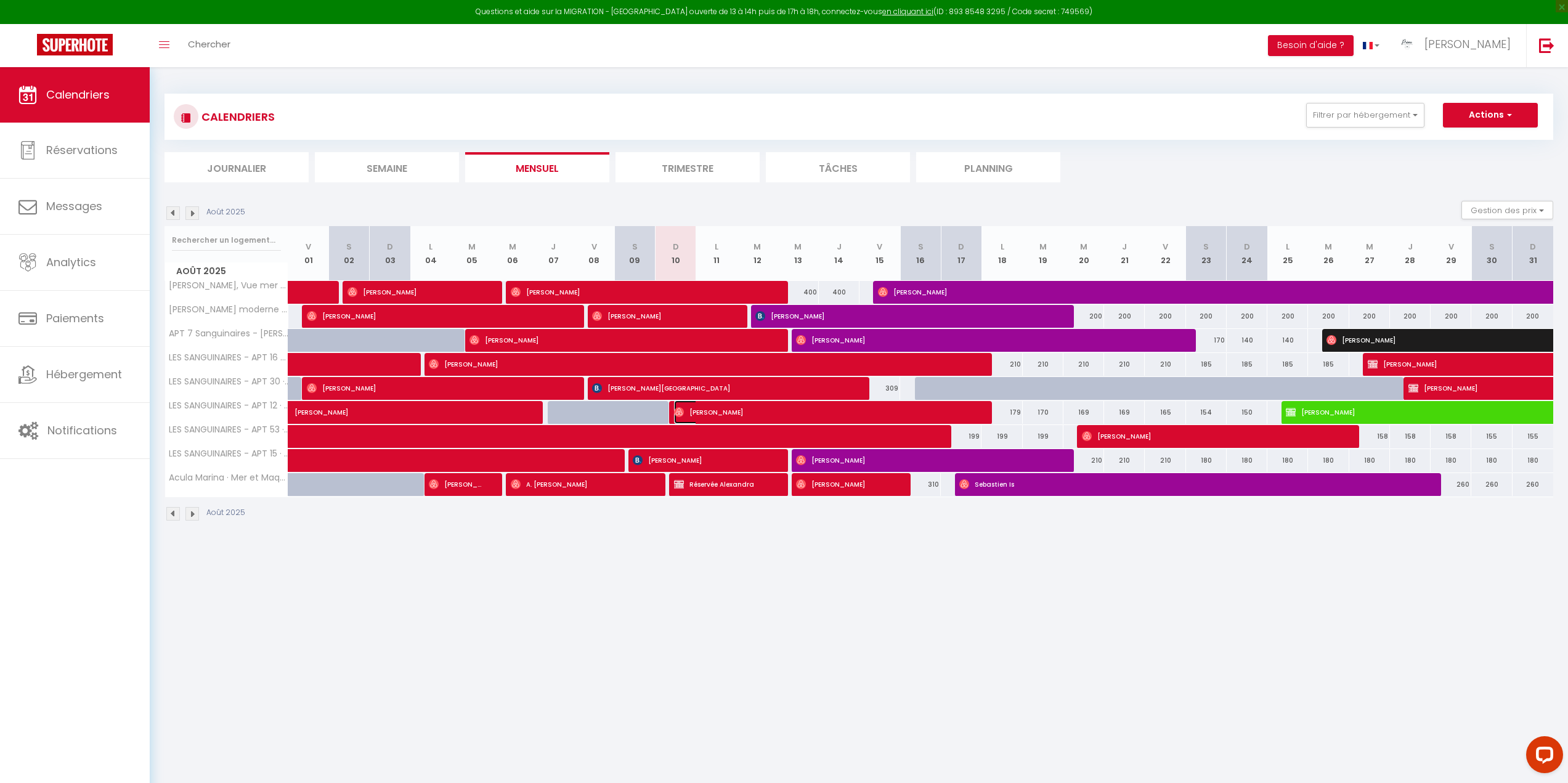
click at [680, 407] on img at bounding box center [679, 412] width 10 height 10
select select "OK"
select select "1"
select select "0"
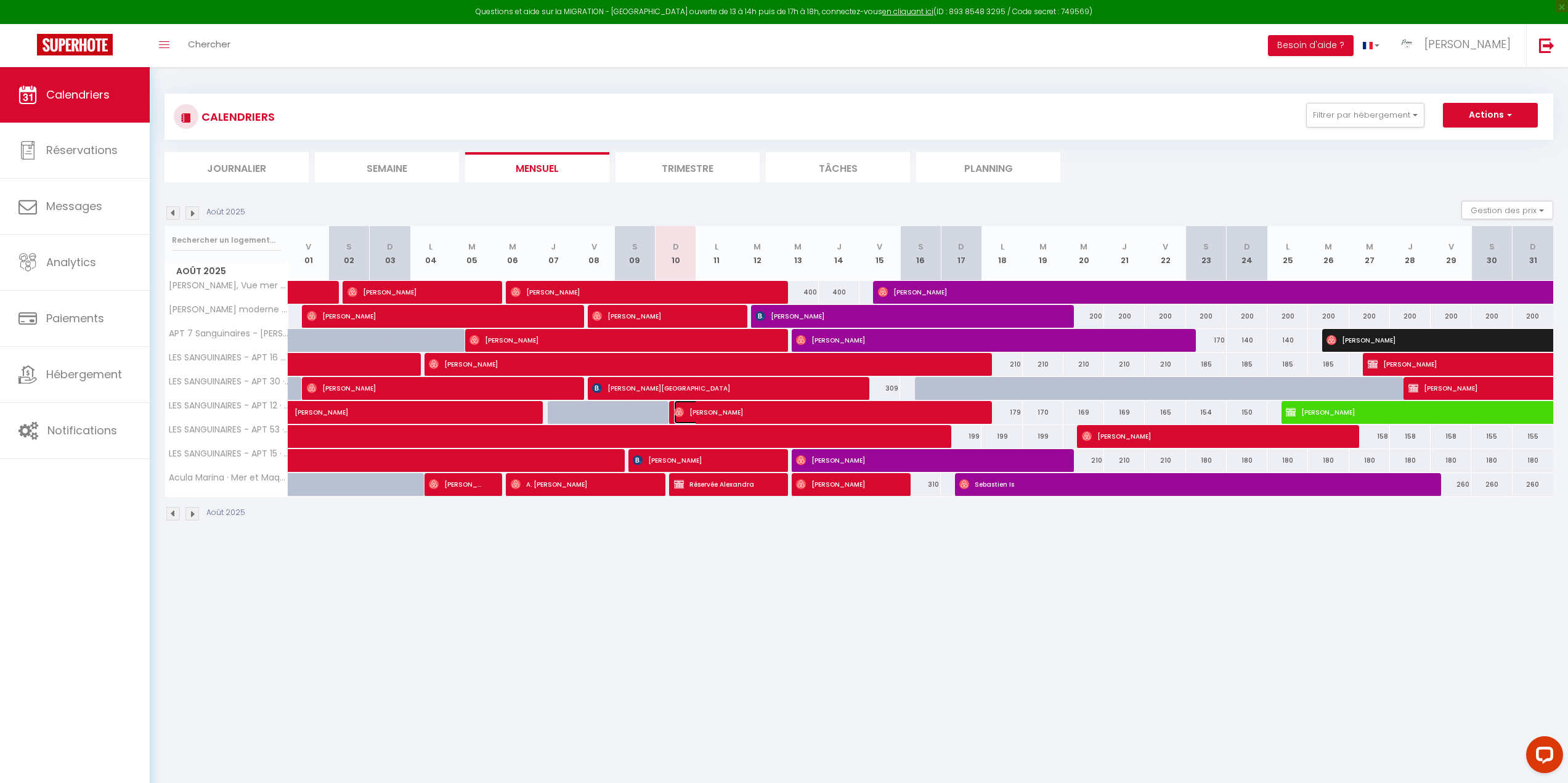
select select "1"
select select
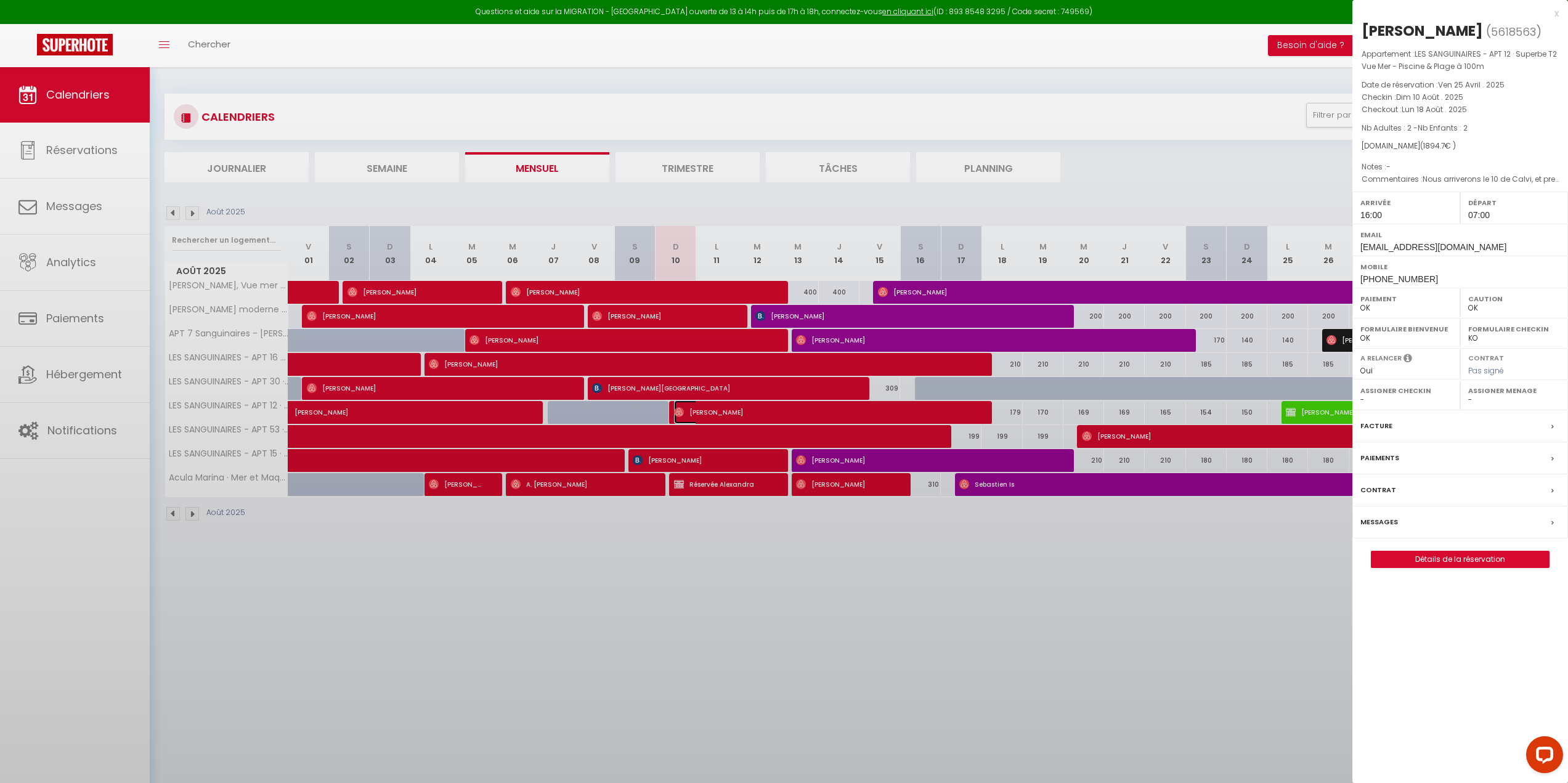
select select "42168"
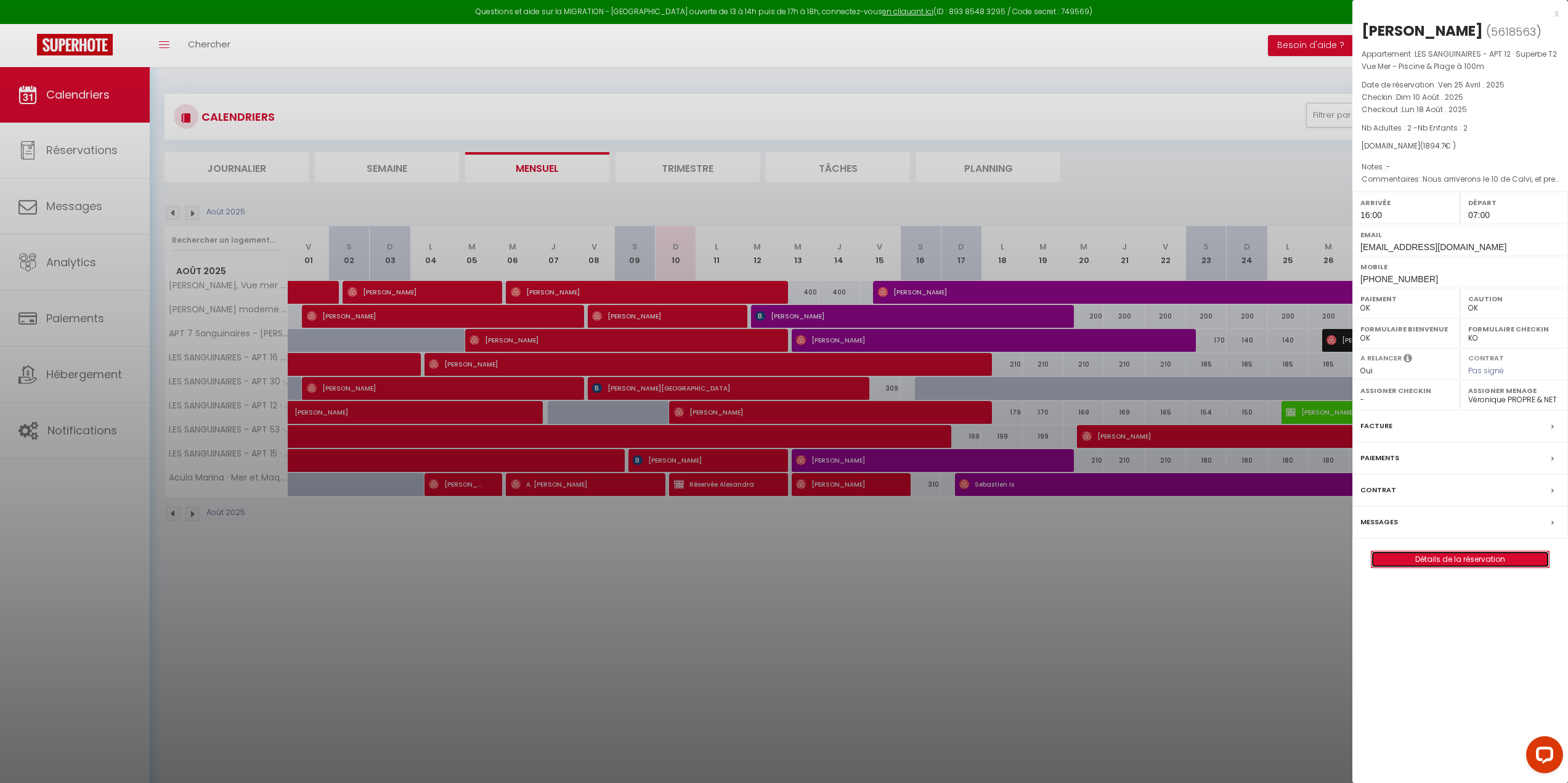
click at [1460, 559] on link "Détails de la réservation" at bounding box center [1460, 559] width 177 height 16
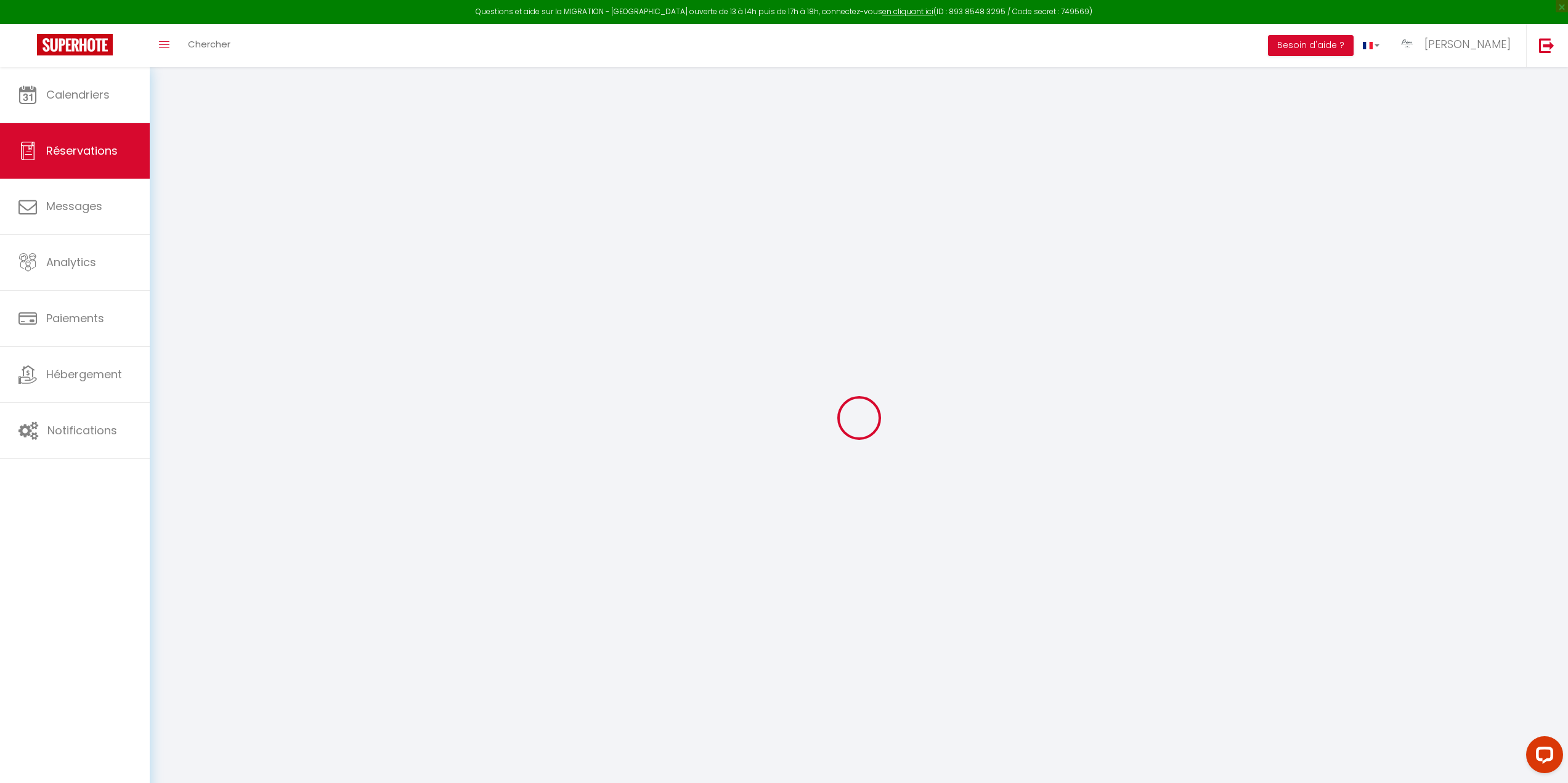
select select "not_cancelled"
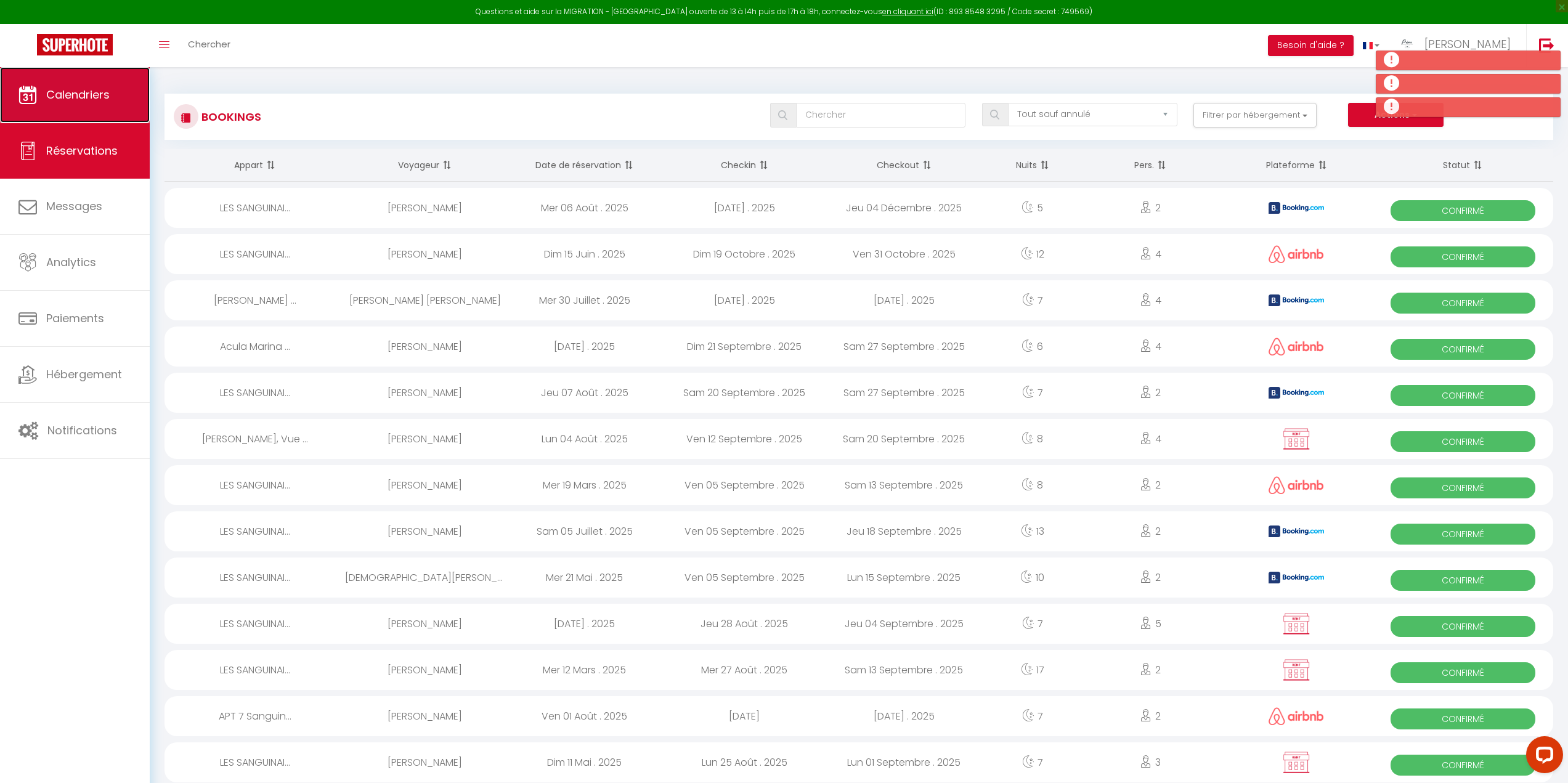
click at [76, 94] on span "Calendriers" at bounding box center [78, 95] width 64 height 16
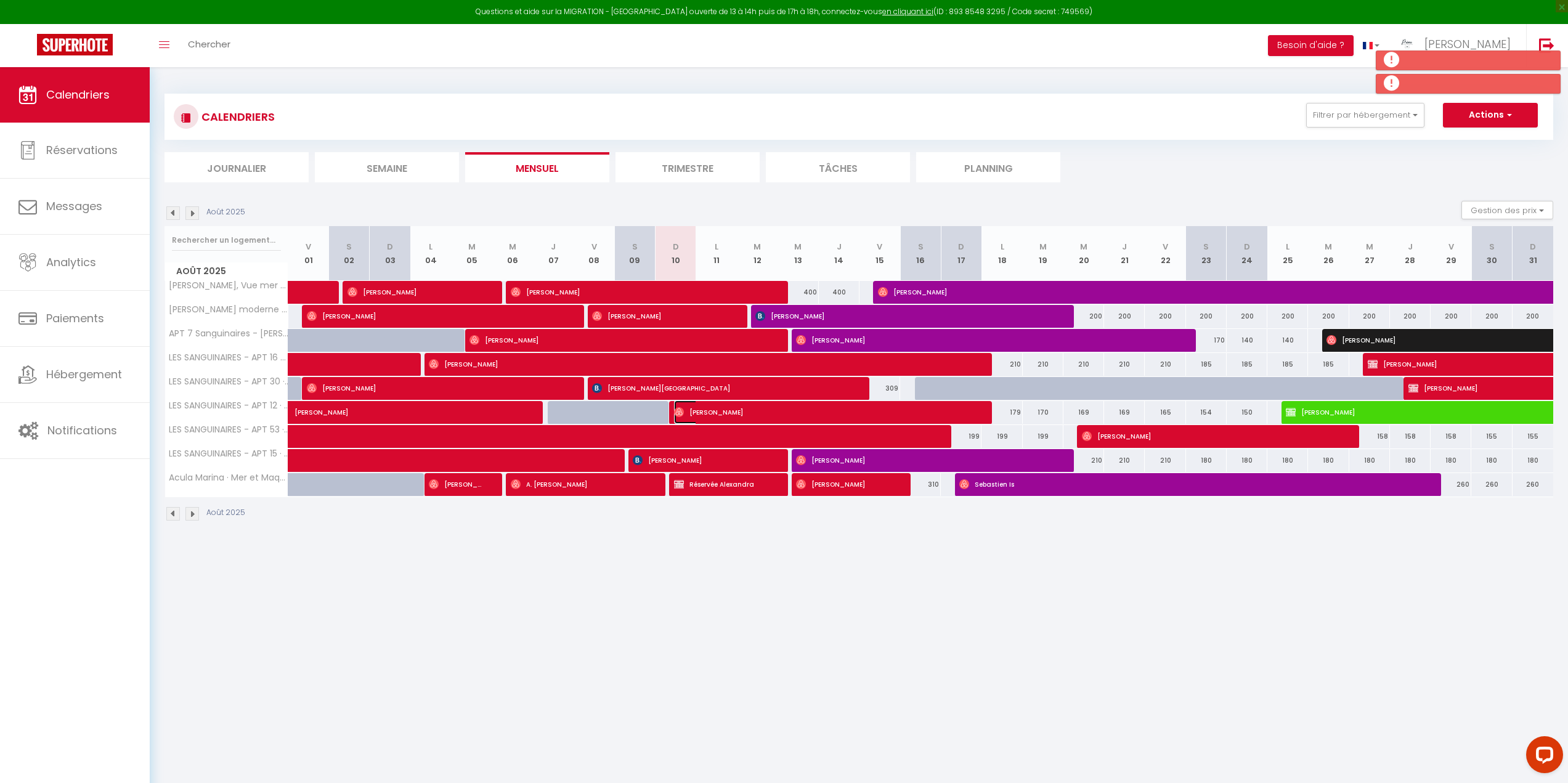
click at [679, 408] on img at bounding box center [679, 412] width 10 height 10
select select "OK"
select select "1"
select select "0"
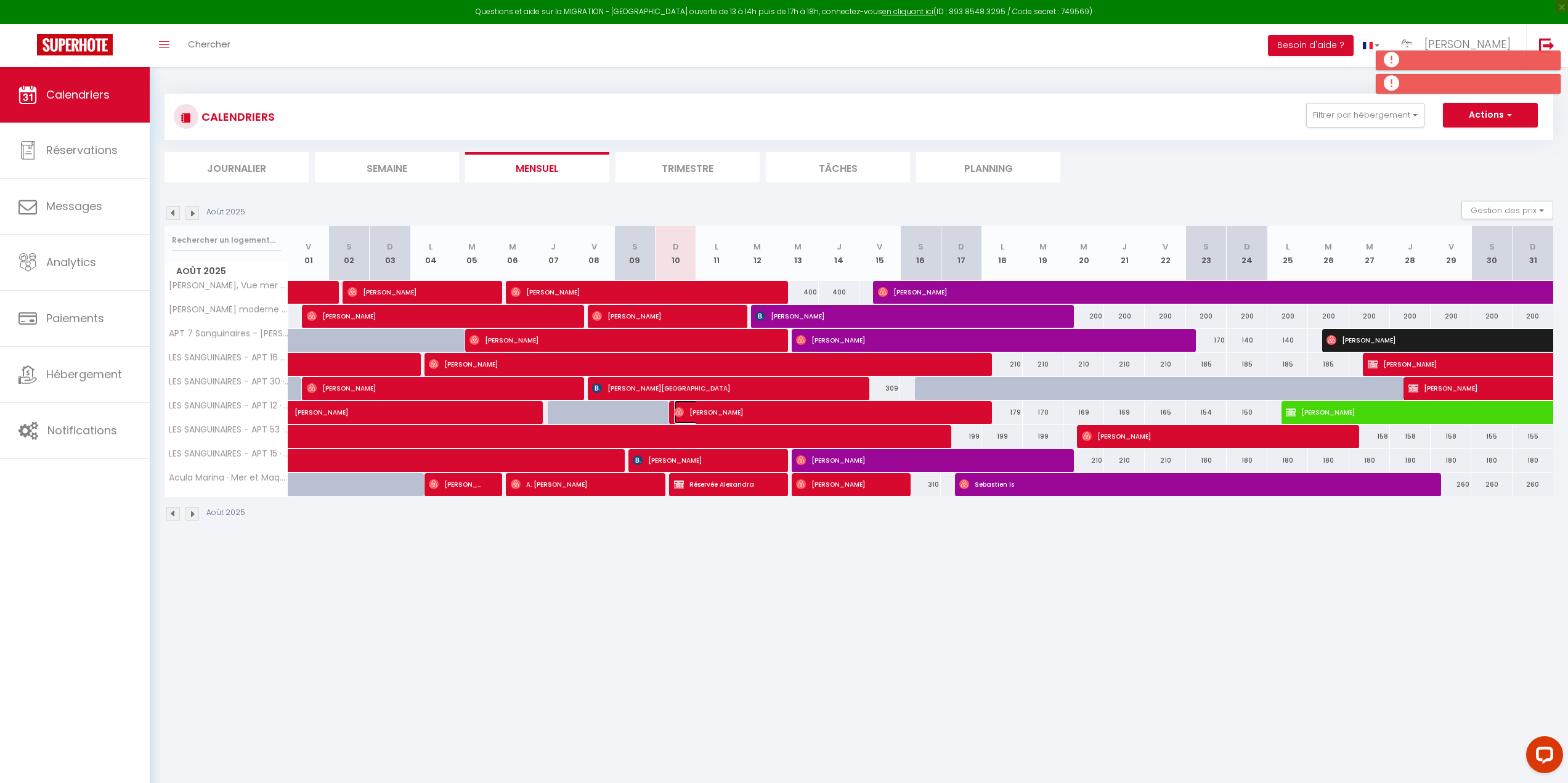
select select "1"
select select
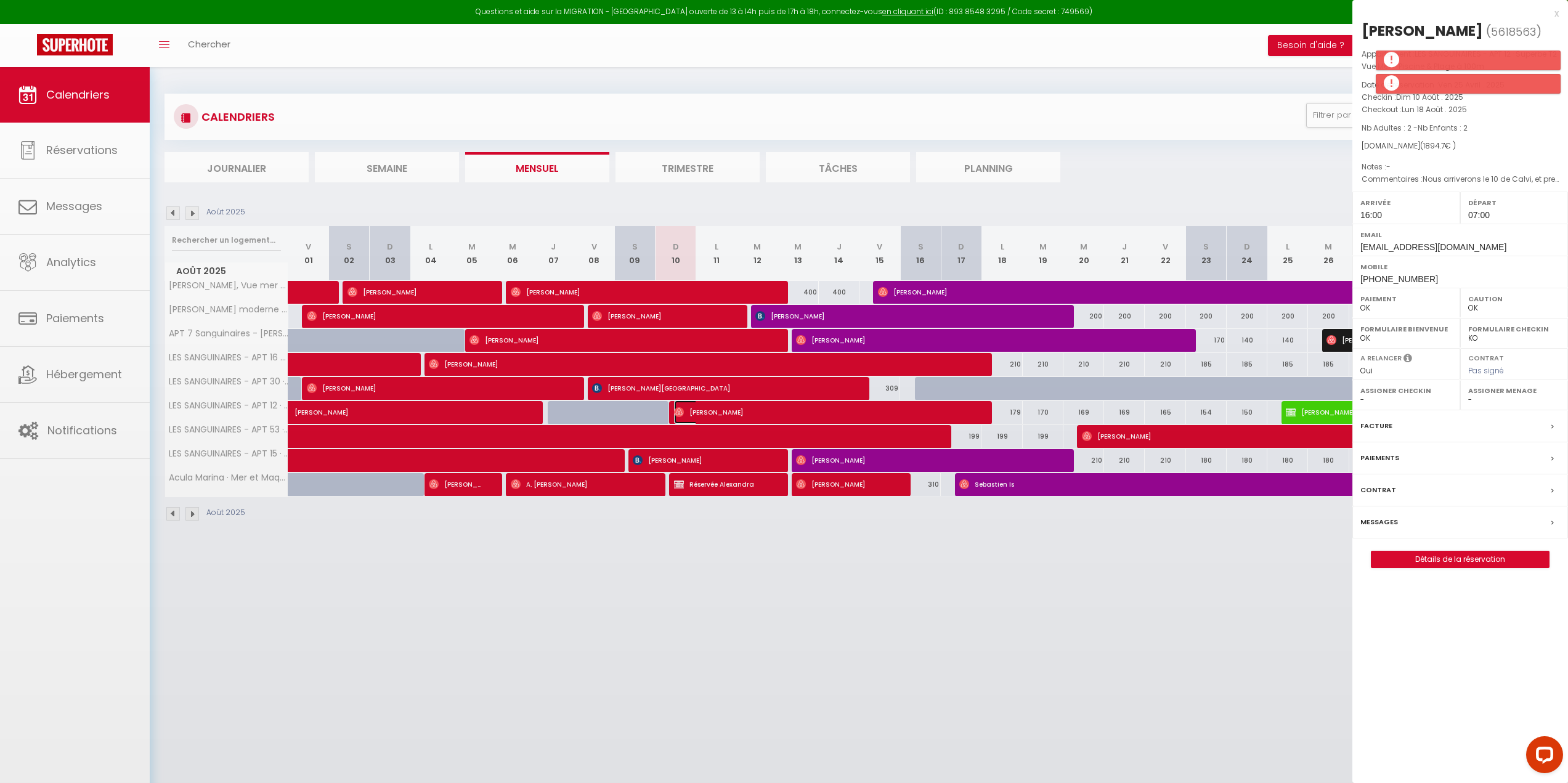
select select "42168"
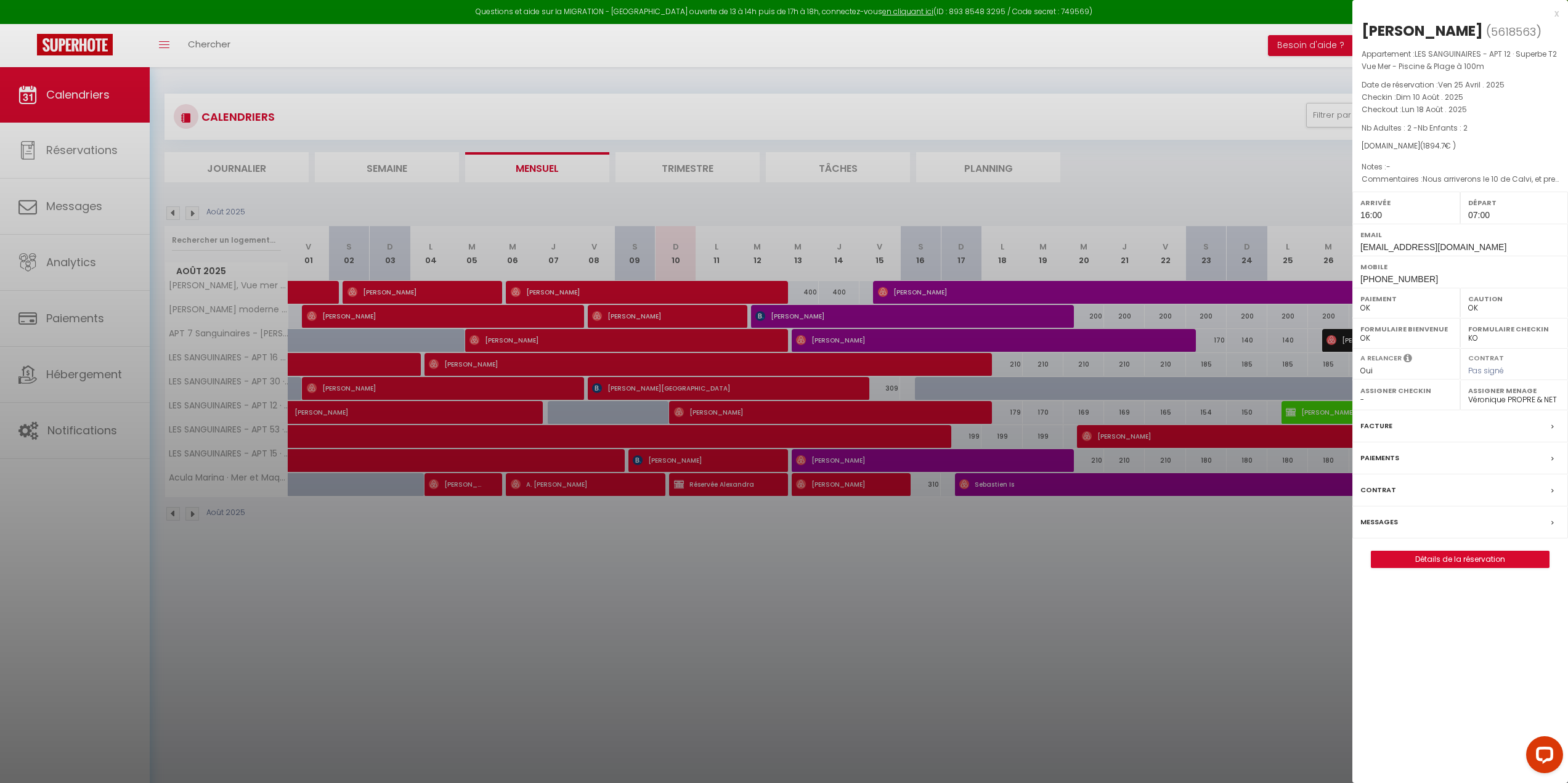
click at [802, 538] on div at bounding box center [784, 391] width 1568 height 783
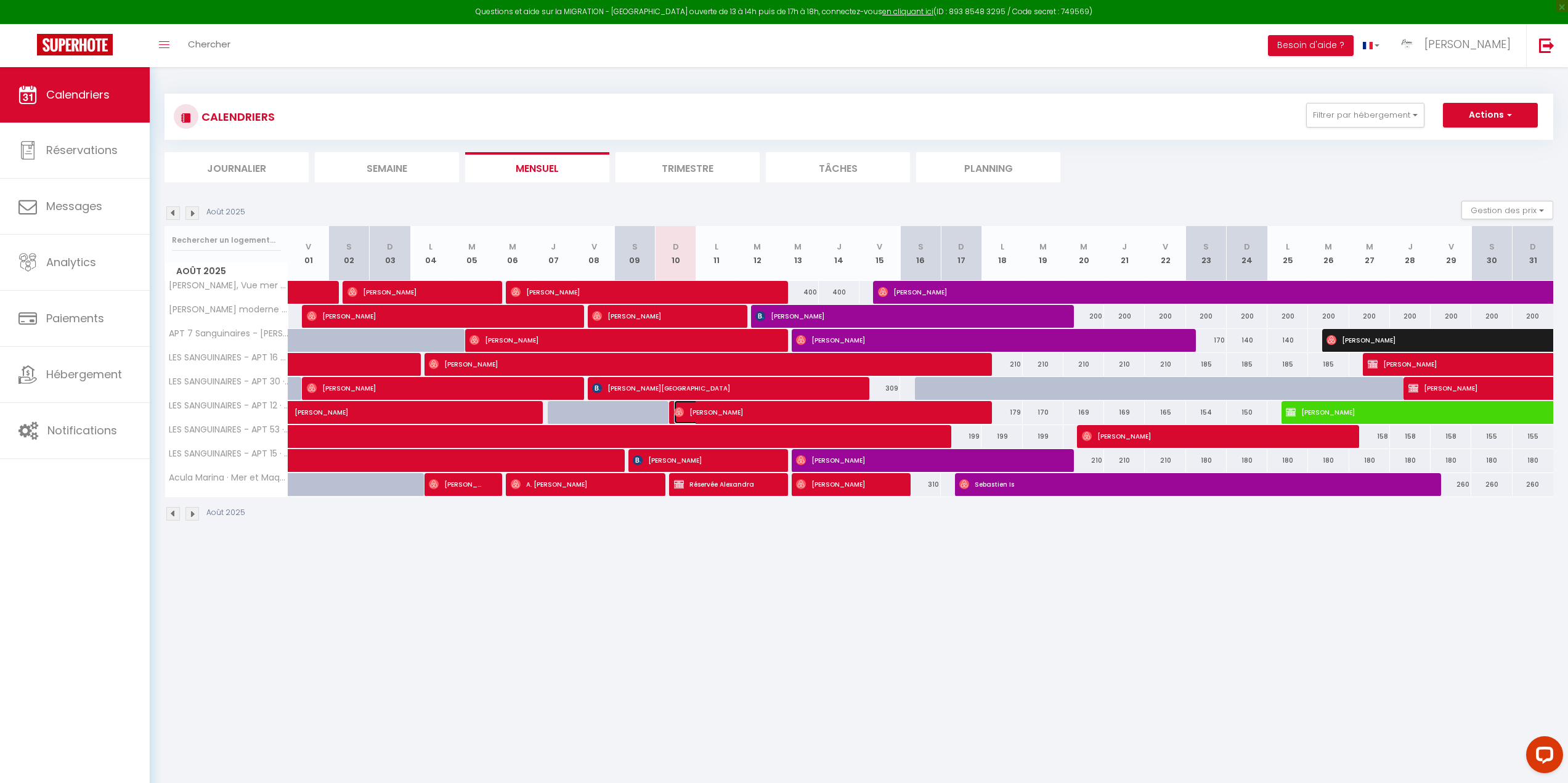
click at [731, 409] on span "Myriam Sebbag" at bounding box center [824, 412] width 299 height 23
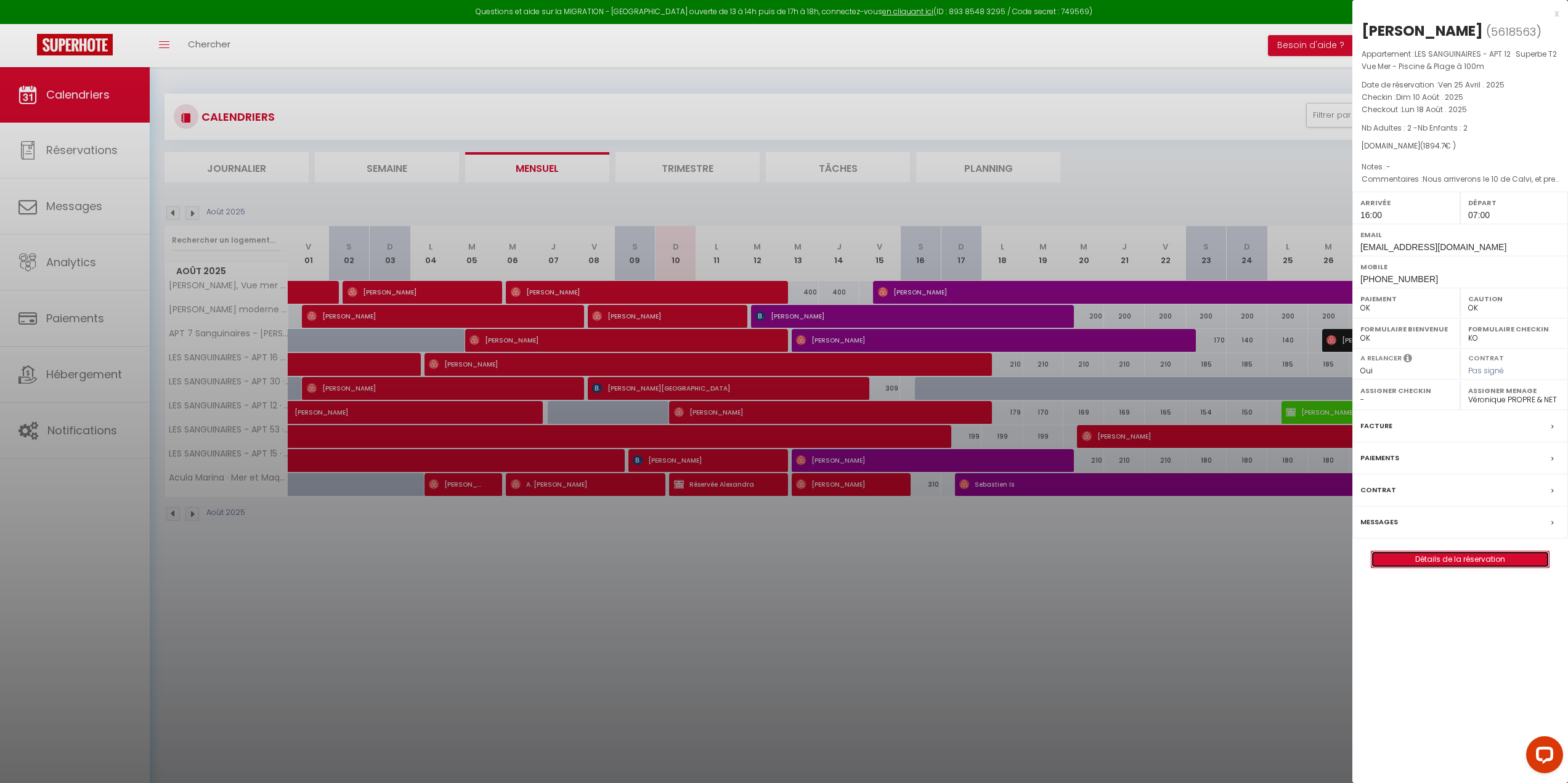
click at [1449, 553] on link "Détails de la réservation" at bounding box center [1460, 559] width 177 height 16
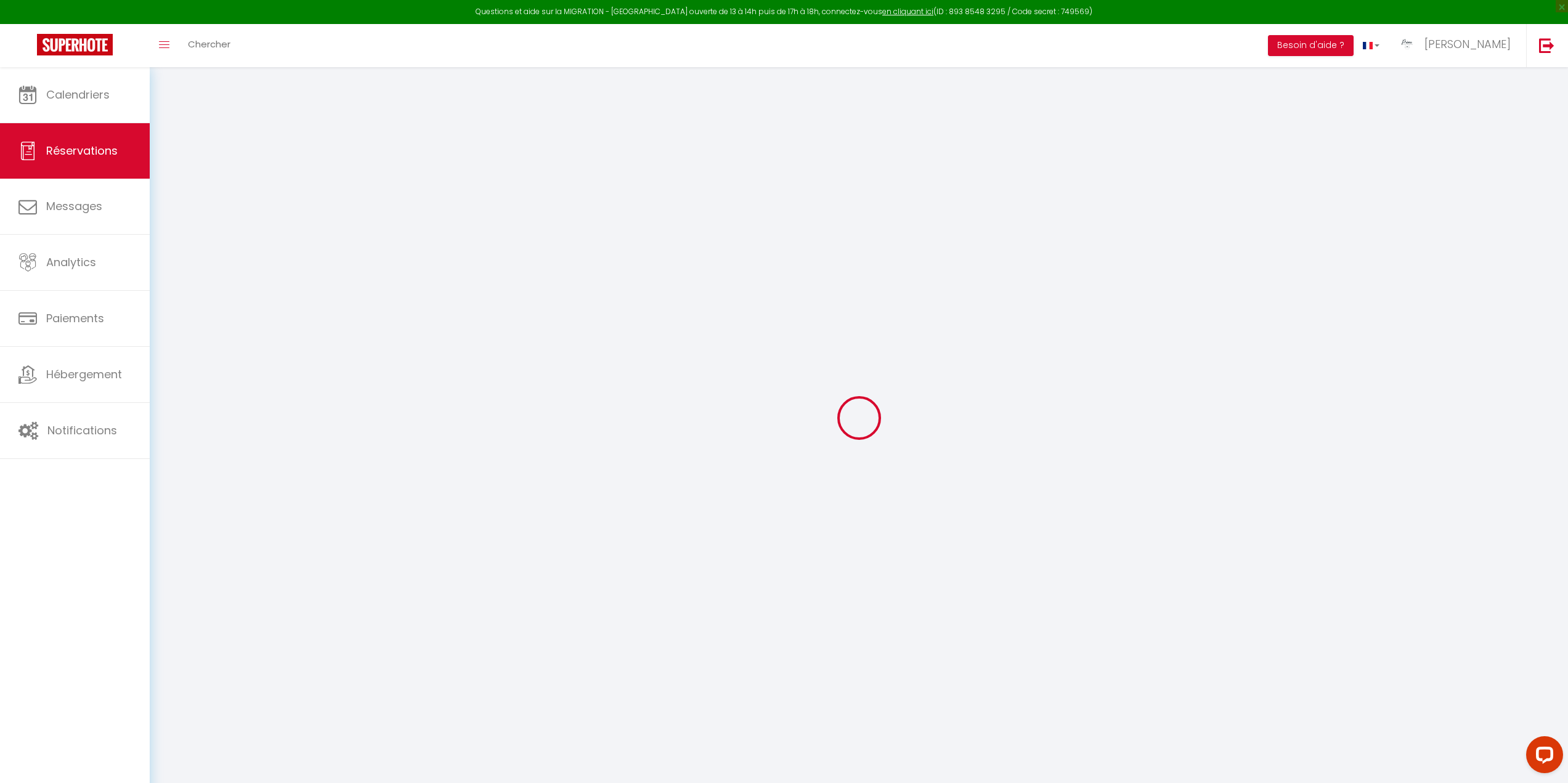
select select "not_cancelled"
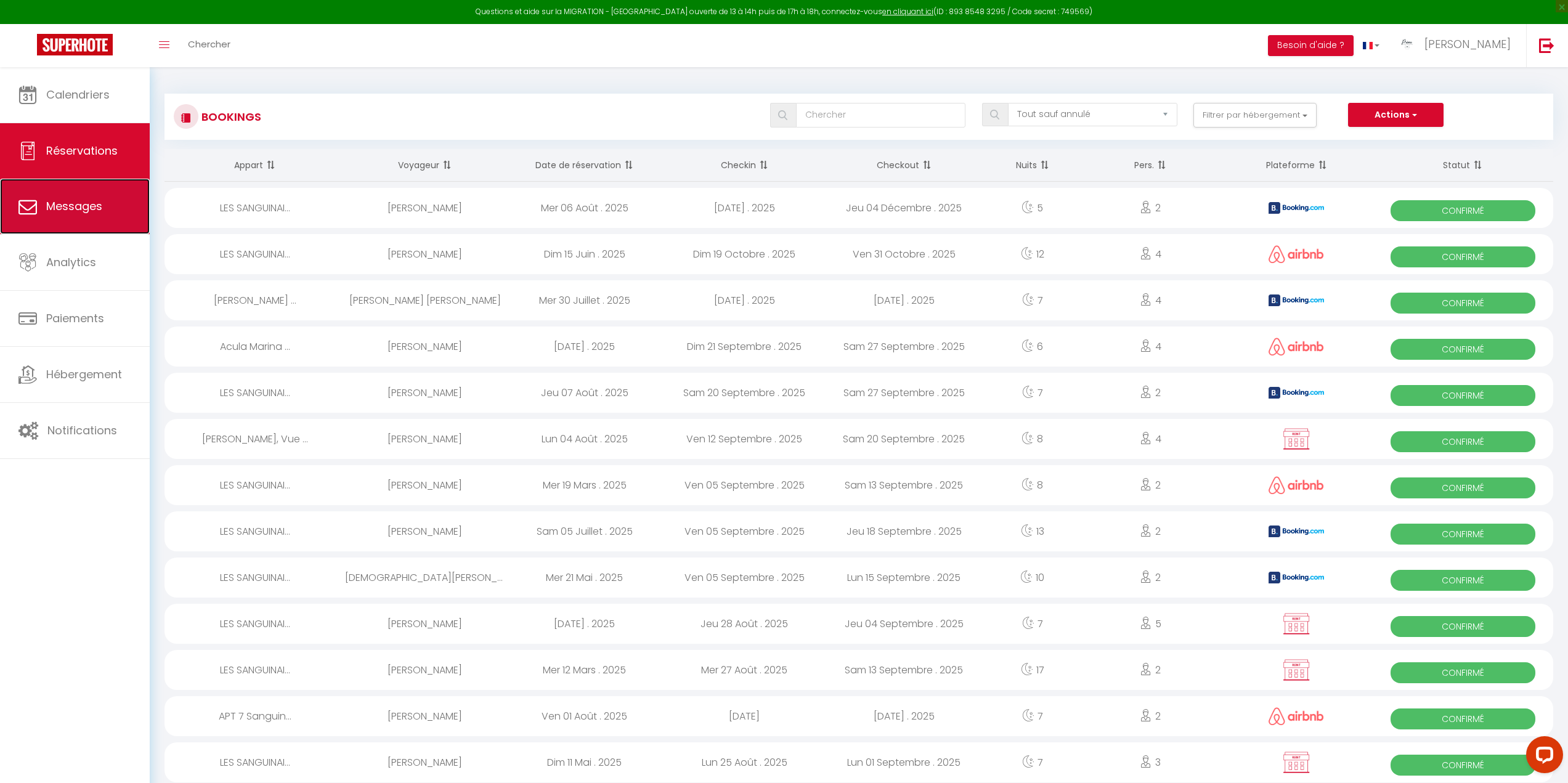
click at [86, 202] on span "Messages" at bounding box center [74, 206] width 56 height 16
select select "message"
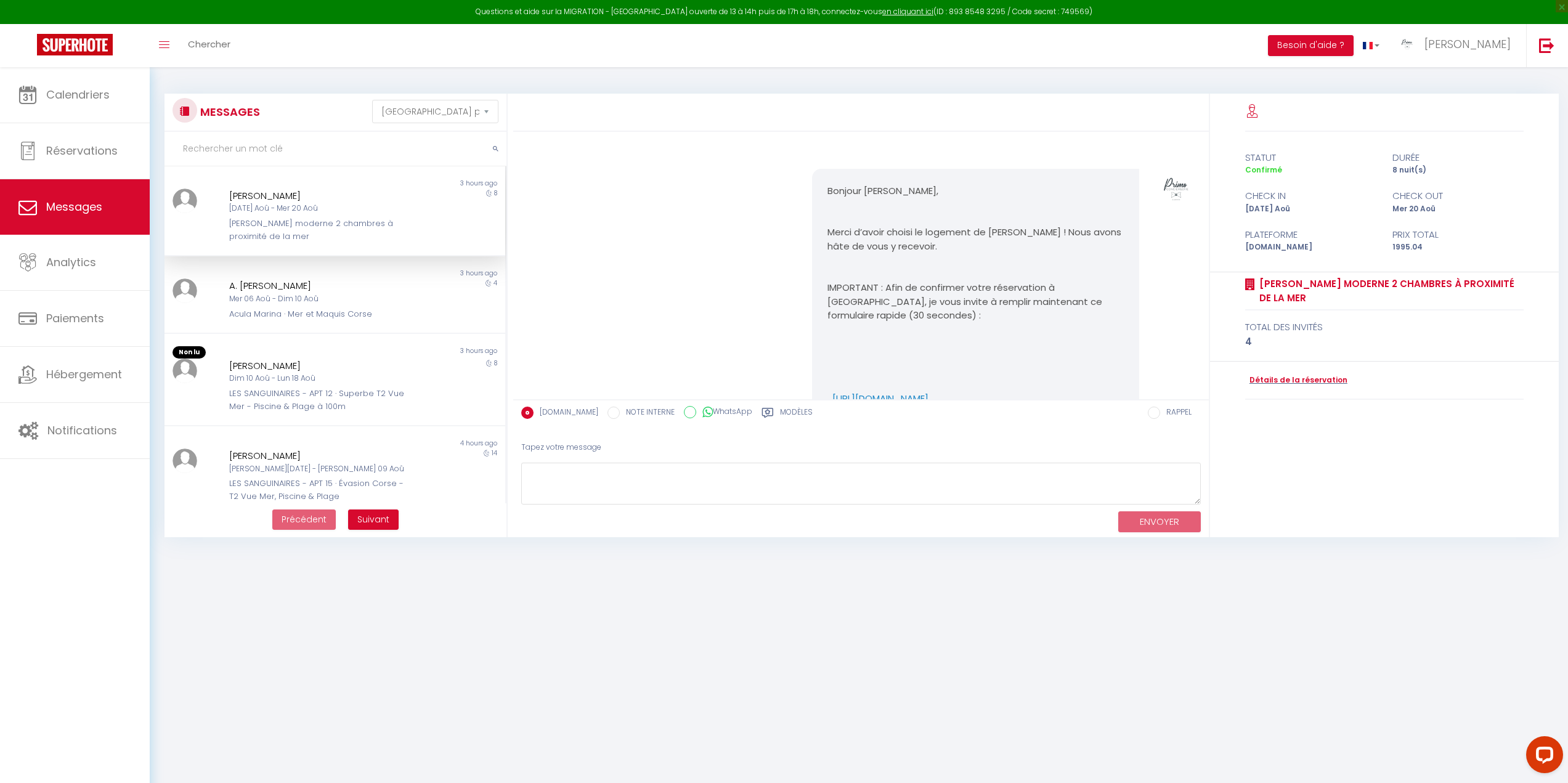
scroll to position [1683, 0]
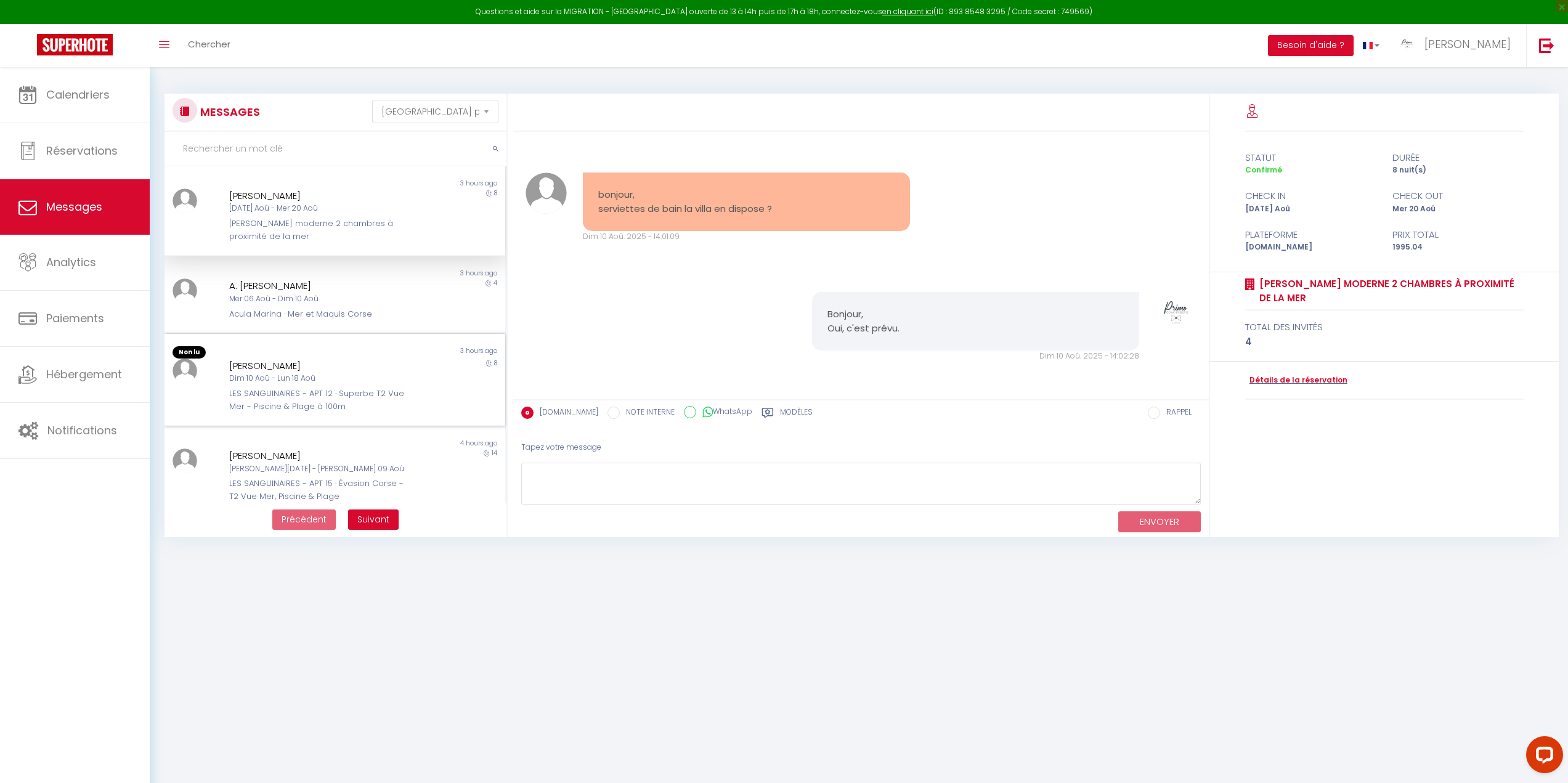
click at [303, 375] on div "Dim 10 Aoû - Lun 18 Aoû" at bounding box center [320, 378] width 182 height 12
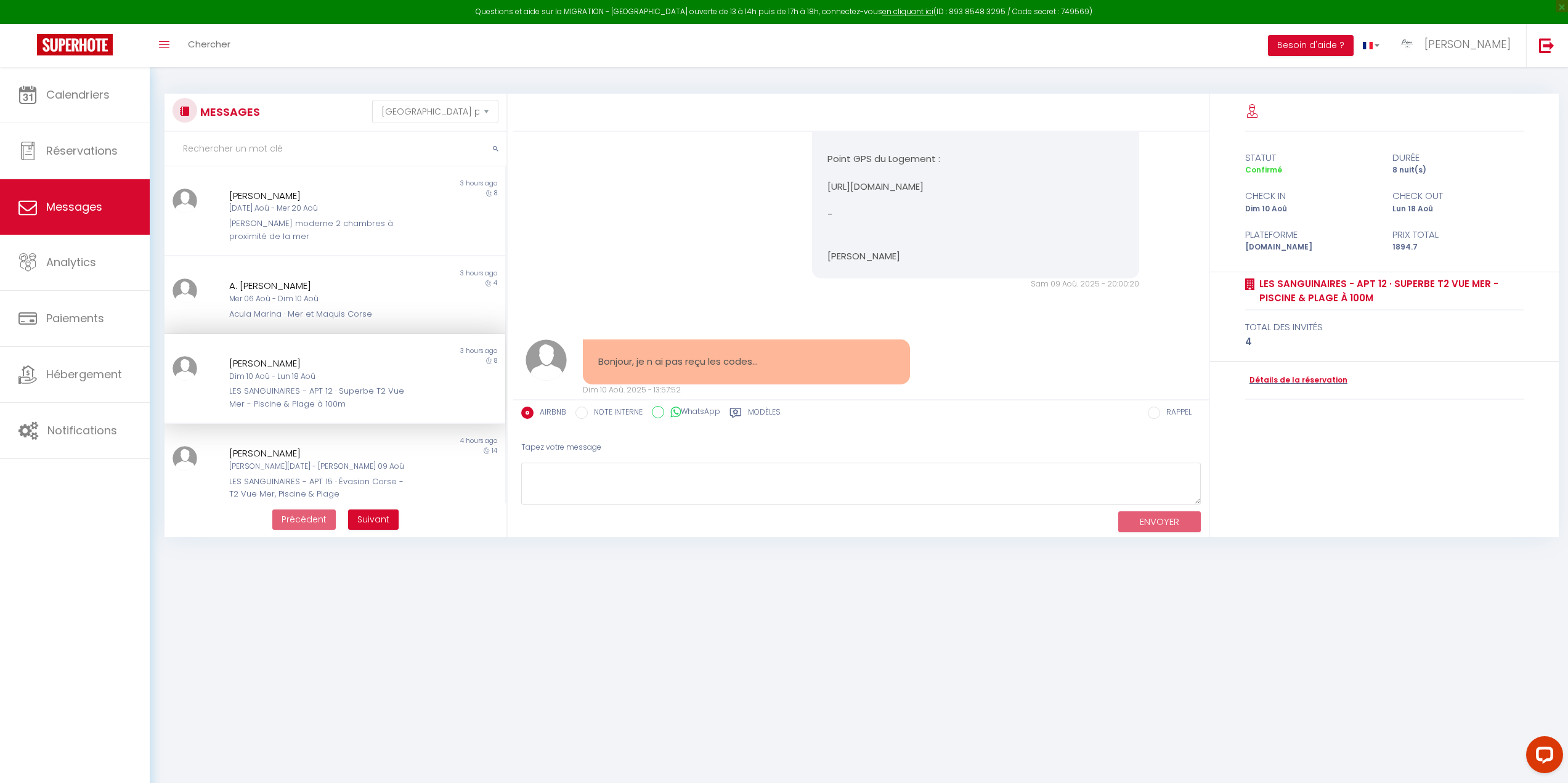
scroll to position [3112, 0]
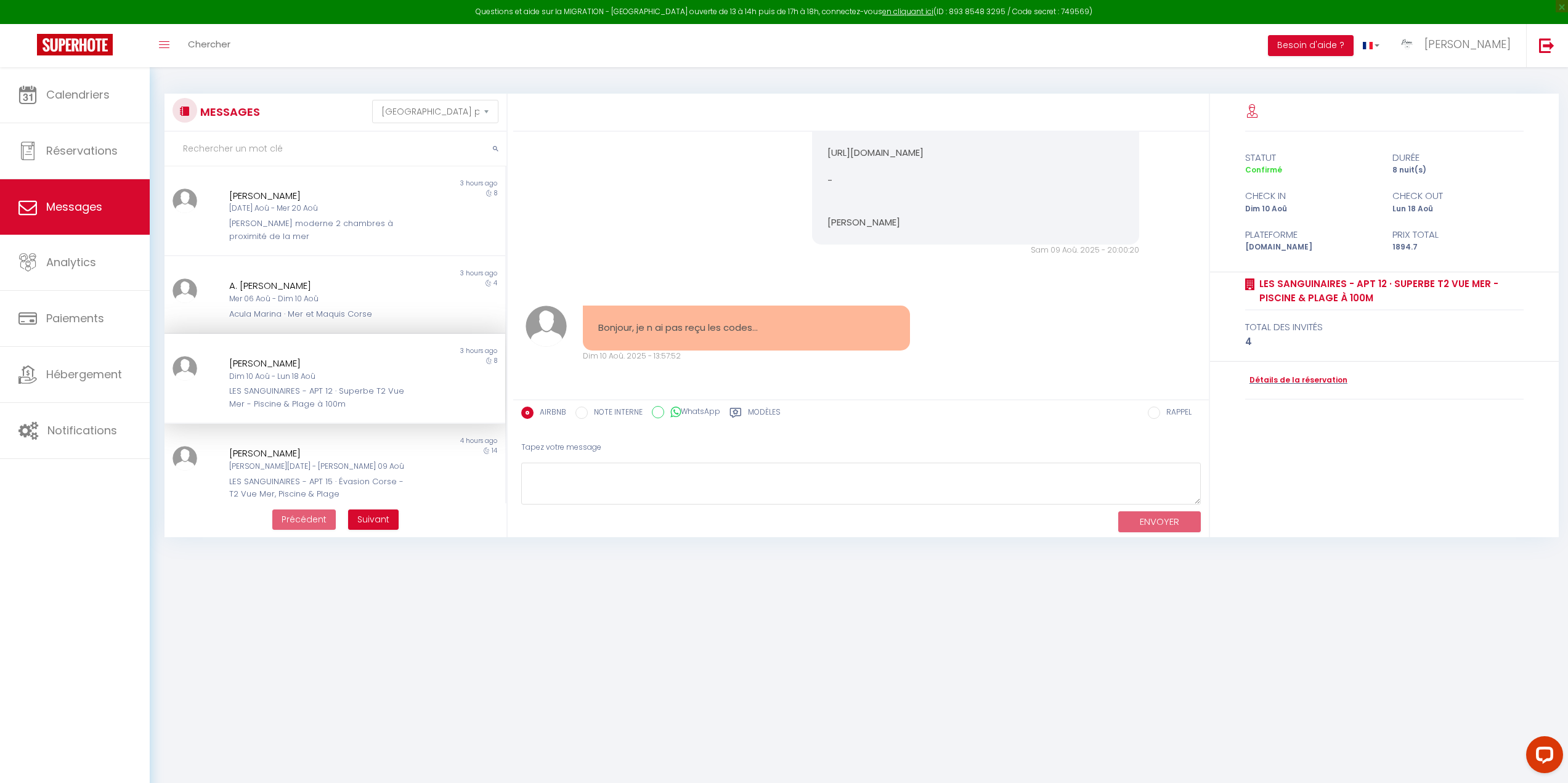
drag, startPoint x: 1035, startPoint y: 436, endPoint x: 1034, endPoint y: 500, distance: 64.0
click at [1034, 500] on div "Tapez votre message ENVOYER" at bounding box center [861, 484] width 696 height 104
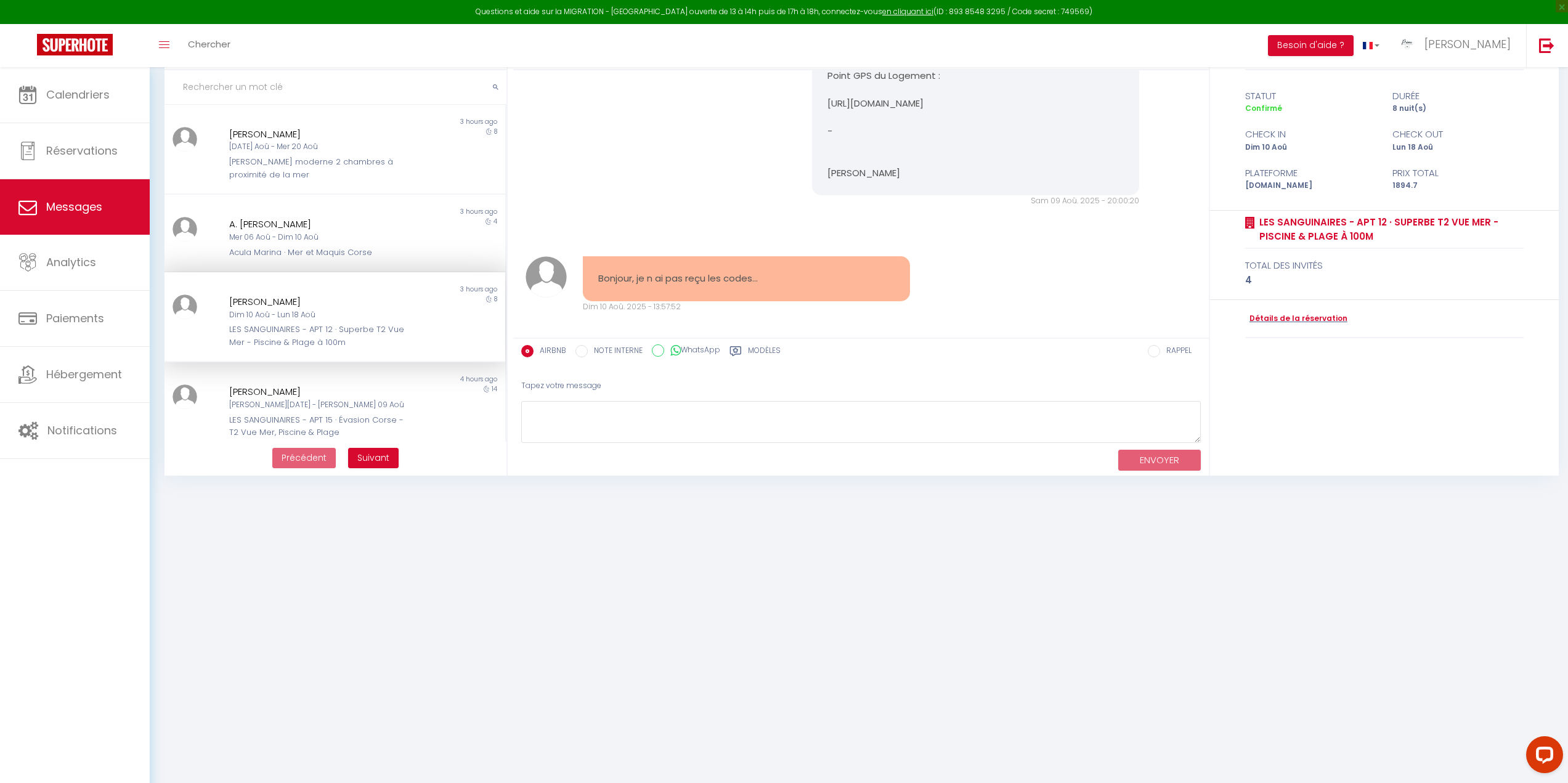
scroll to position [3050, 0]
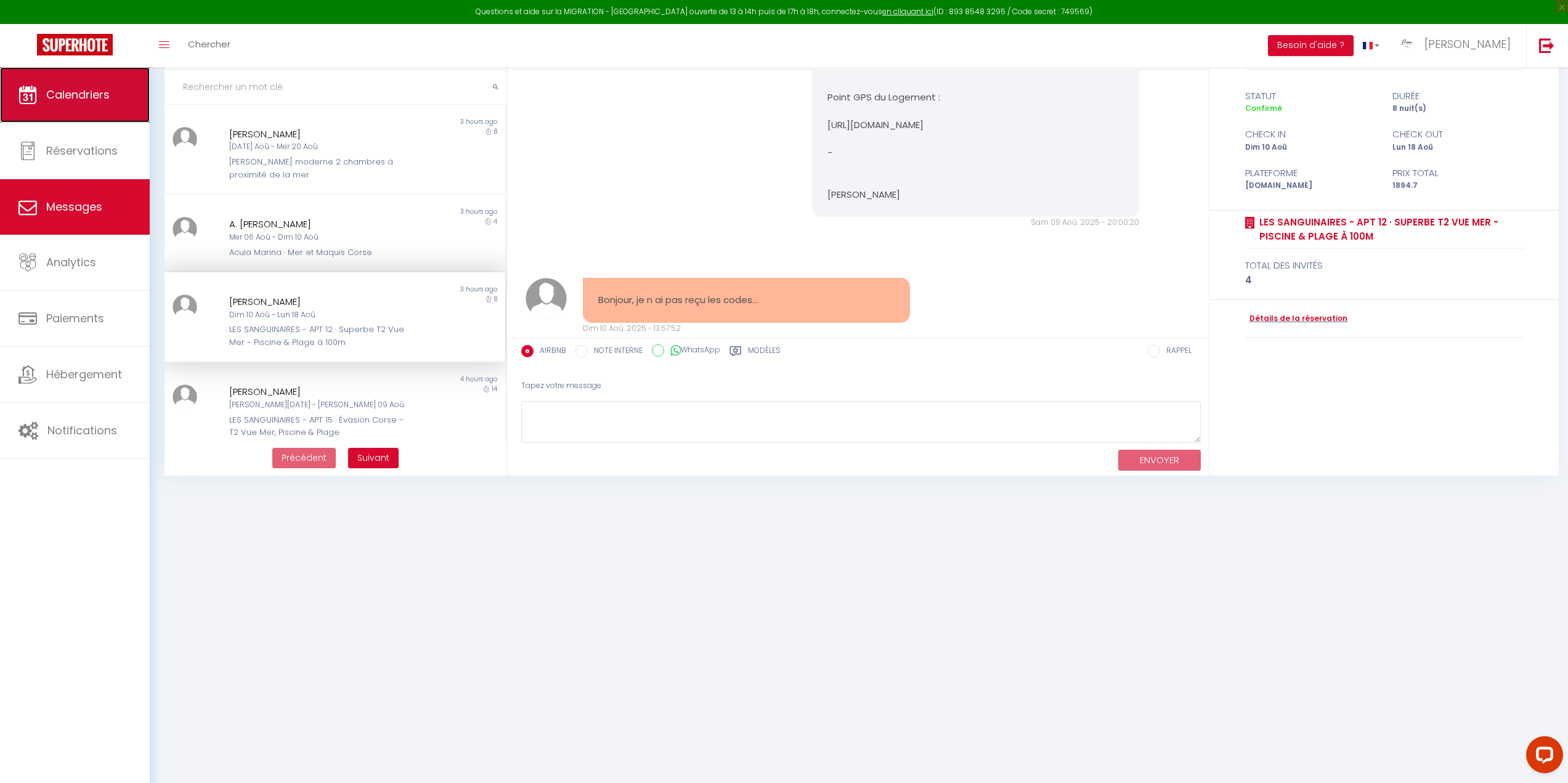
click at [86, 93] on span "Calendriers" at bounding box center [78, 95] width 64 height 16
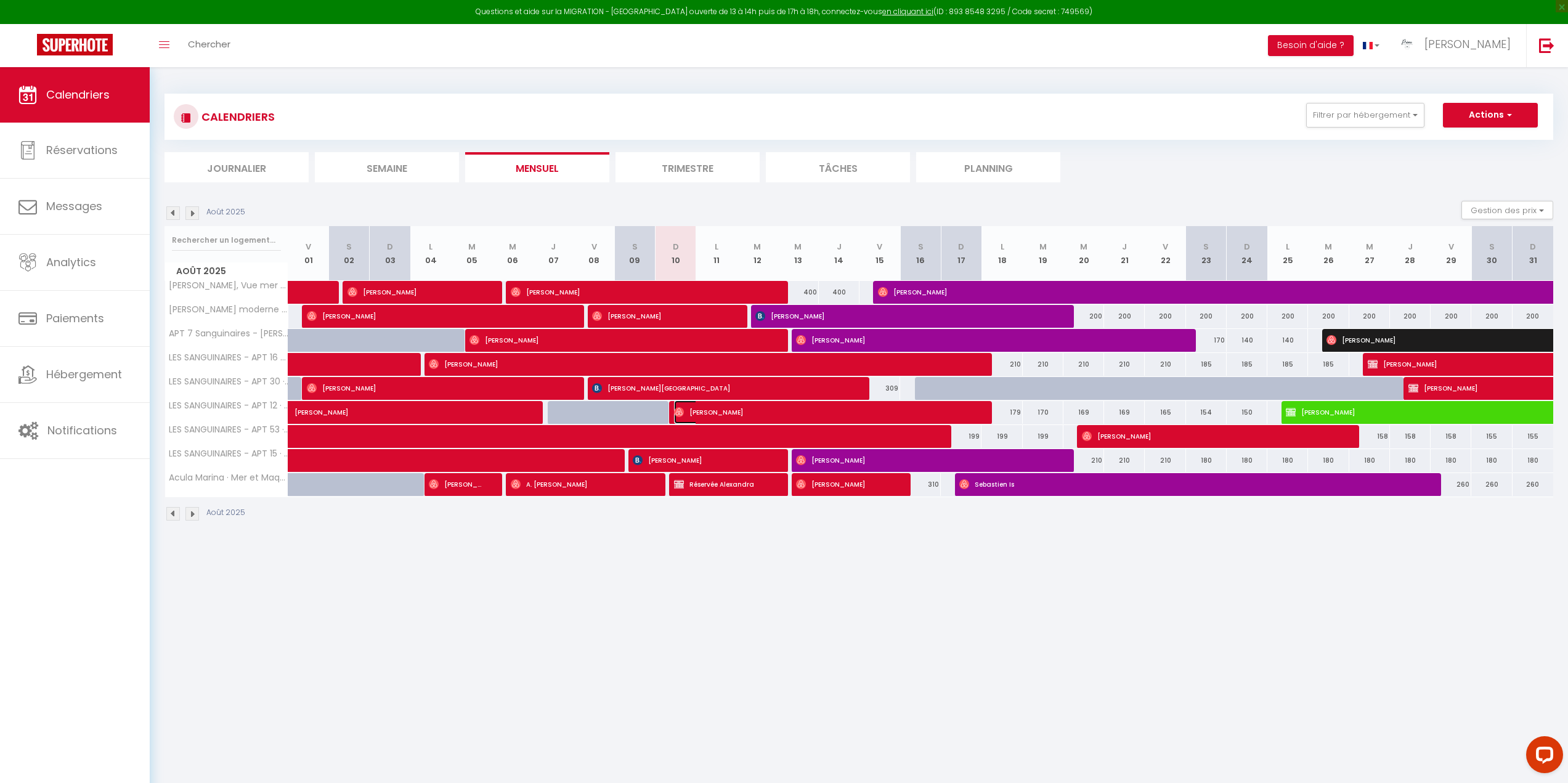
click at [682, 407] on img at bounding box center [679, 412] width 10 height 10
select select "OK"
select select "1"
select select "0"
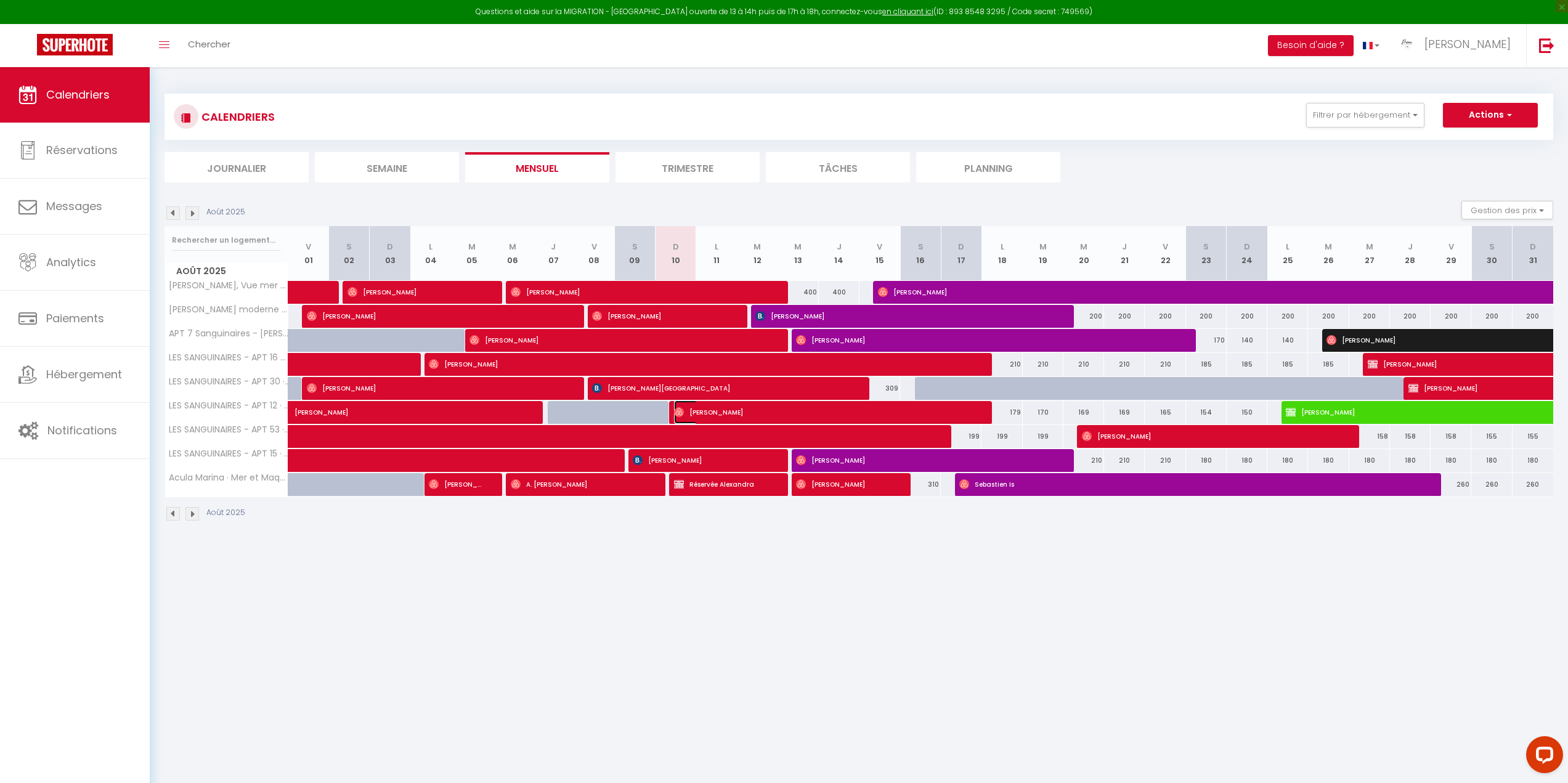
select select "1"
select select
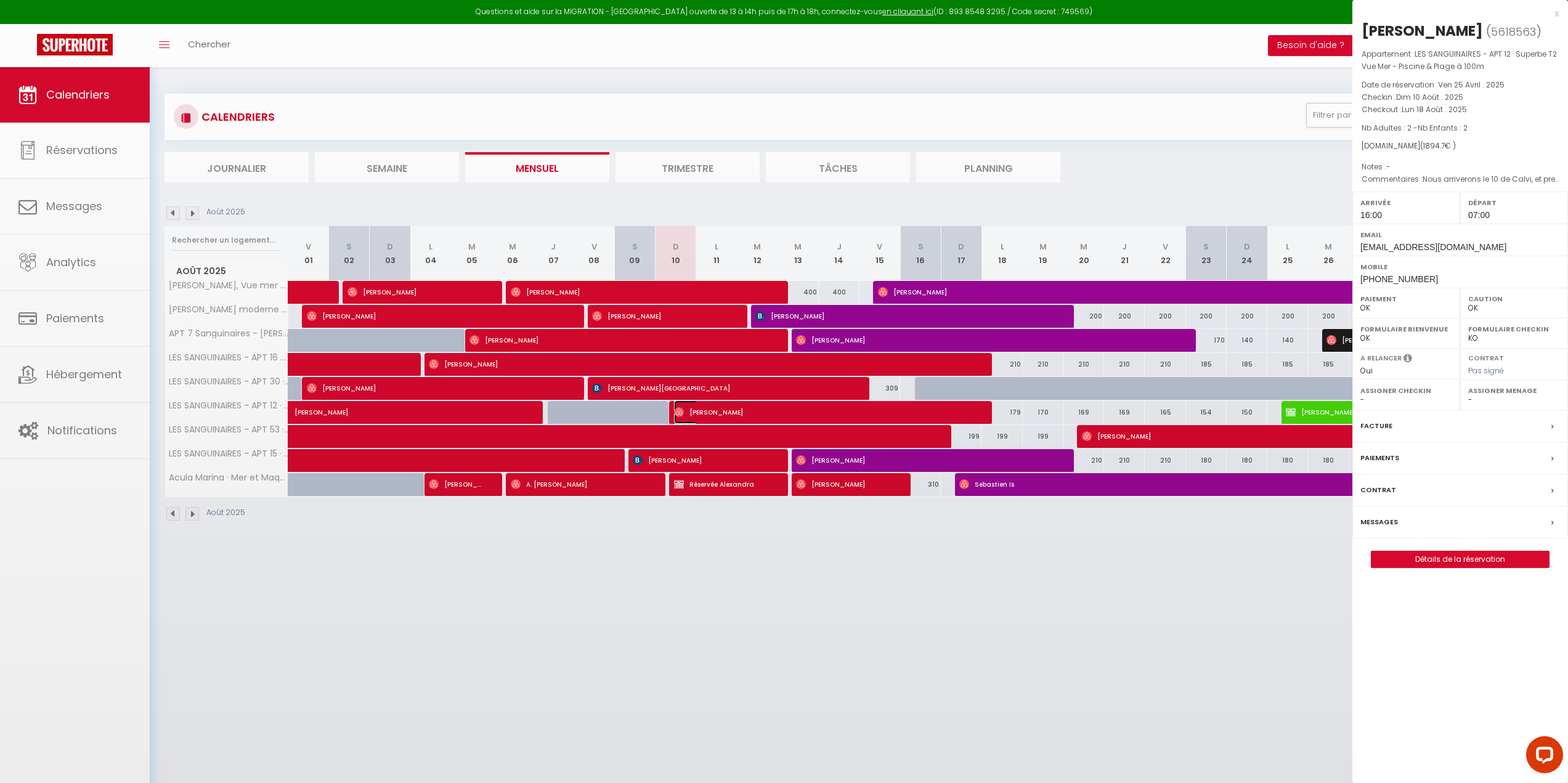
select select "42168"
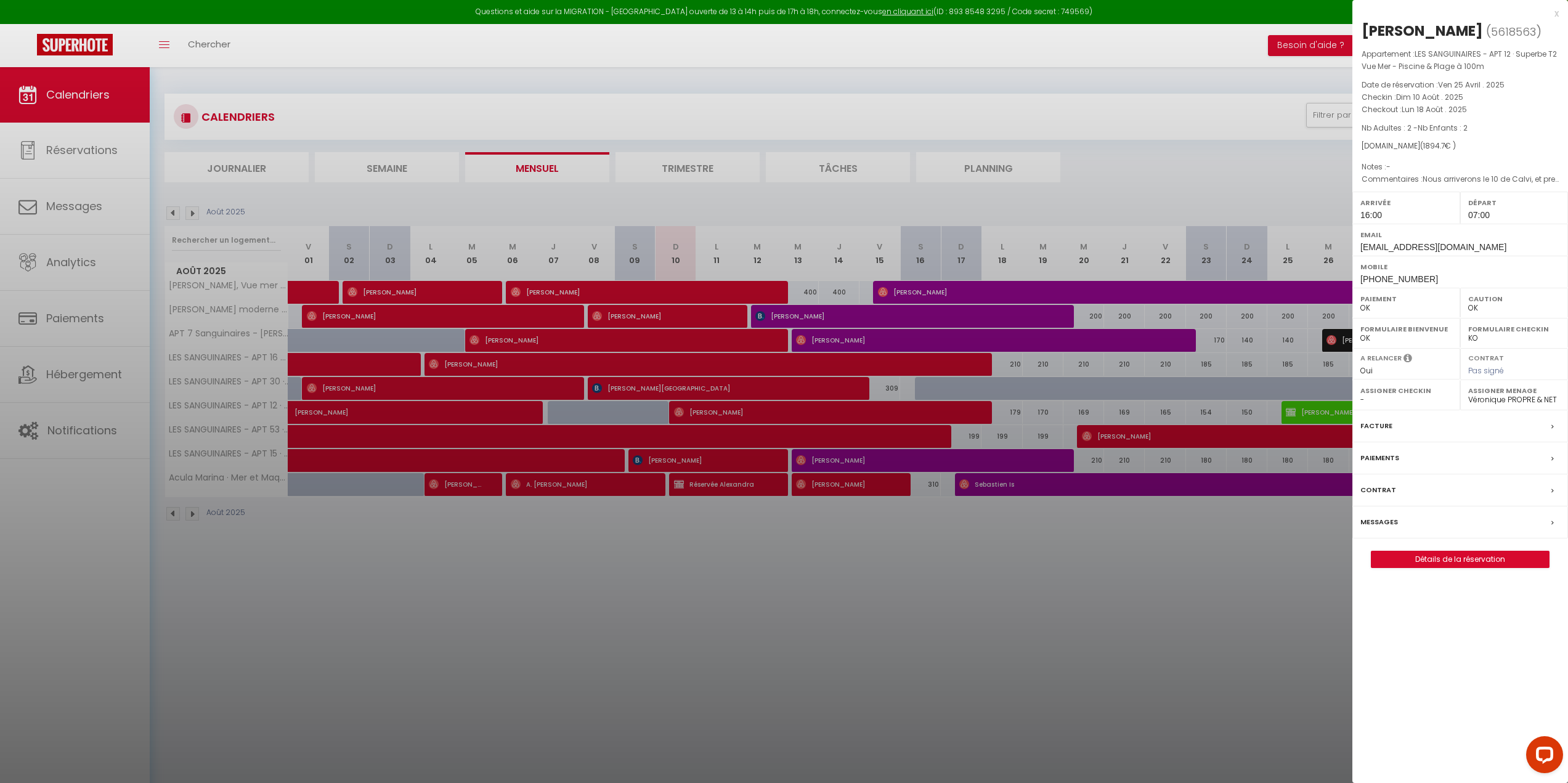
click at [676, 407] on div at bounding box center [784, 391] width 1568 height 783
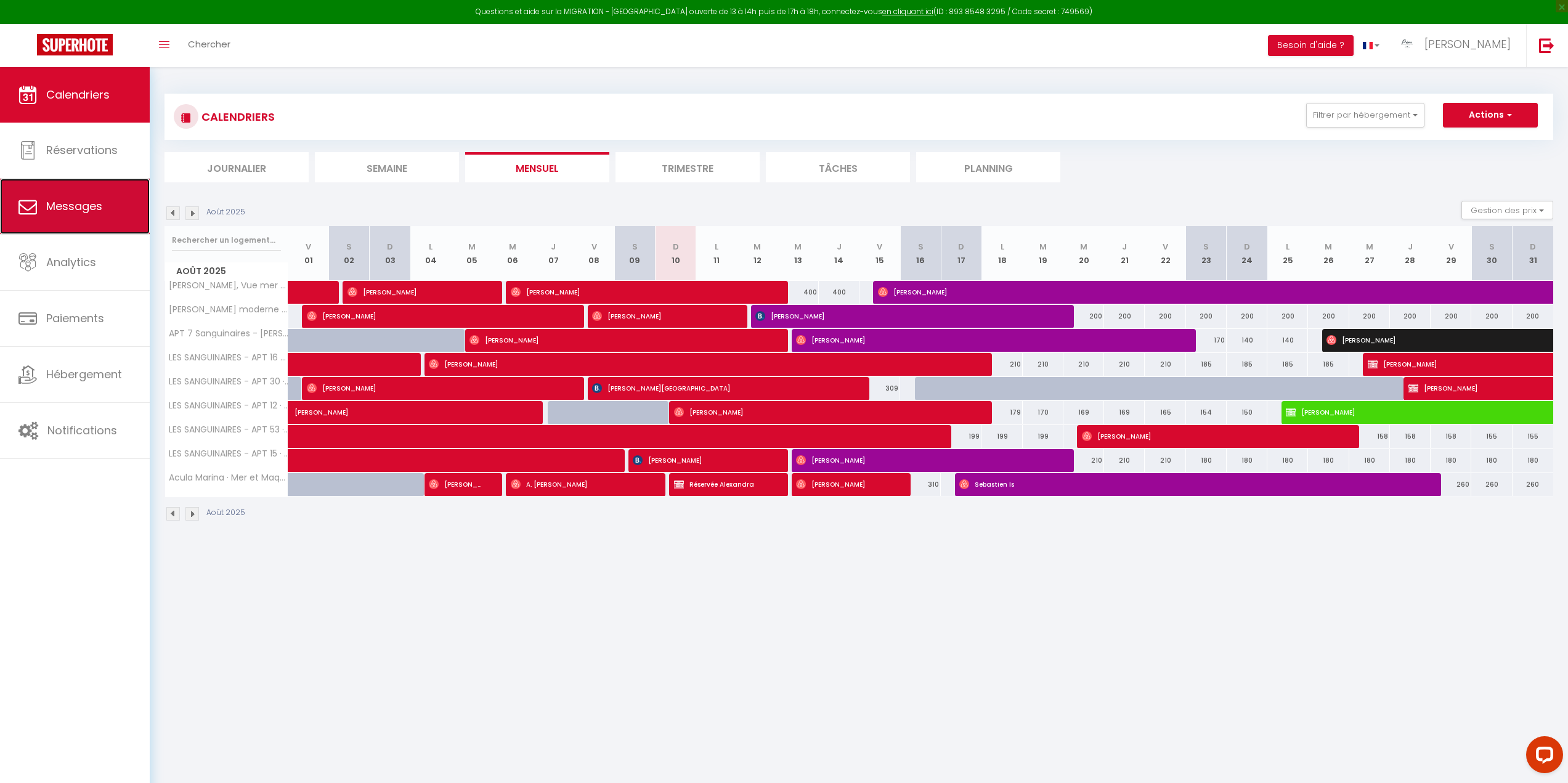
click at [95, 208] on span "Messages" at bounding box center [74, 206] width 56 height 16
select select "message"
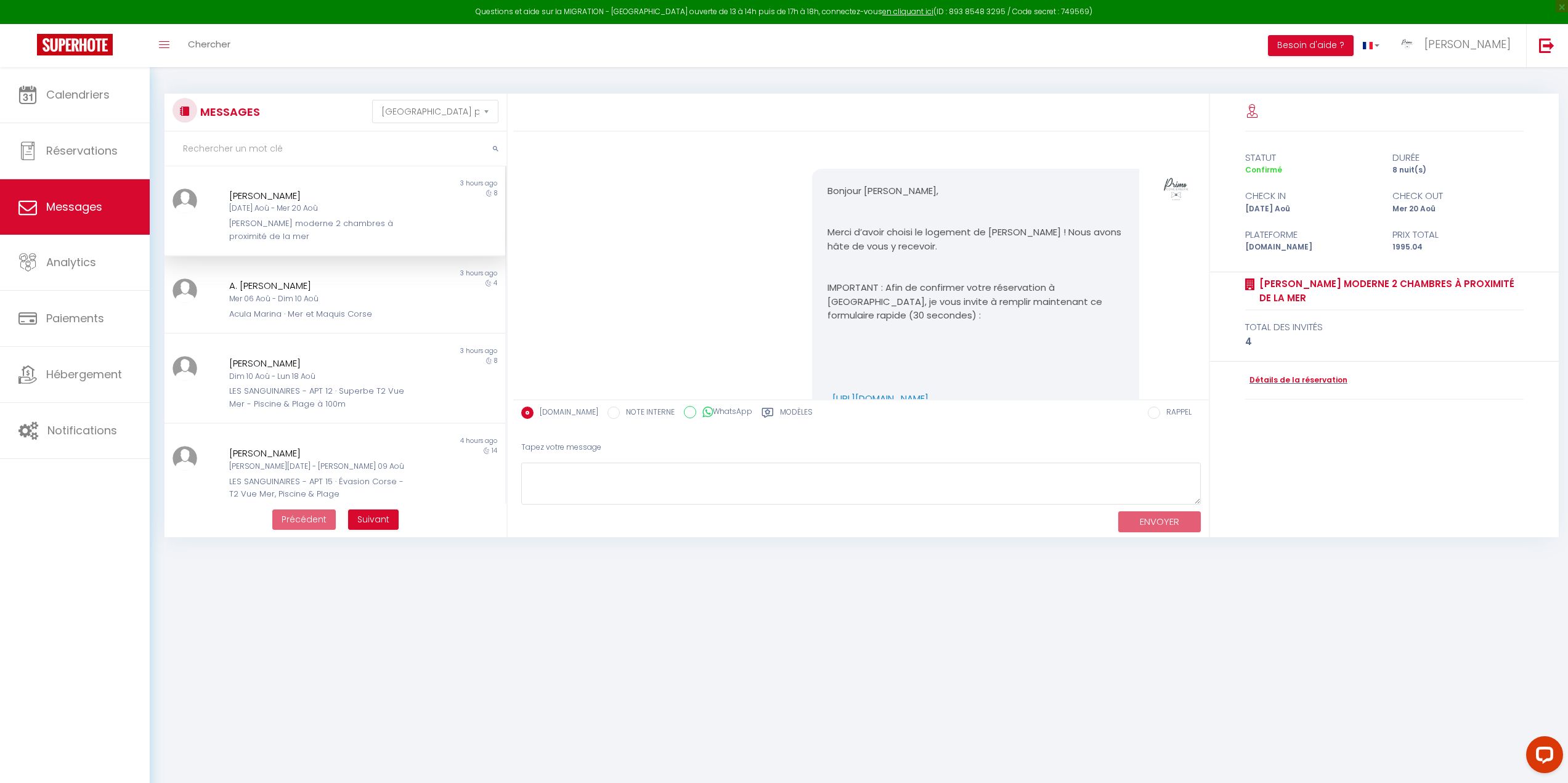
scroll to position [1683, 0]
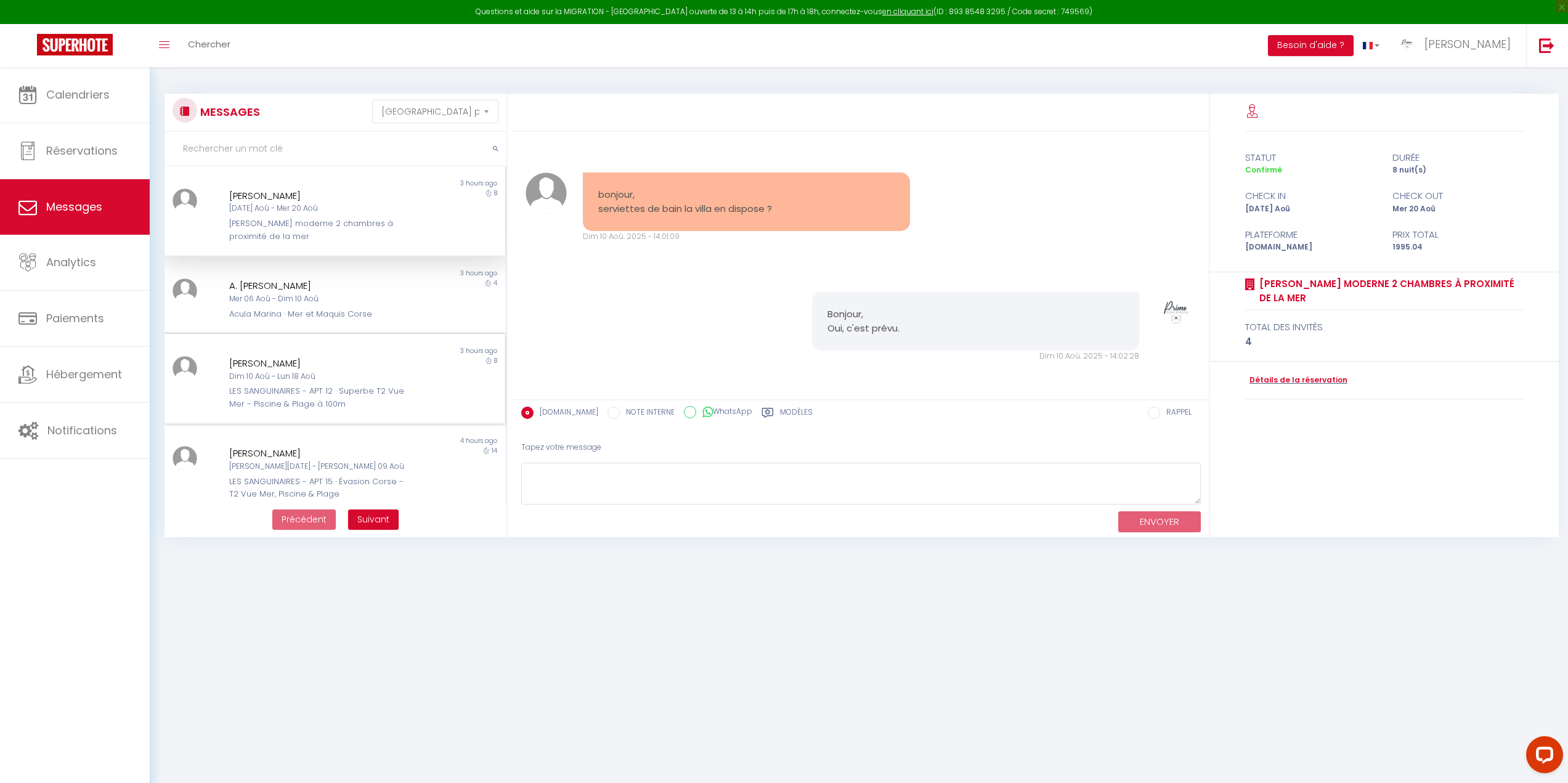
click at [304, 380] on div "Dim 10 Aoû - Lun 18 Aoû" at bounding box center [320, 377] width 182 height 12
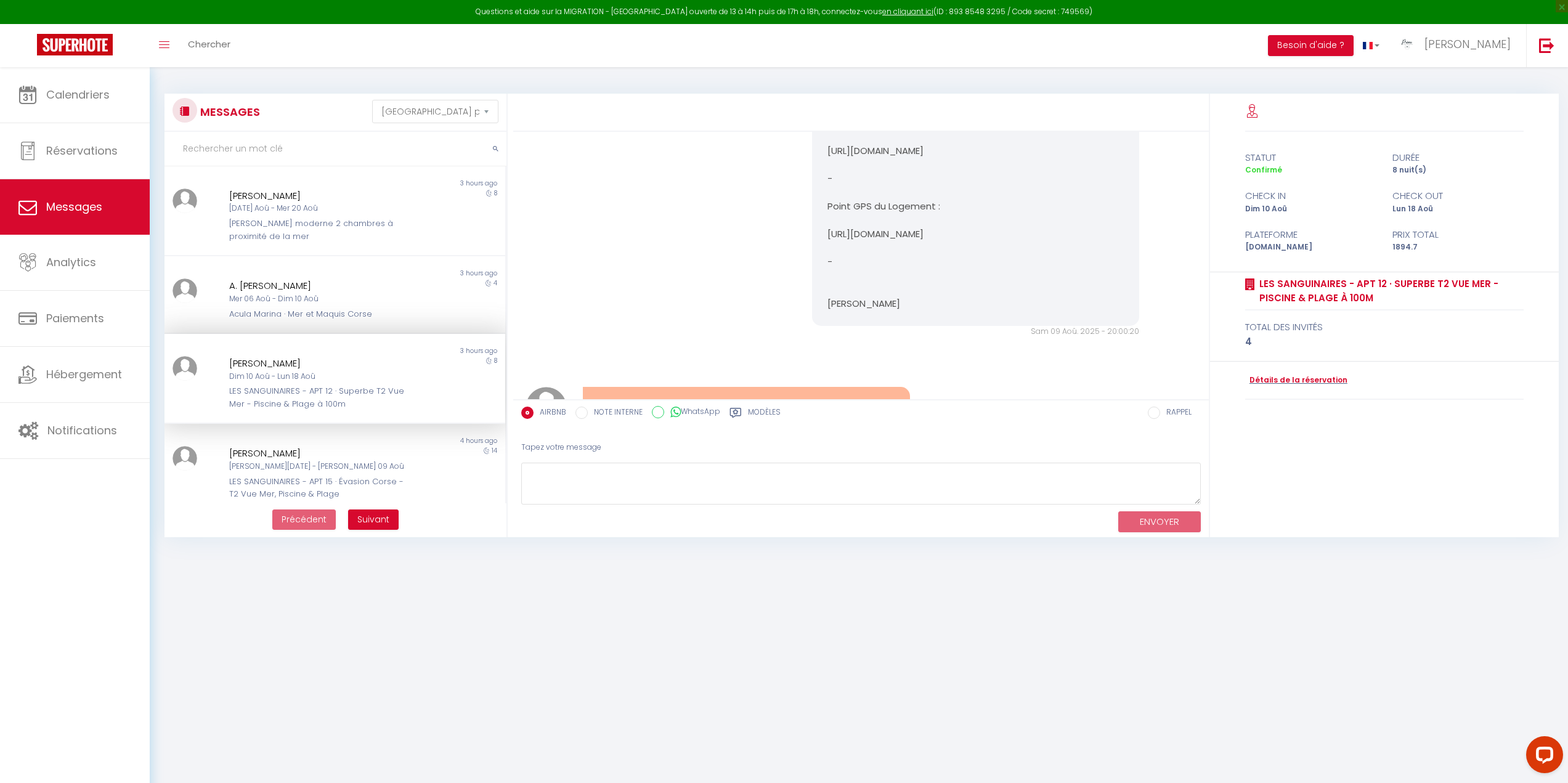
scroll to position [3050, 0]
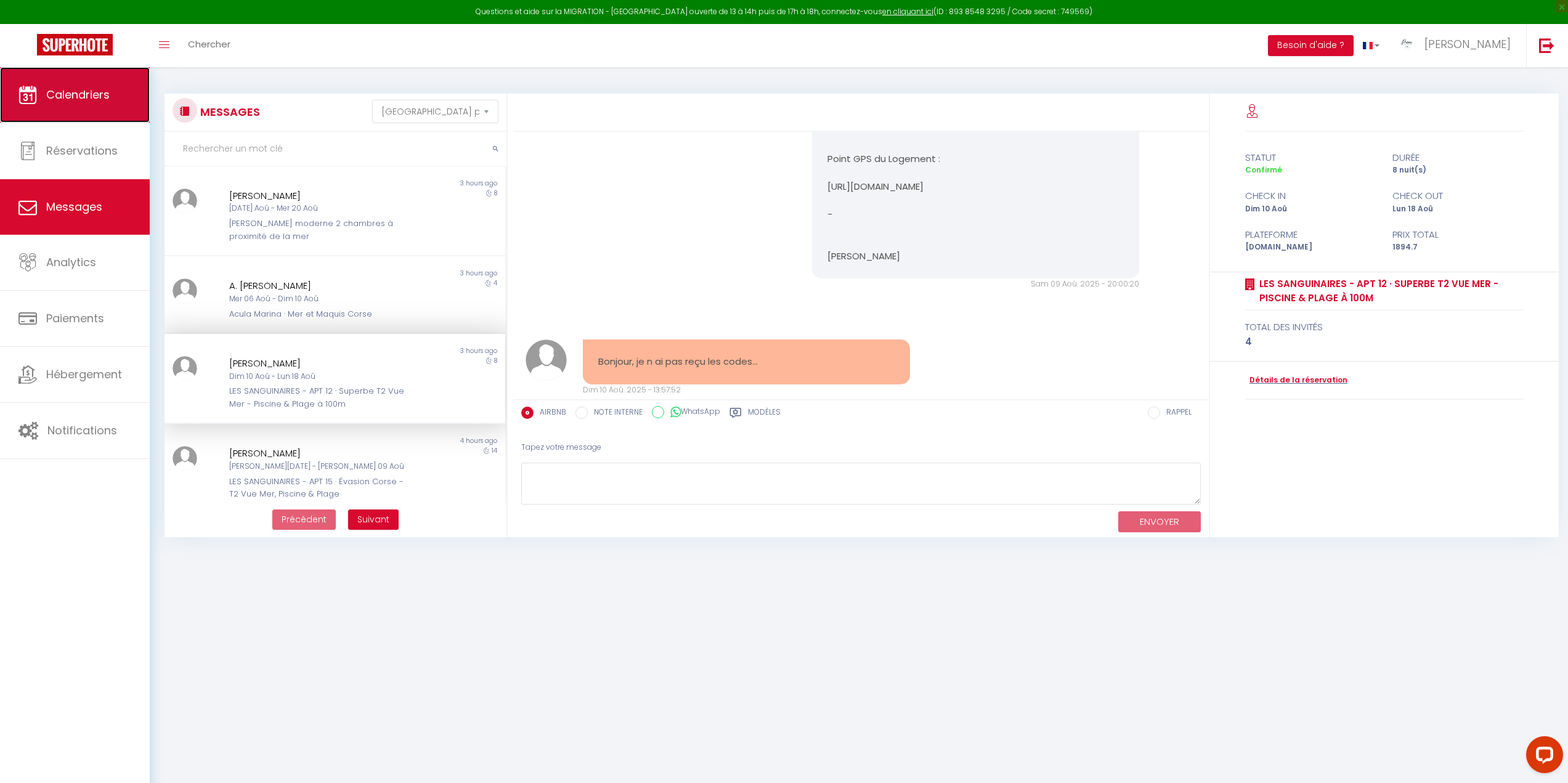
click at [93, 91] on span "Calendriers" at bounding box center [78, 95] width 64 height 16
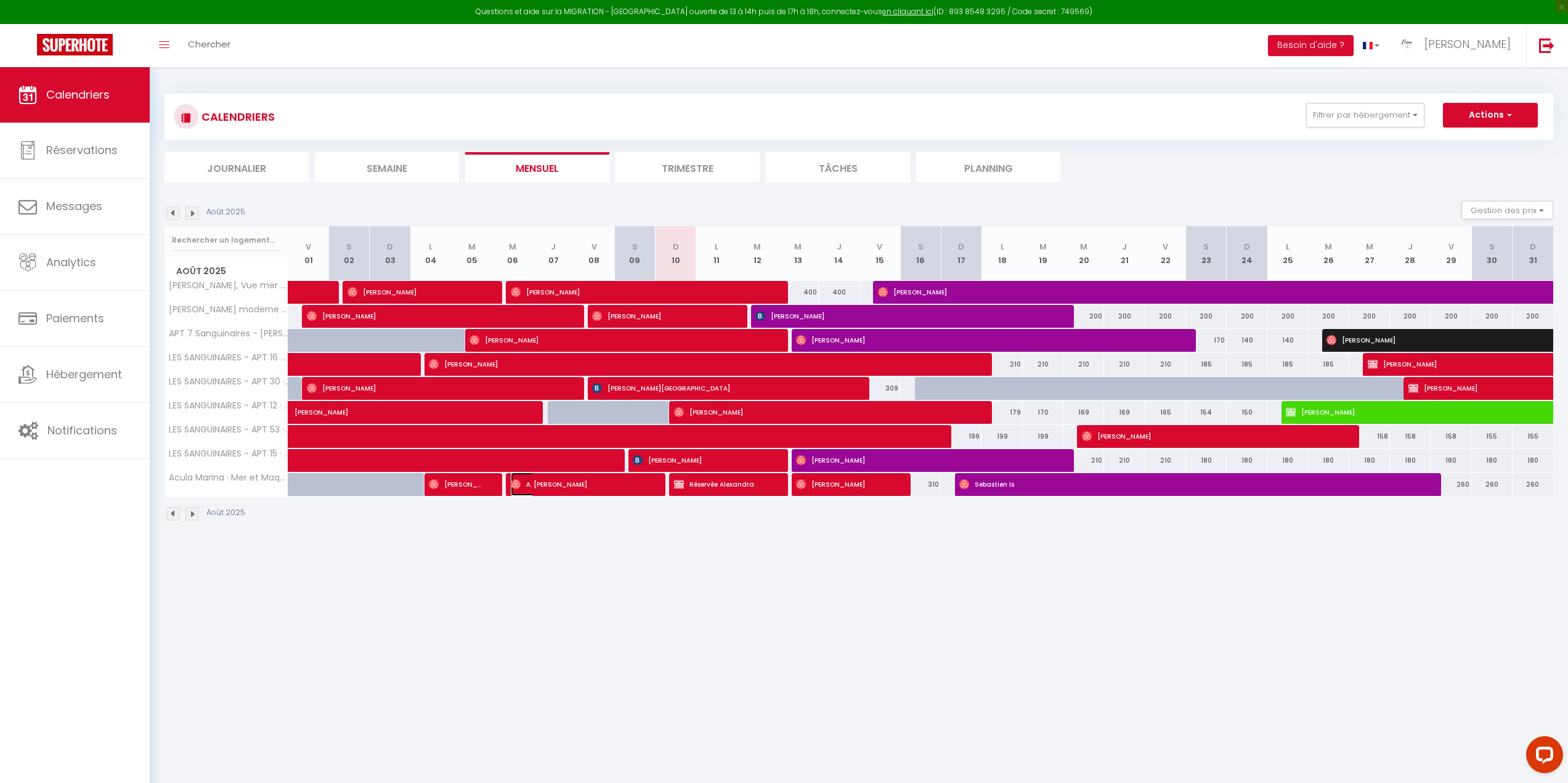
click at [515, 486] on img at bounding box center [515, 484] width 10 height 10
select select "OK"
select select "1"
select select "0"
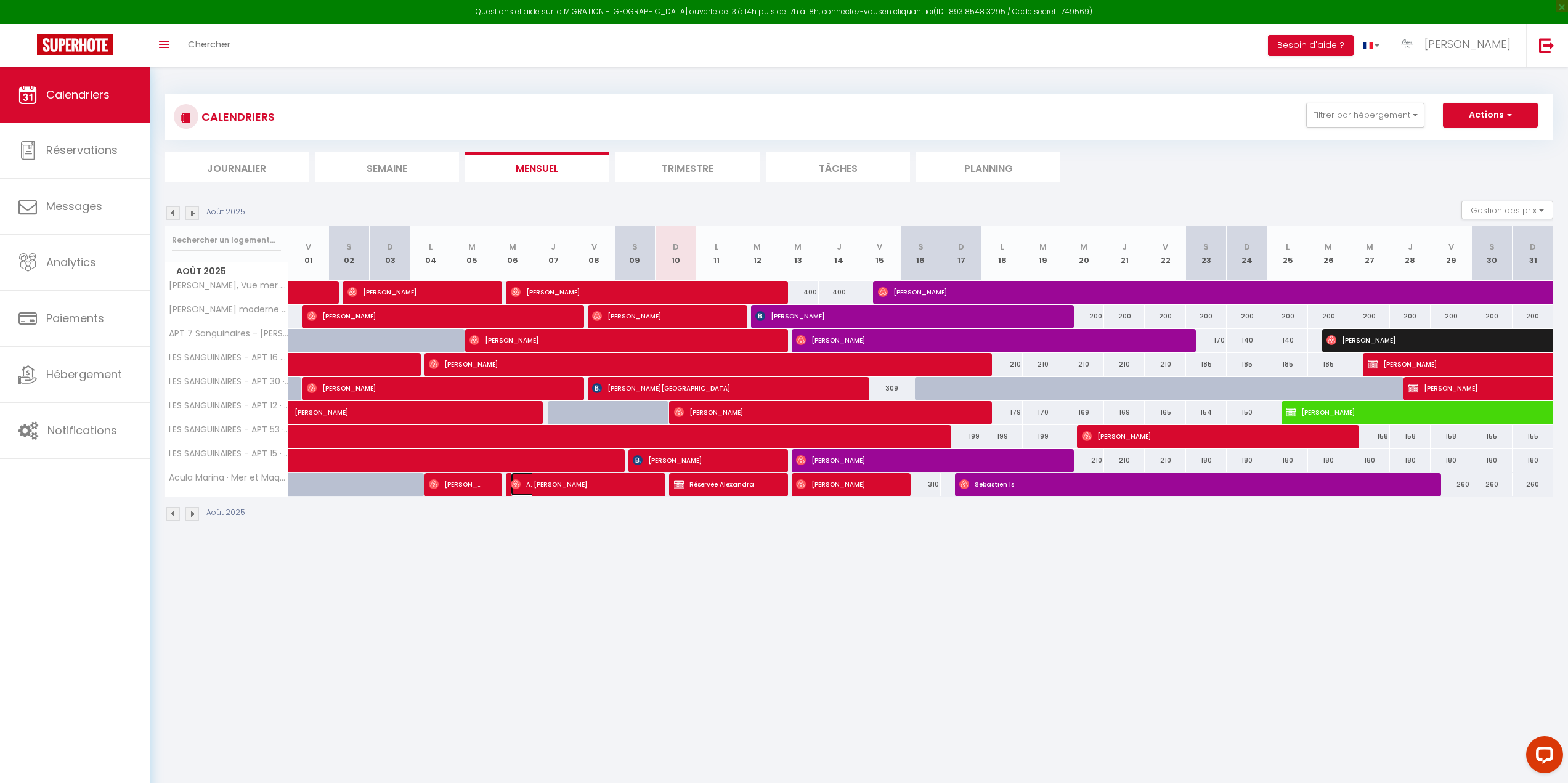
select select "1"
select select
select select "42170"
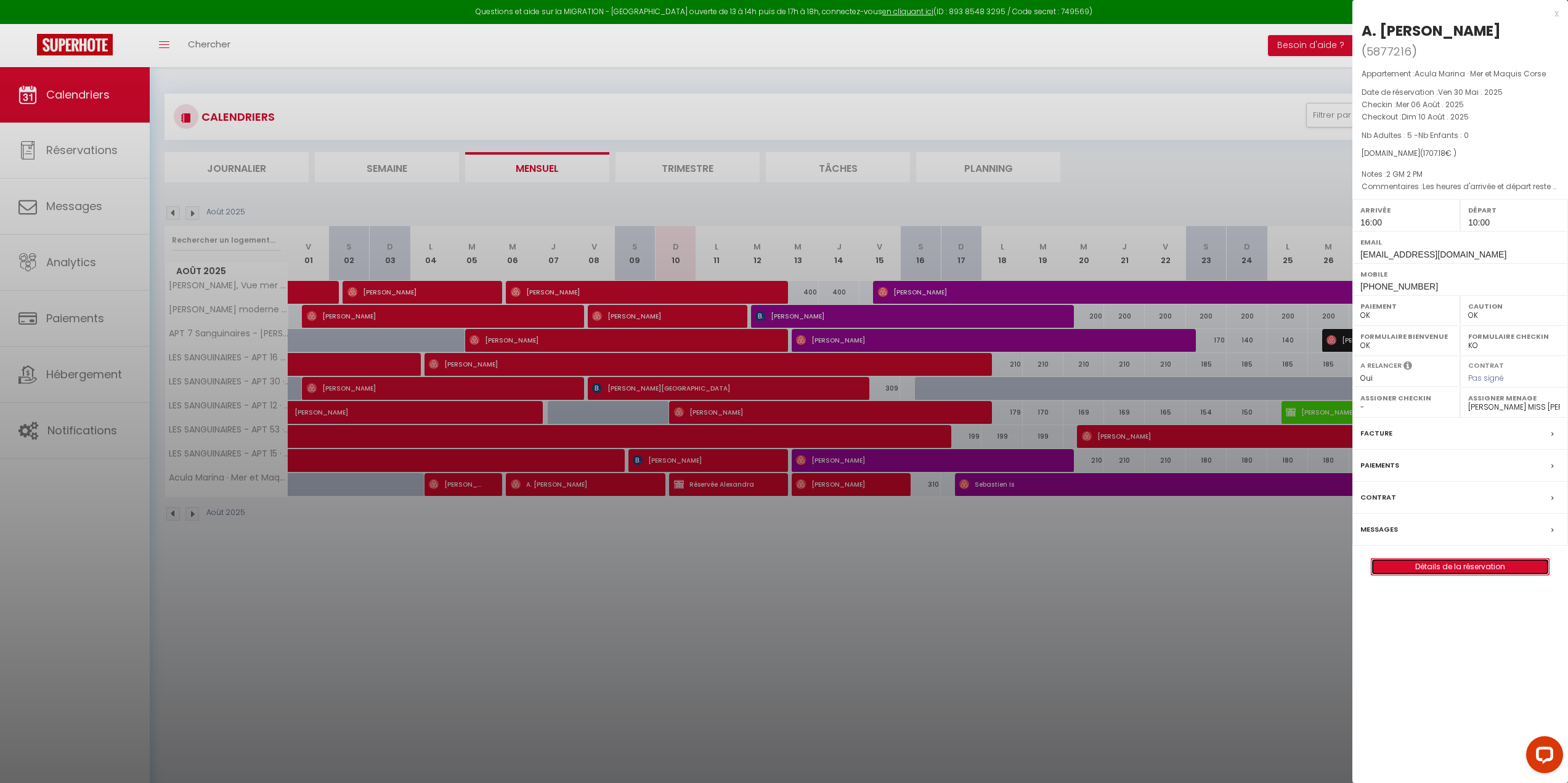
click at [1481, 559] on link "Détails de la réservation" at bounding box center [1460, 566] width 177 height 16
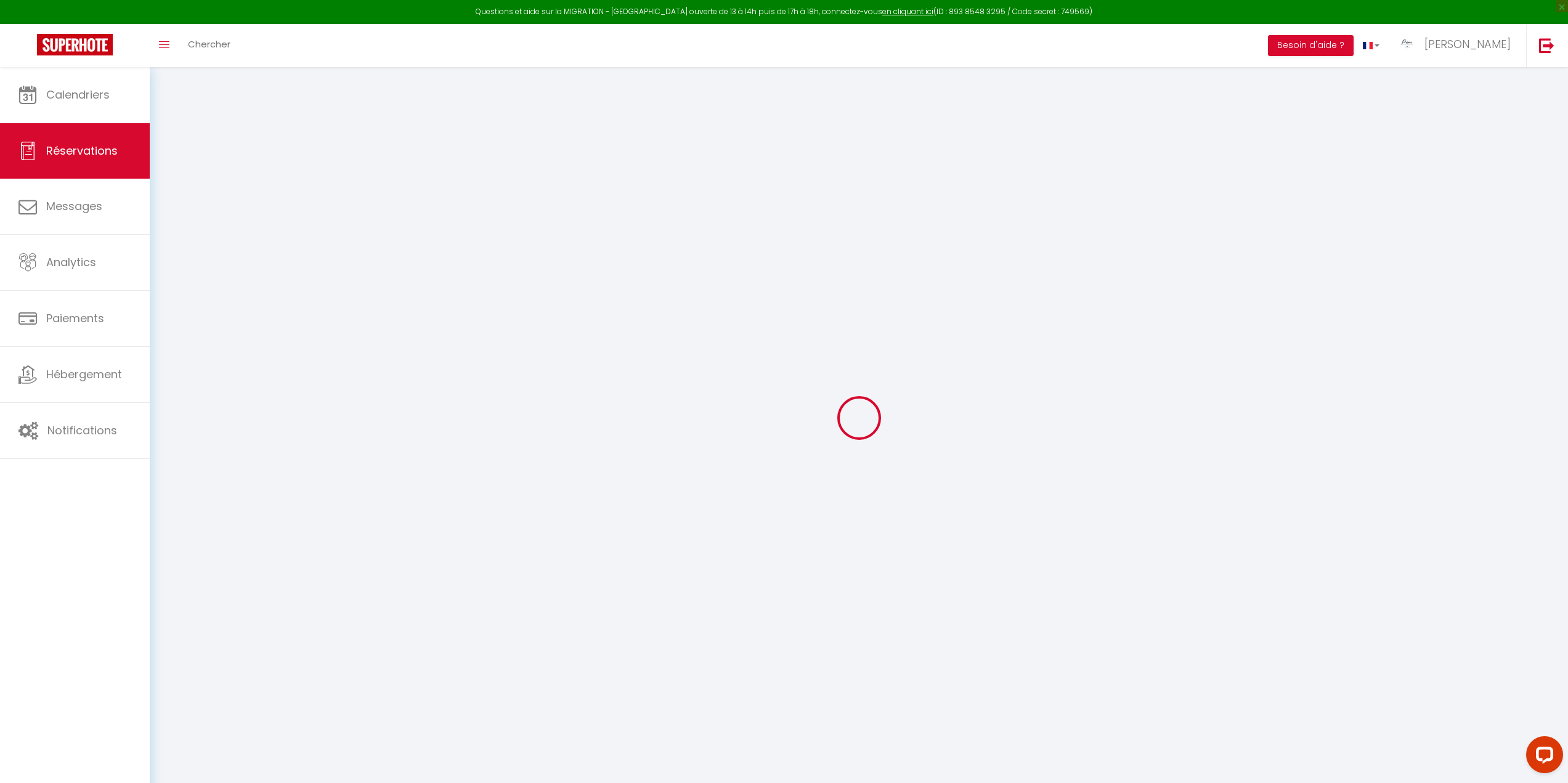
type input "A."
type input "Martin"
type input "4gykxcu5letscjnxxe6xbev8p6gb@reply.superhote.com"
type input "danarn59@gmail.com"
type input "+33646252512"
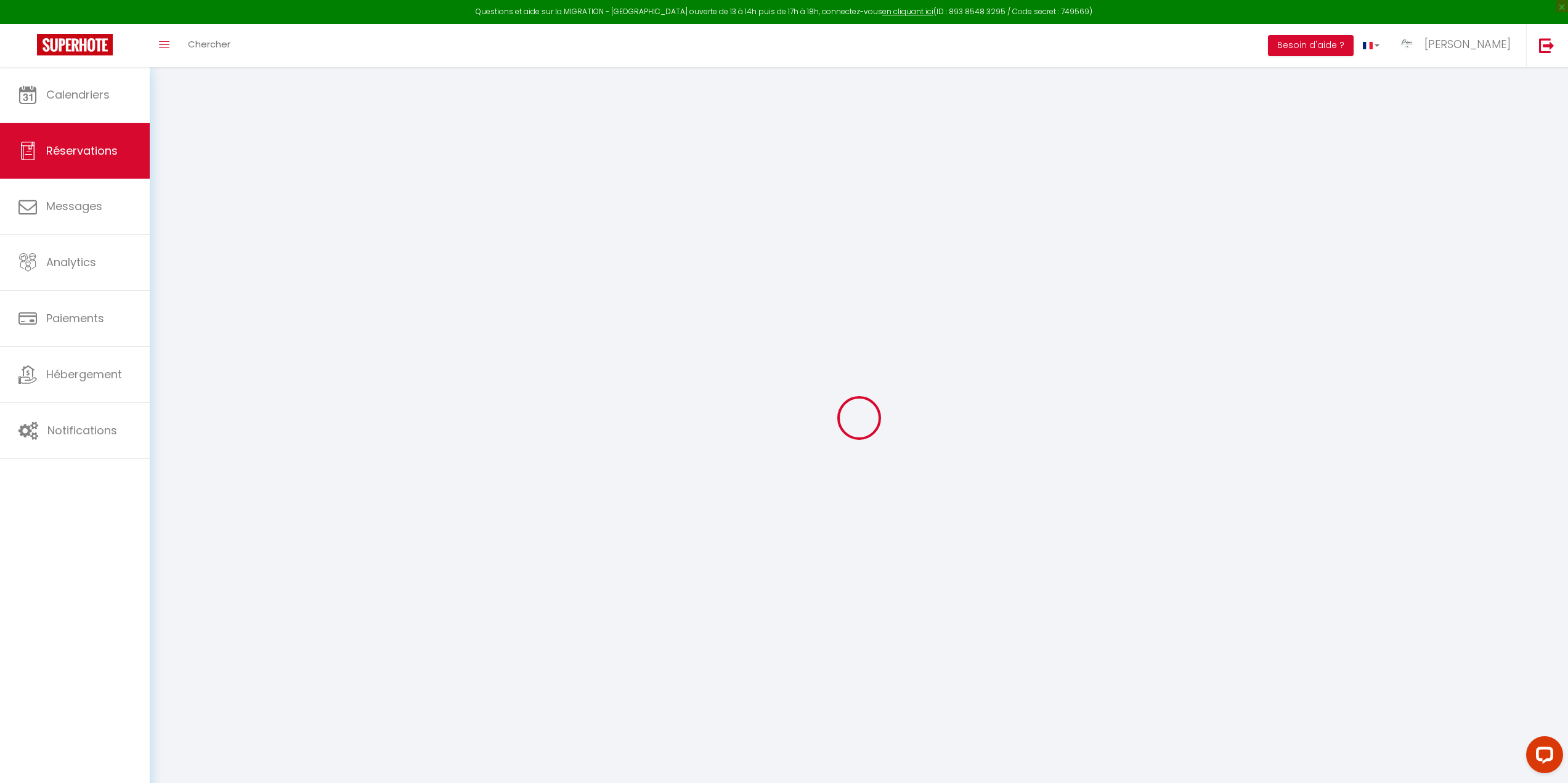
type input "+33646252512"
select select
type input "292.68"
select select "61377"
select select "1"
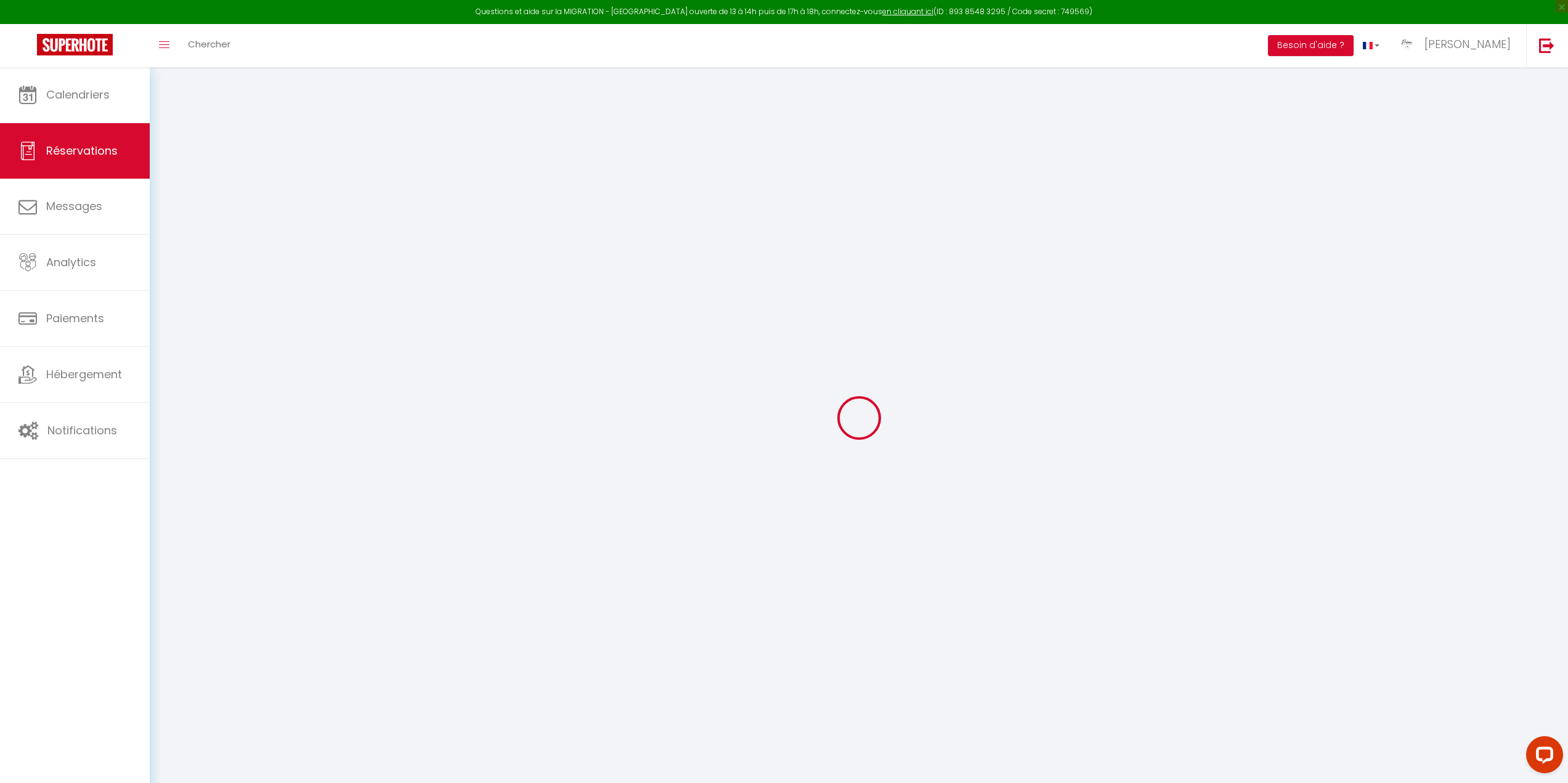
select select
type input "5"
select select "12"
select select
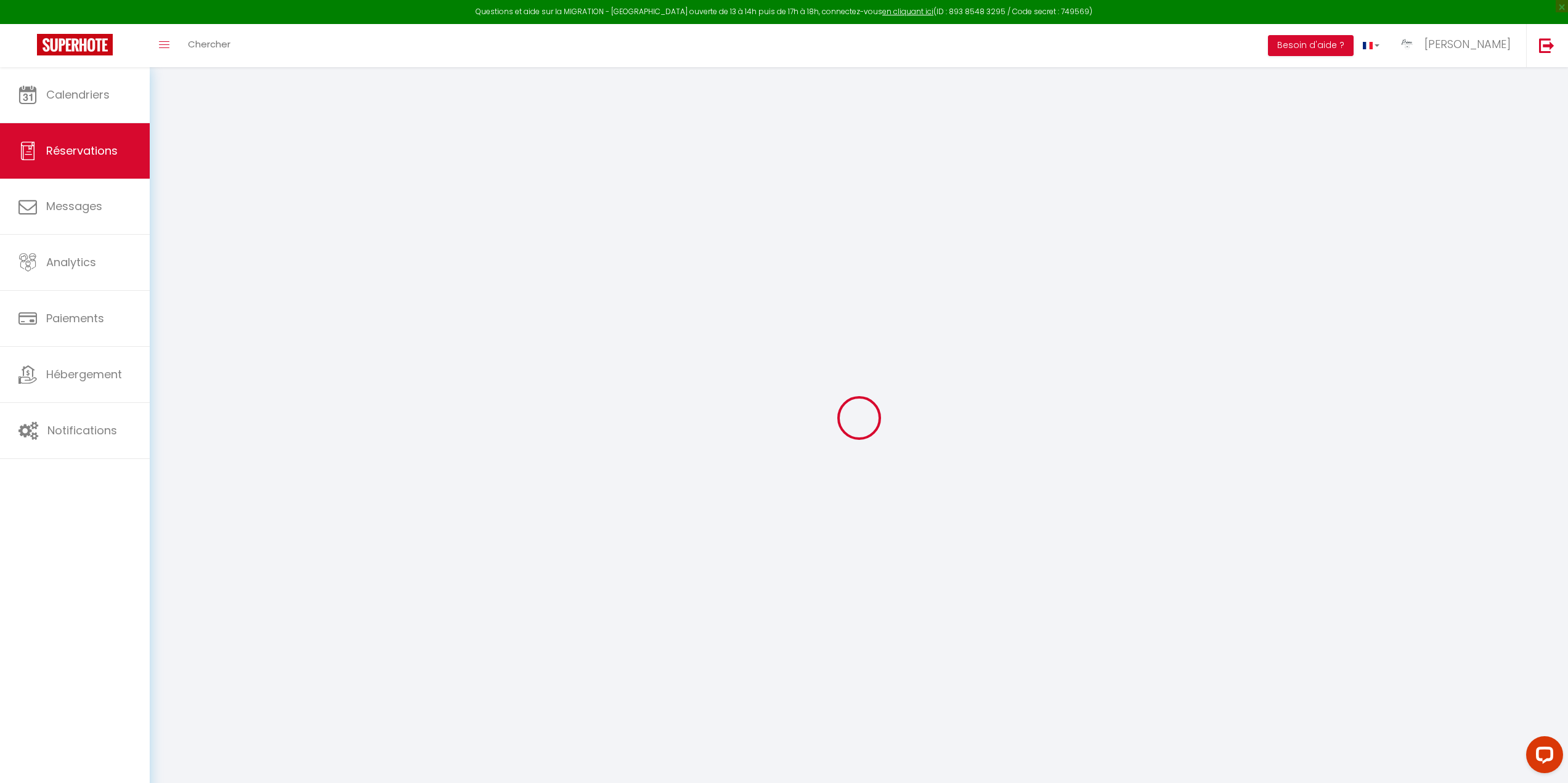
type input "1476"
checkbox input "false"
type input "0"
select select "1"
type input "150"
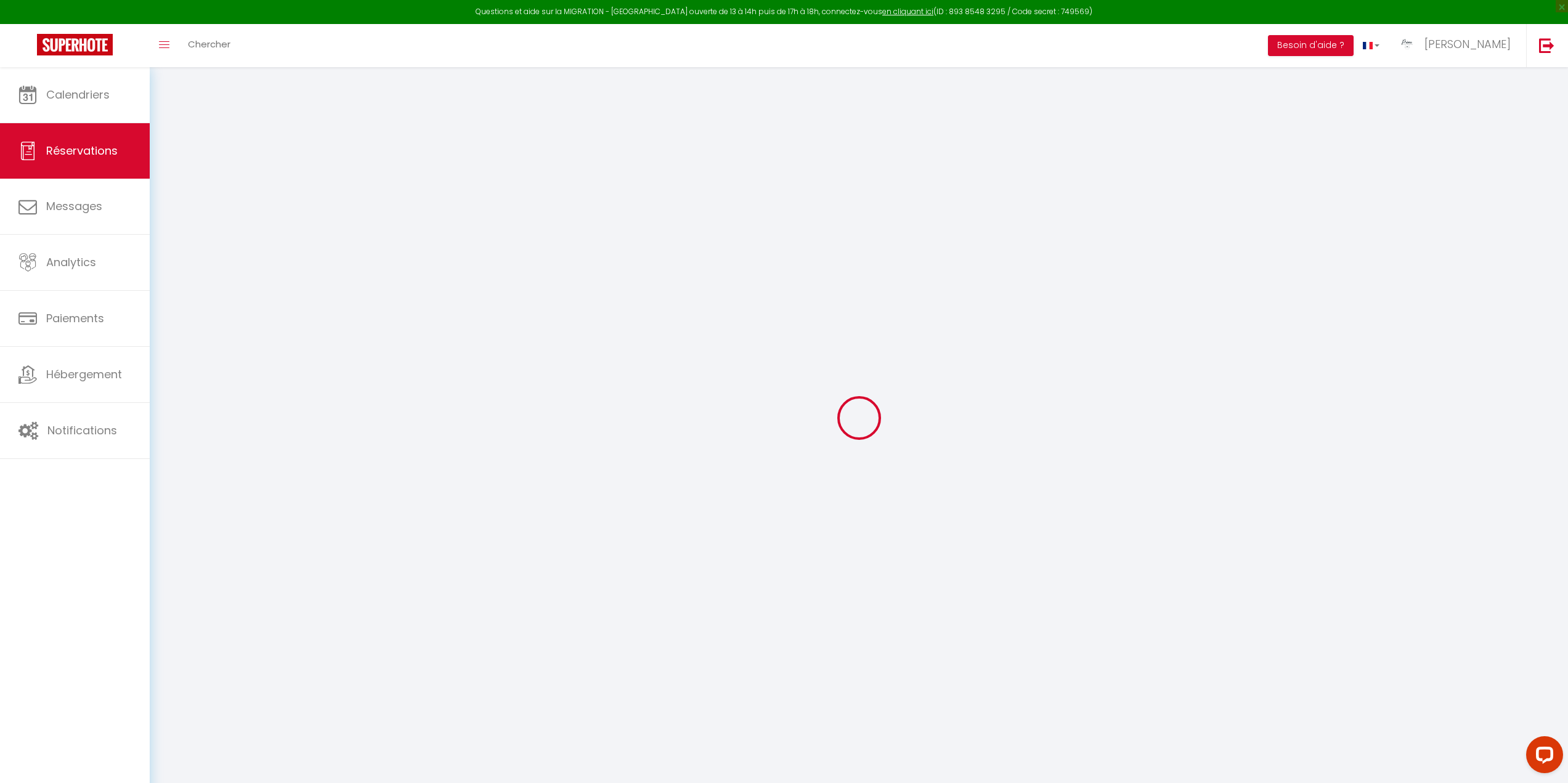
type input "180"
type input "0"
select select
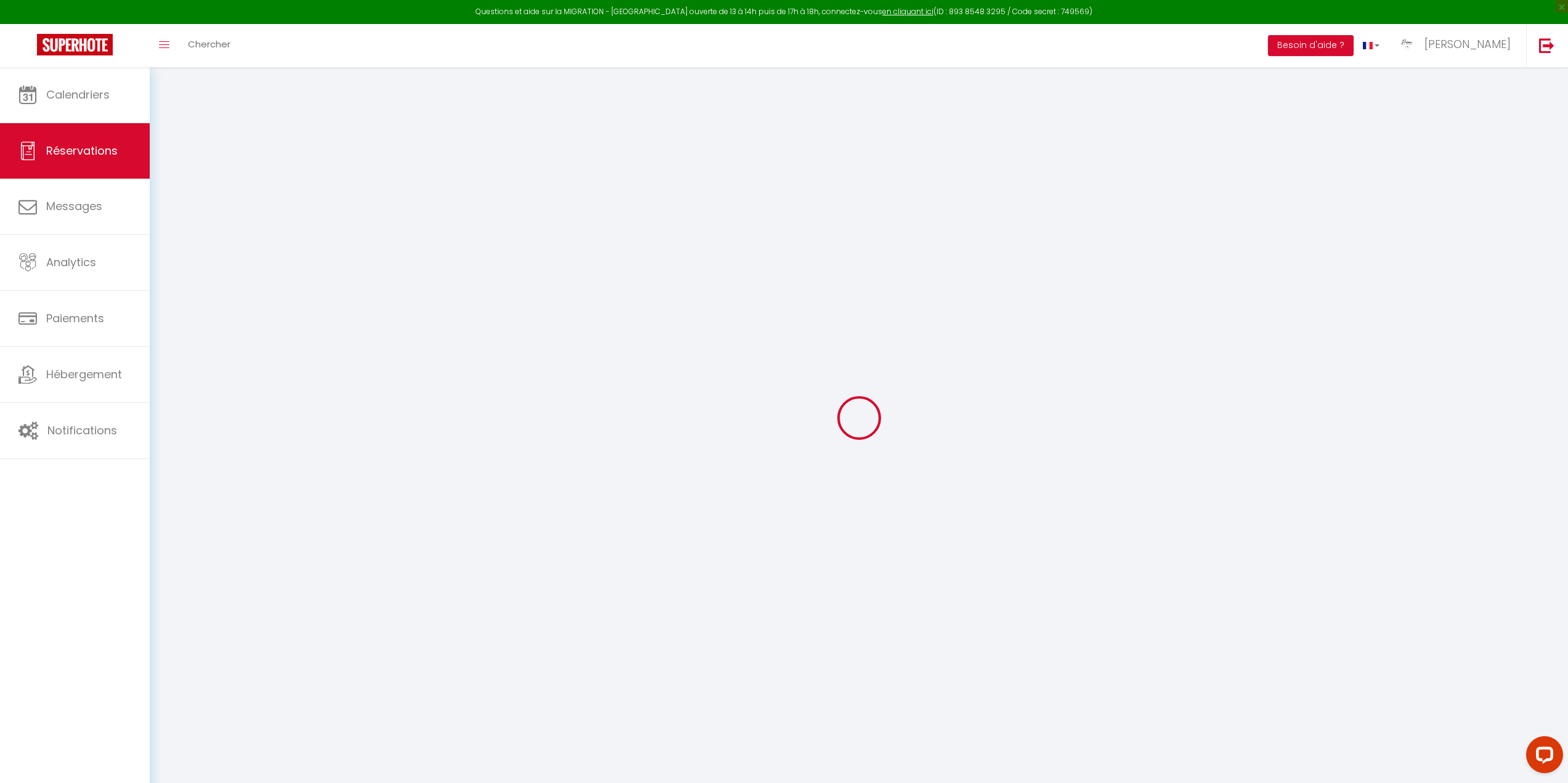
select select "15"
checkbox input "false"
select select
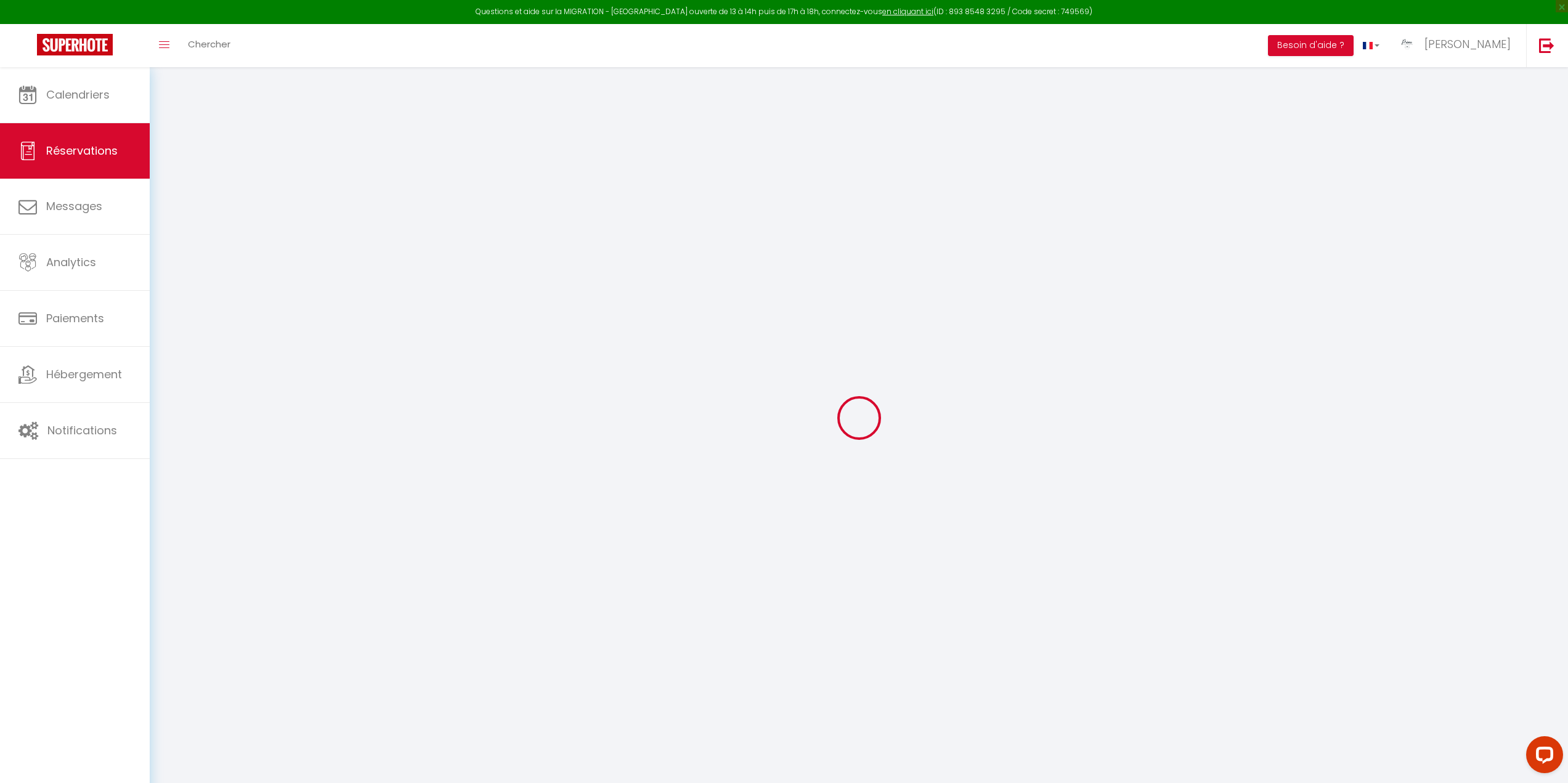
checkbox input "false"
select select
checkbox input "false"
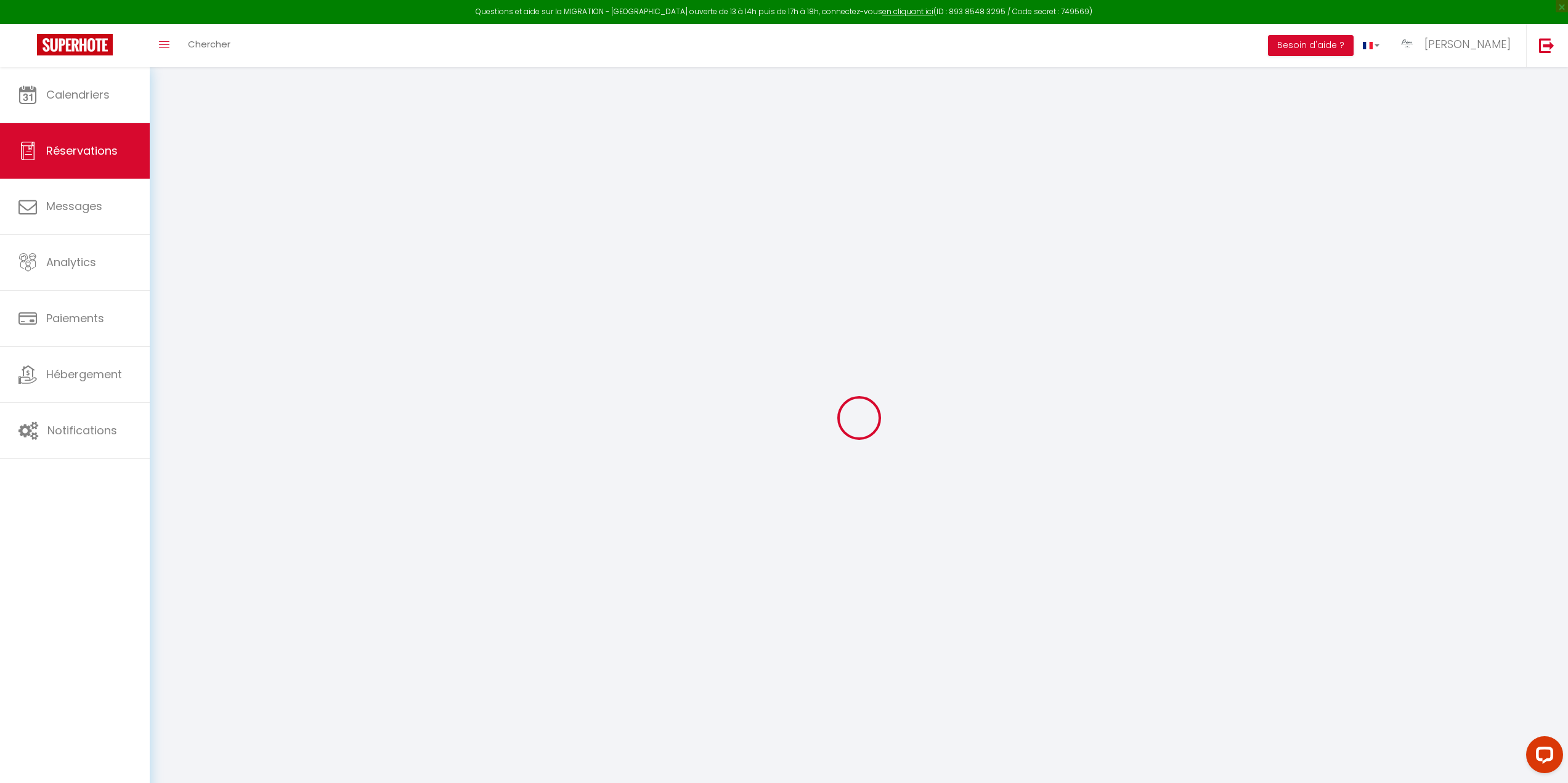
select select
checkbox input "false"
type textarea "Les heures d'arrivée et départ reste à valider... Heures approximatives"
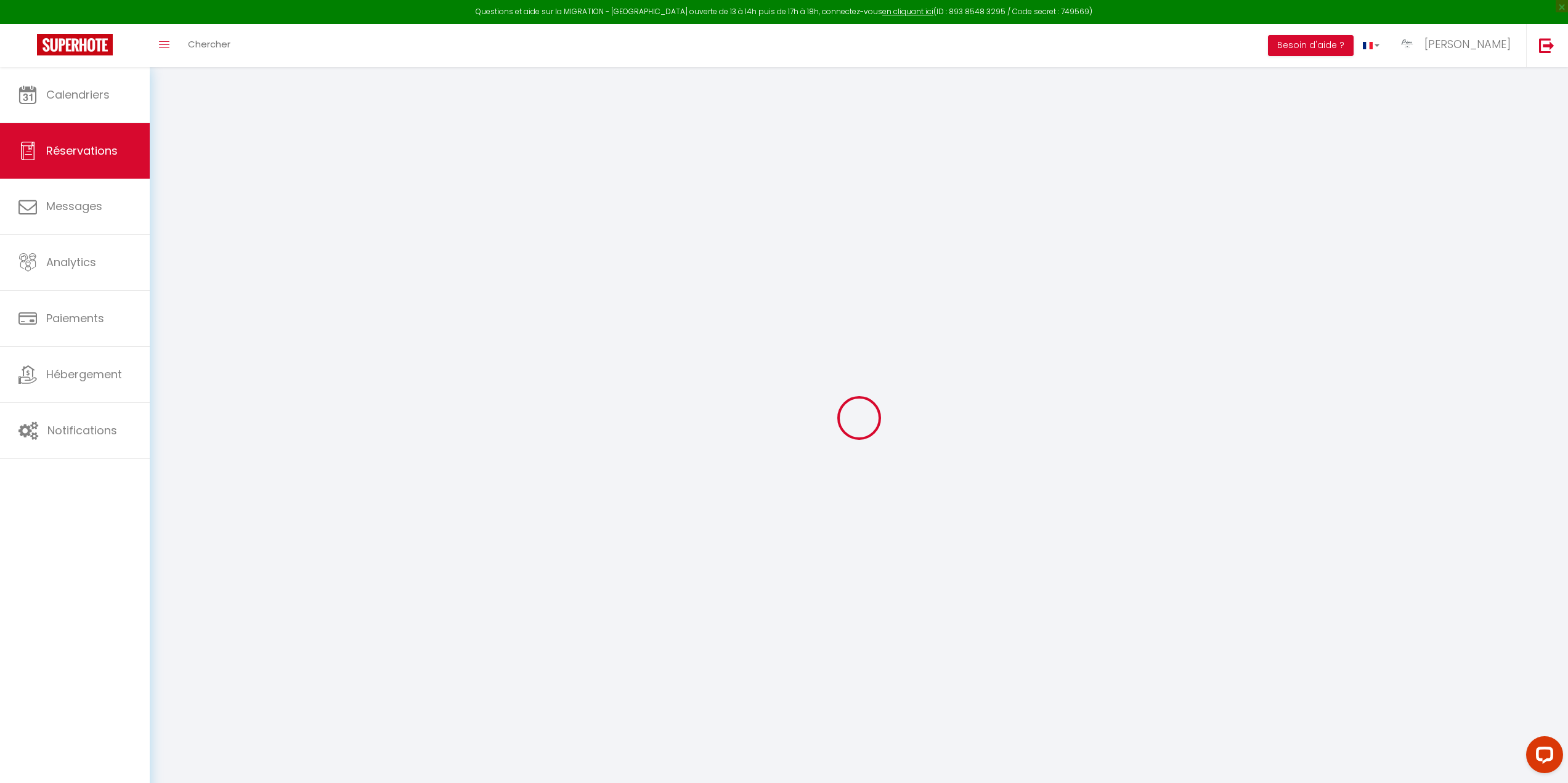
type textarea "2 GM 2 PM"
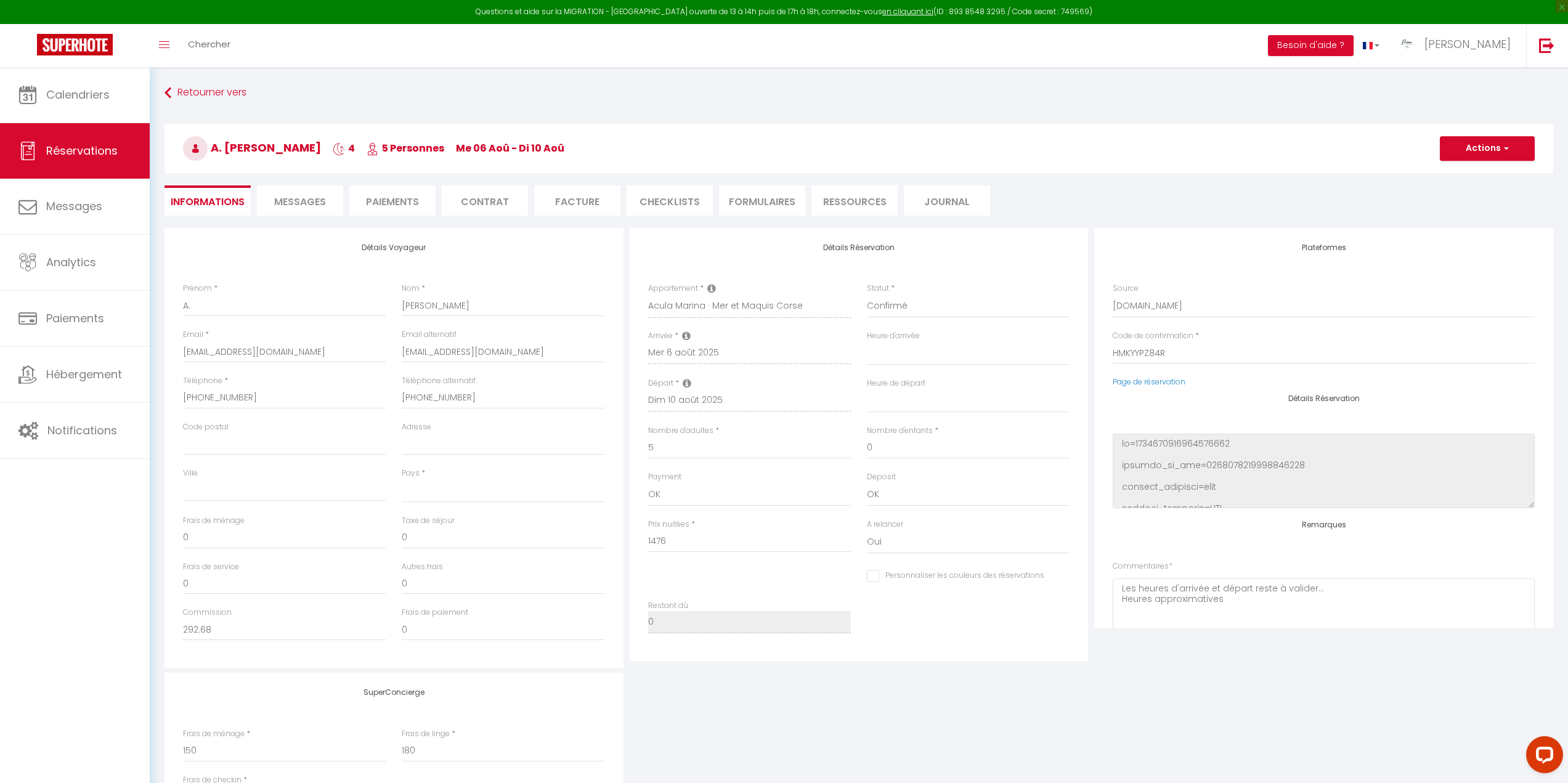
select select
type input "150"
type input "81.18"
select select
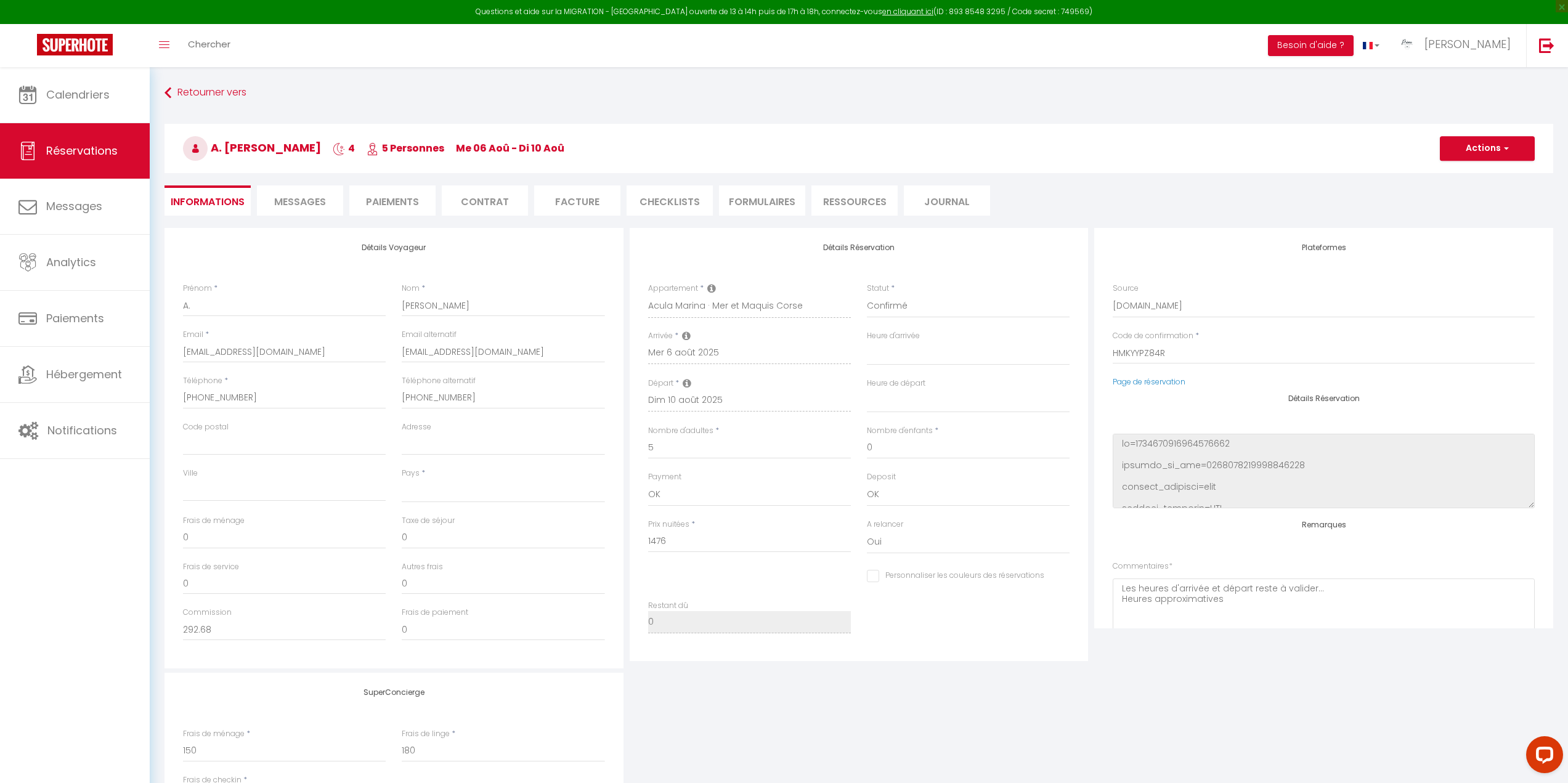
checkbox input "false"
select select
checkbox input "false"
select select "16:00"
select select "10:00"
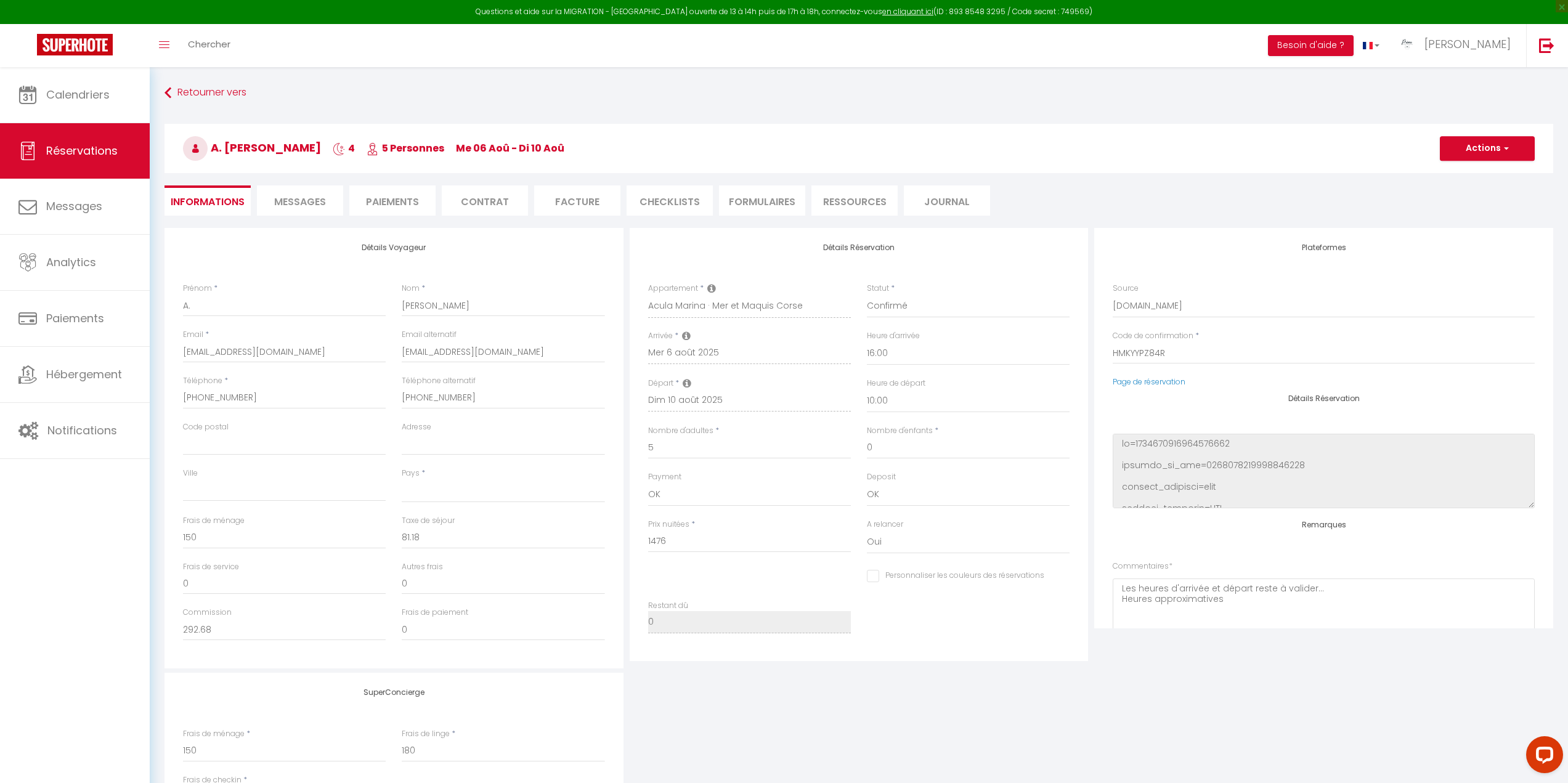
click at [602, 200] on li "Facture" at bounding box center [577, 200] width 86 height 30
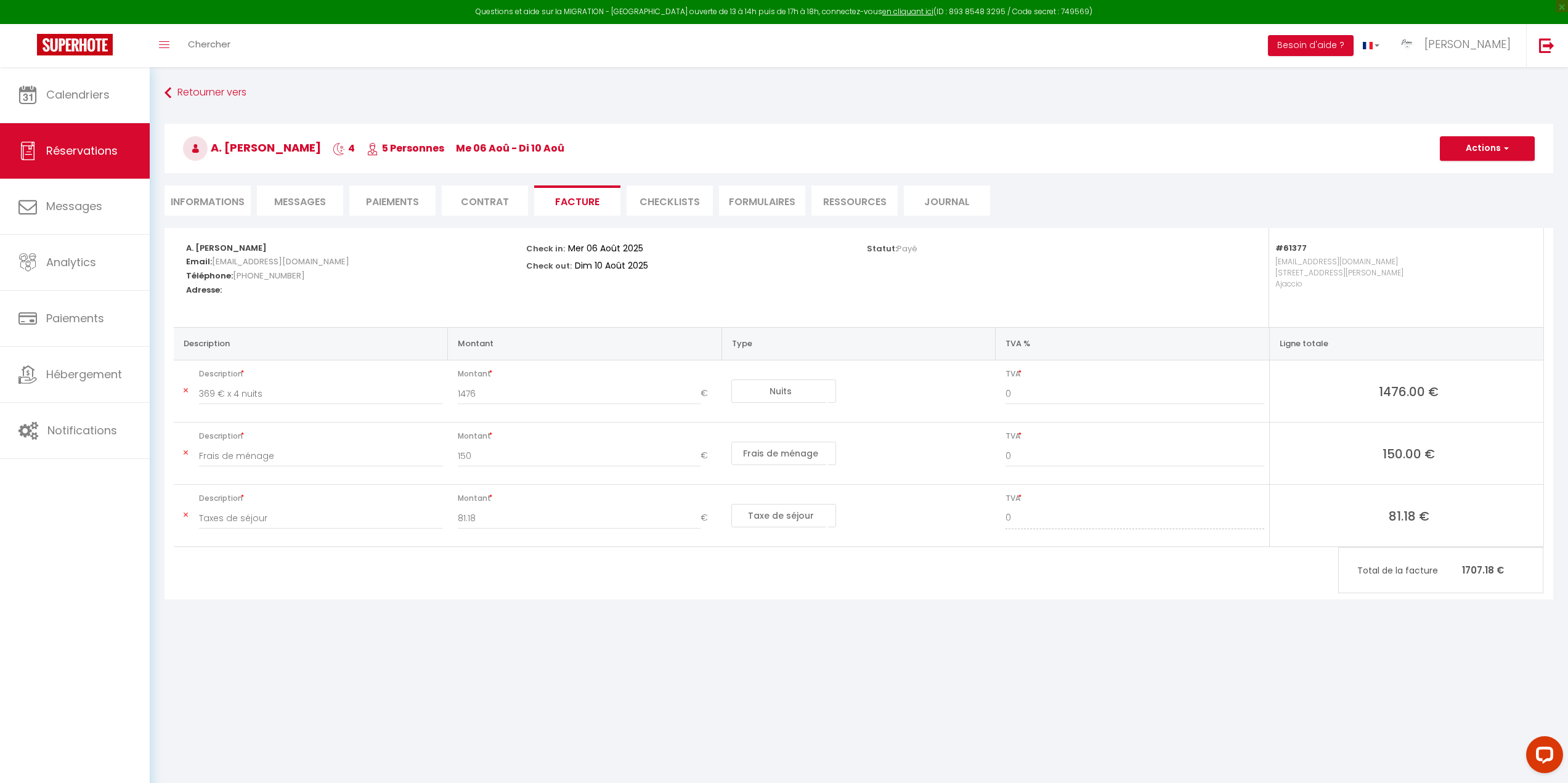
click at [223, 205] on li "Informations" at bounding box center [207, 200] width 86 height 30
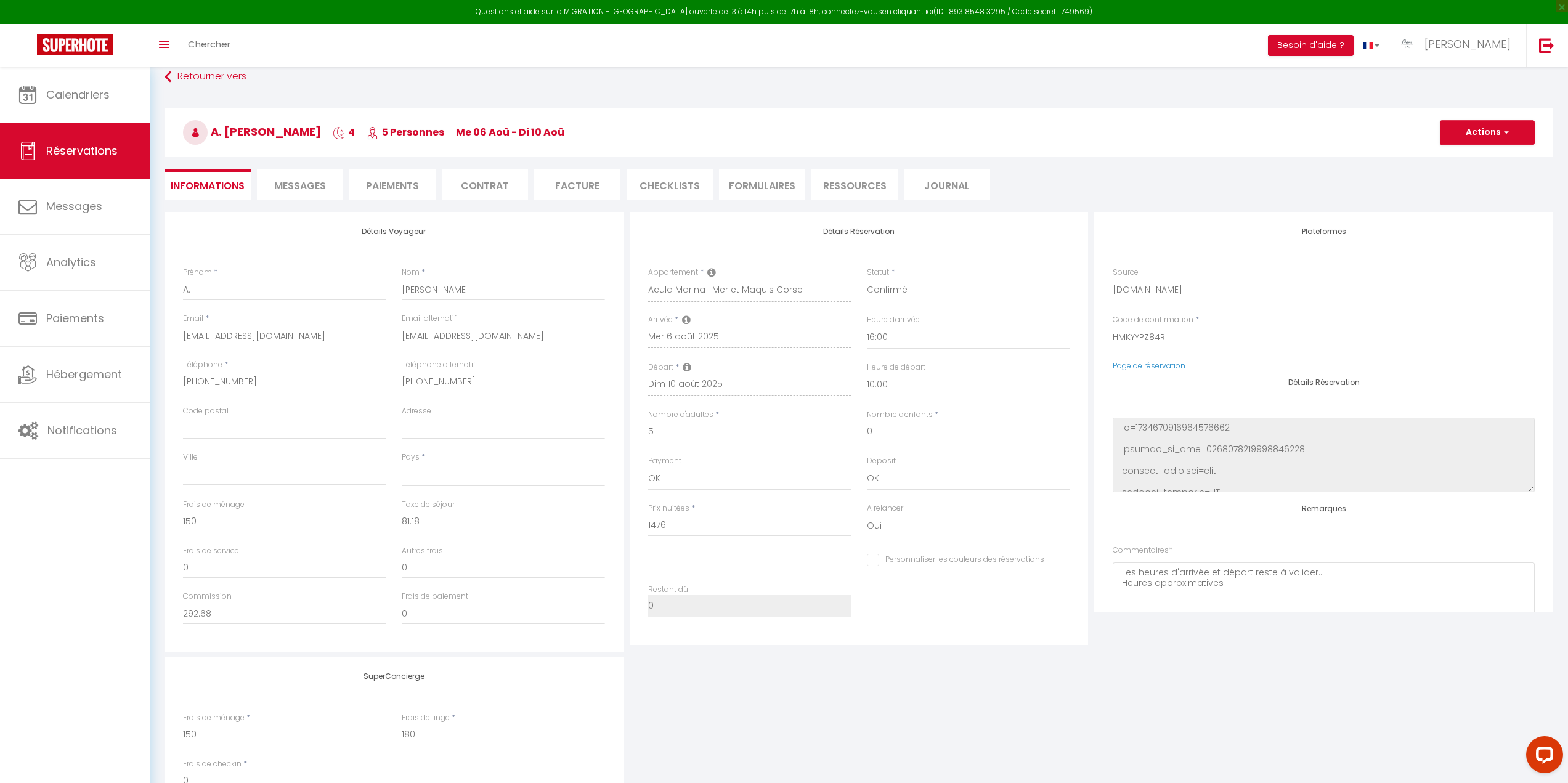
scroll to position [16, 0]
click at [484, 184] on li "Contrat" at bounding box center [485, 185] width 86 height 30
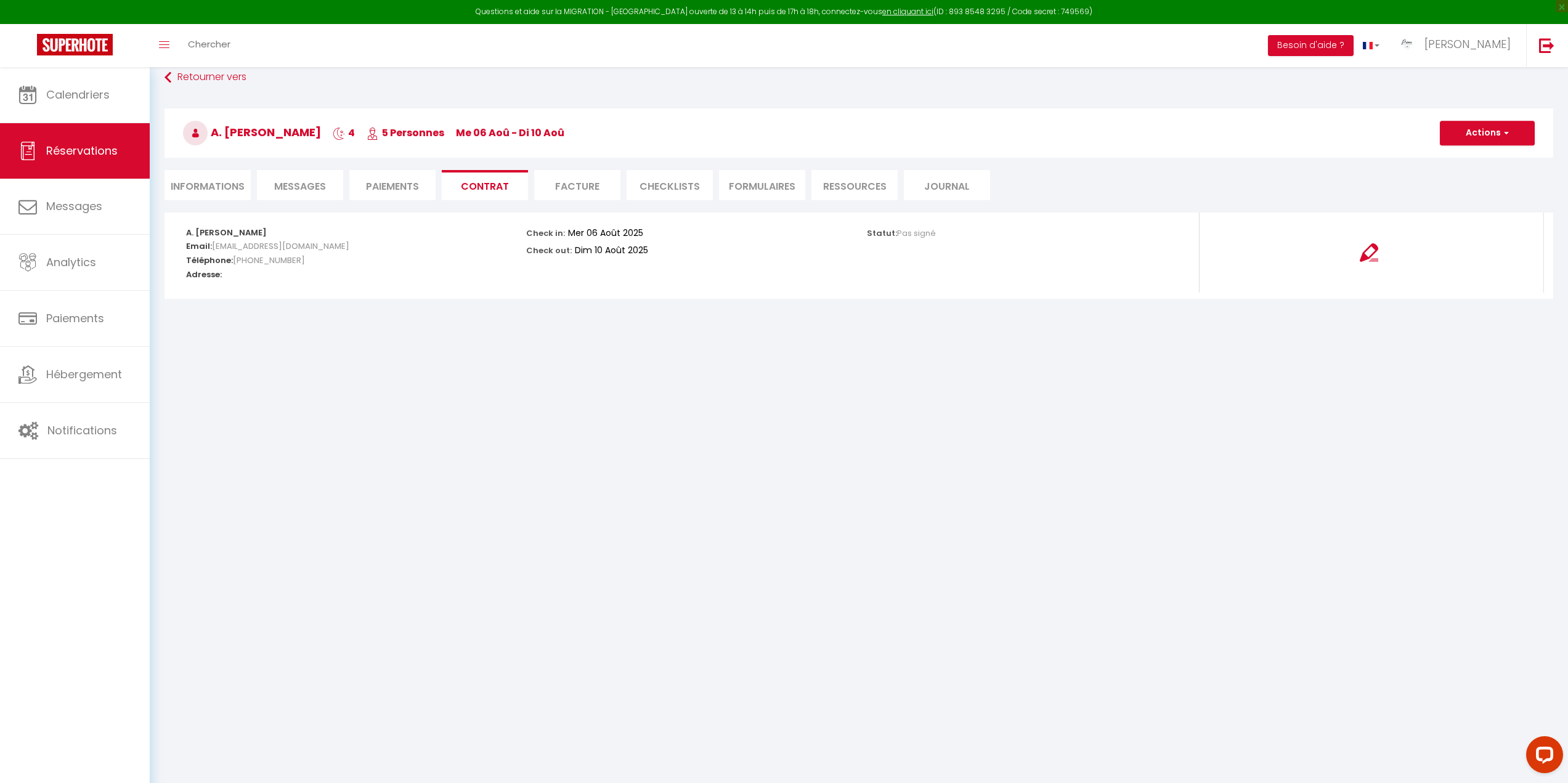
click at [189, 190] on li "Informations" at bounding box center [207, 185] width 86 height 30
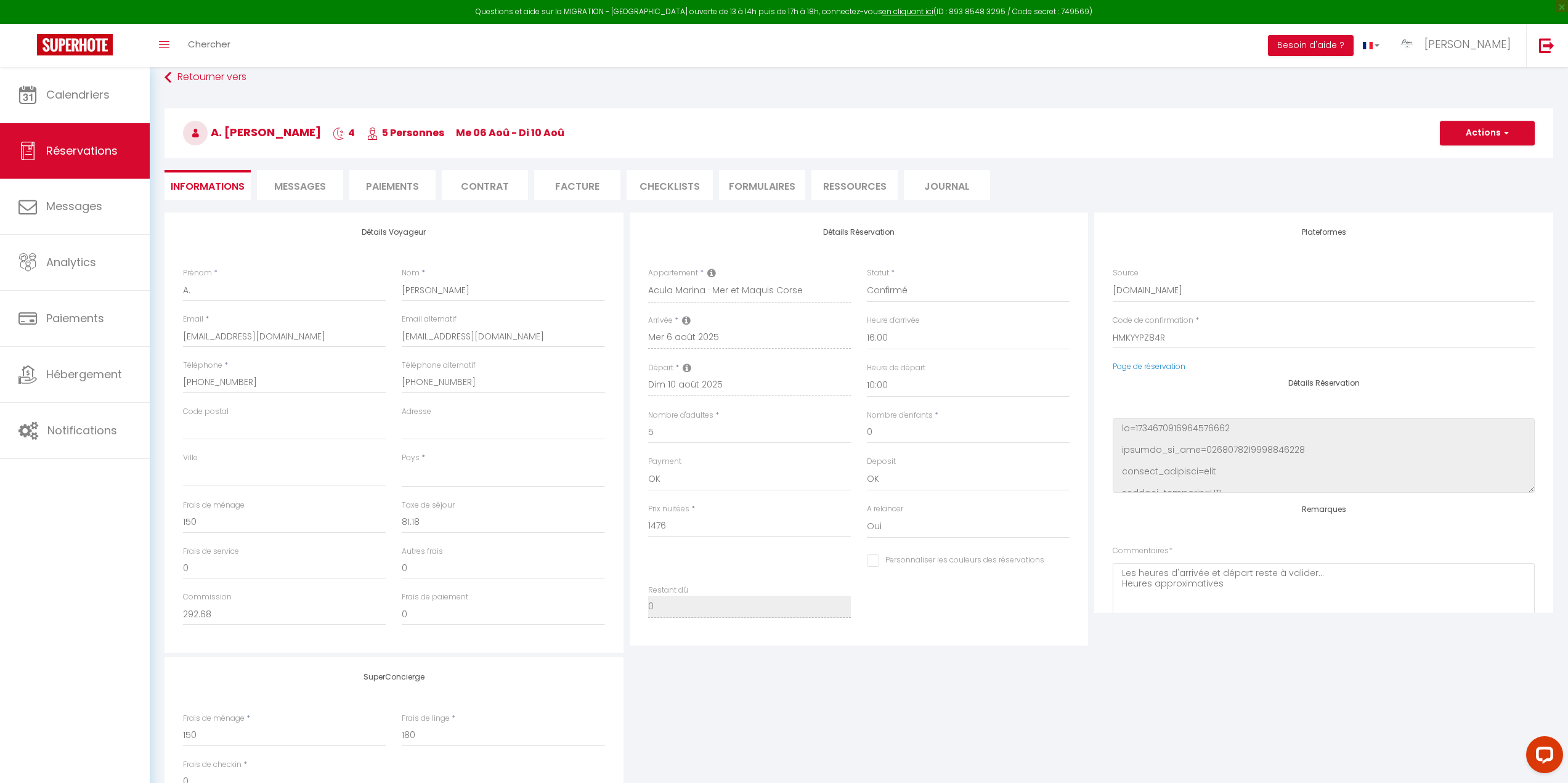
click at [310, 185] on span "Messages" at bounding box center [300, 186] width 52 height 14
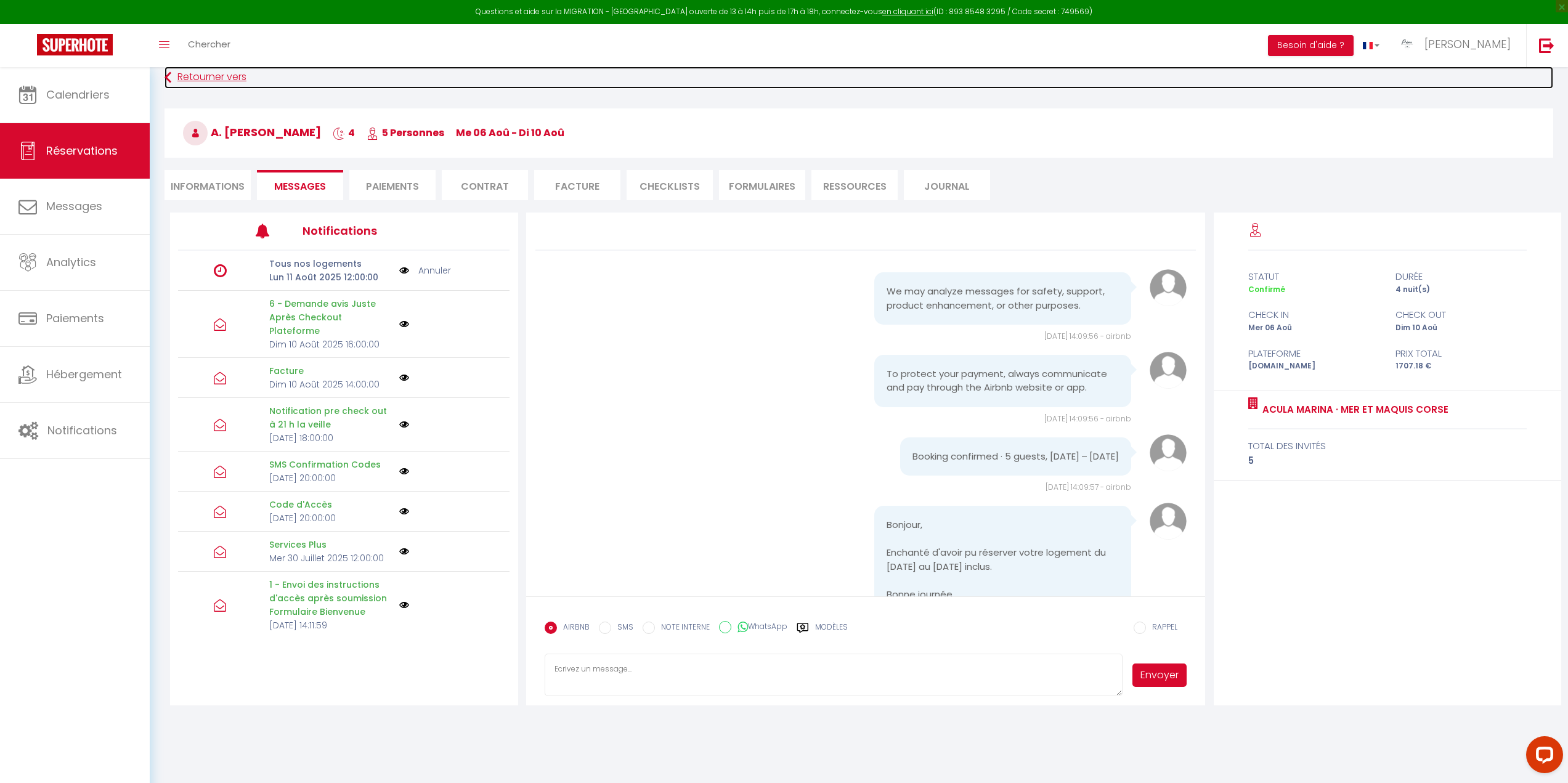
click at [182, 70] on link "Retourner vers" at bounding box center [859, 78] width 1389 height 22
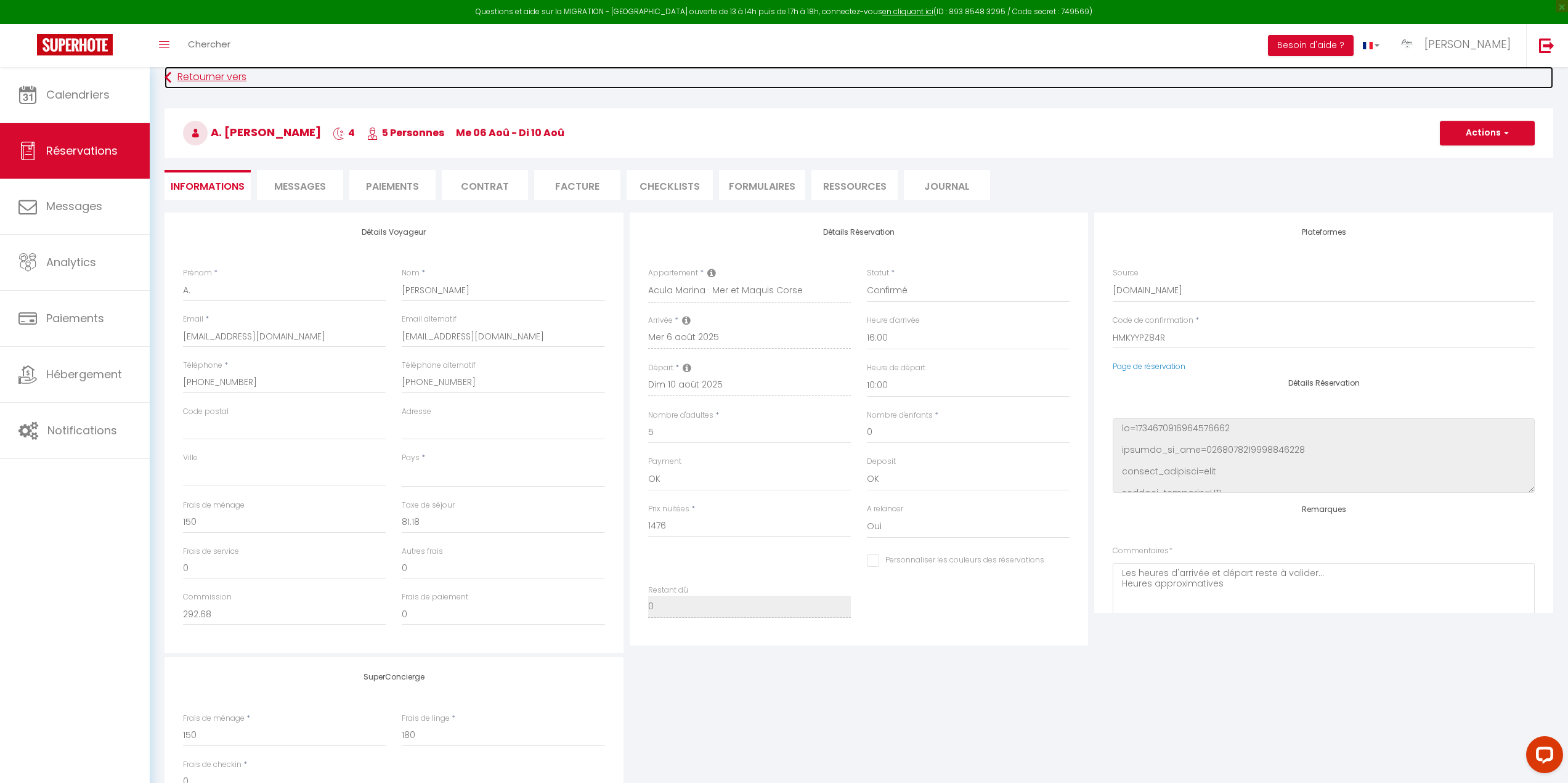
select select
checkbox input "false"
click at [173, 75] on link "Retourner vers" at bounding box center [859, 78] width 1389 height 22
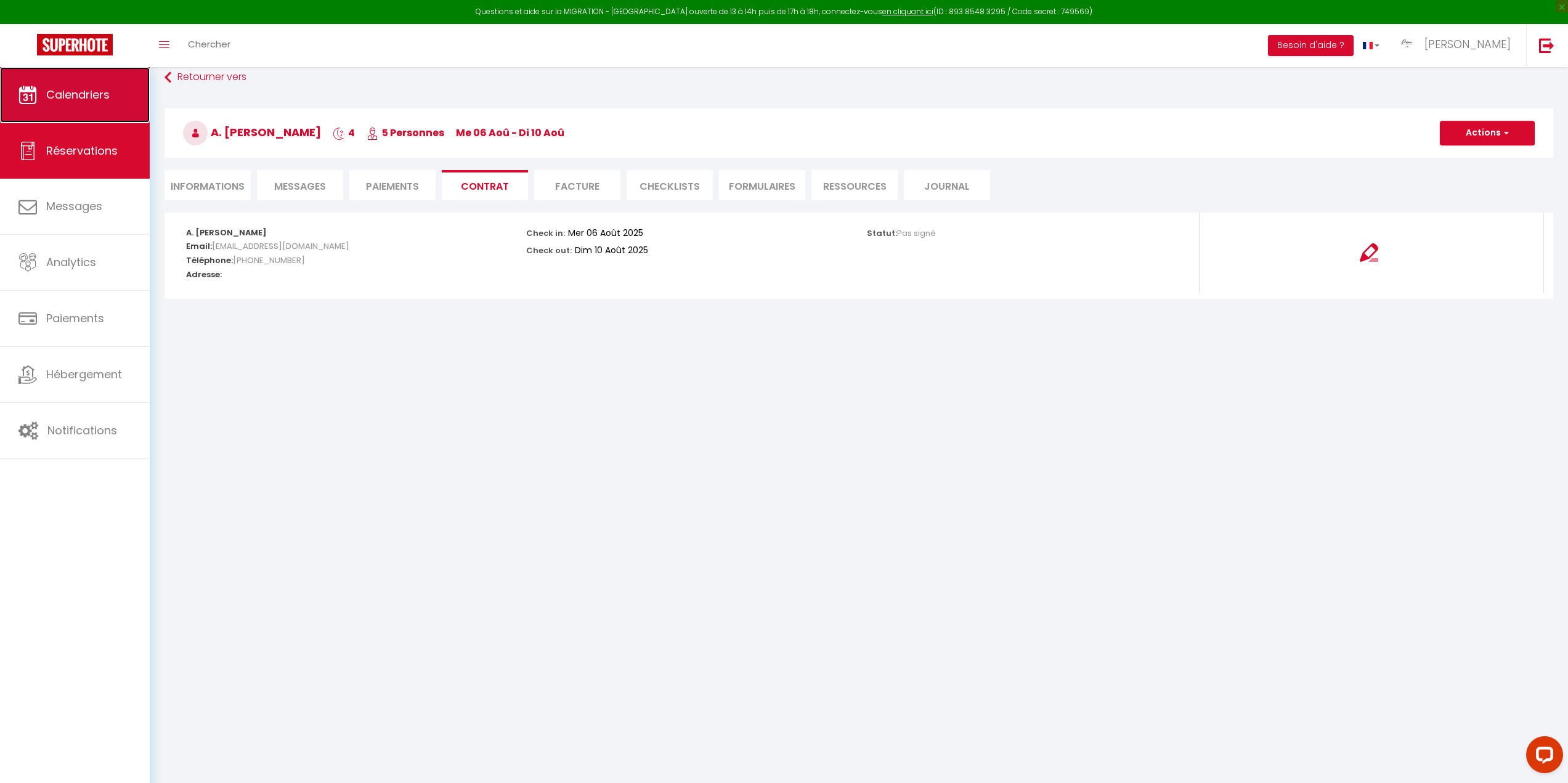
click at [92, 102] on link "Calendriers" at bounding box center [75, 94] width 150 height 55
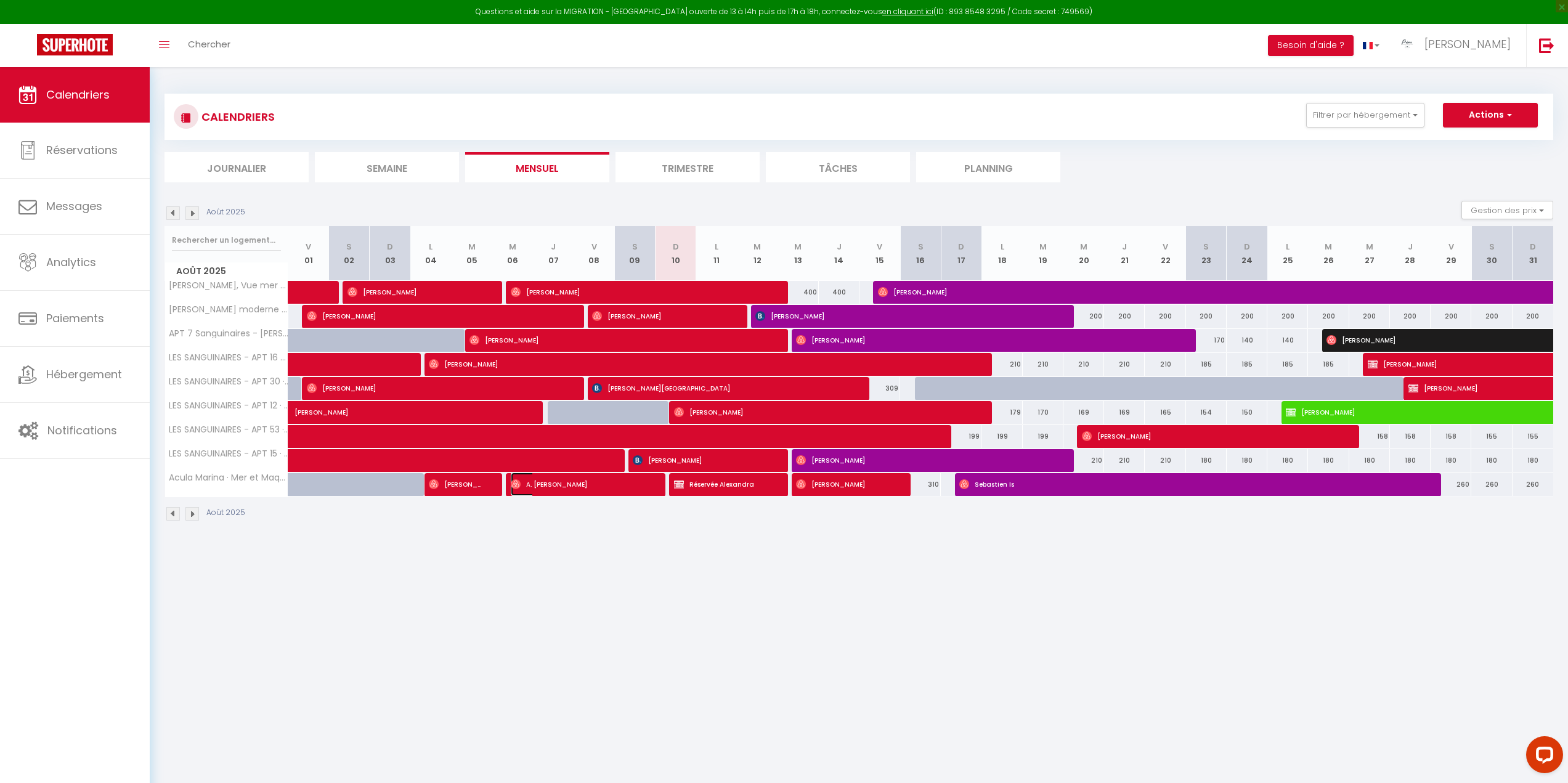
click at [516, 482] on img at bounding box center [515, 484] width 10 height 10
select select "OK"
select select "1"
select select "0"
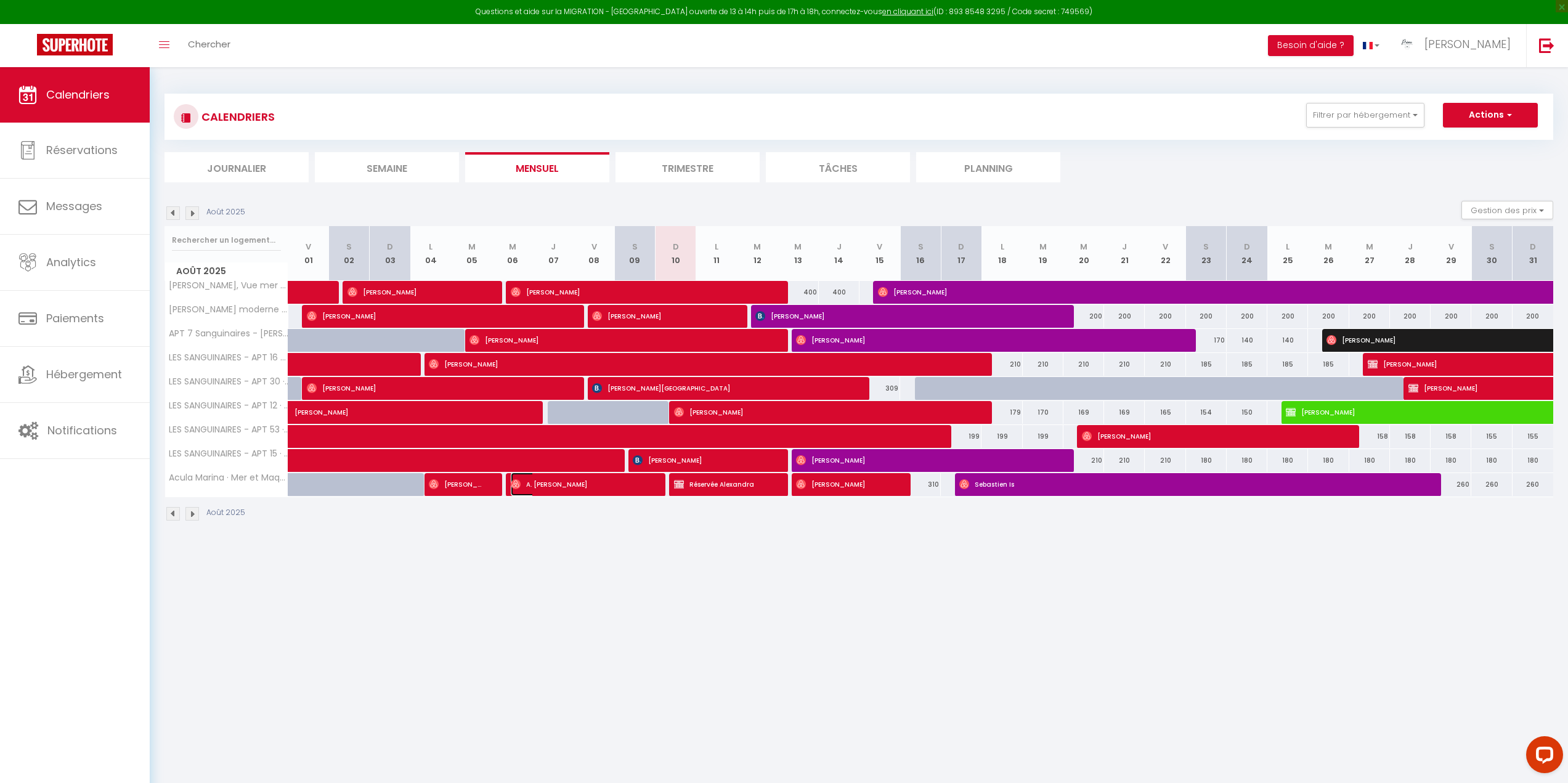
select select "1"
select select
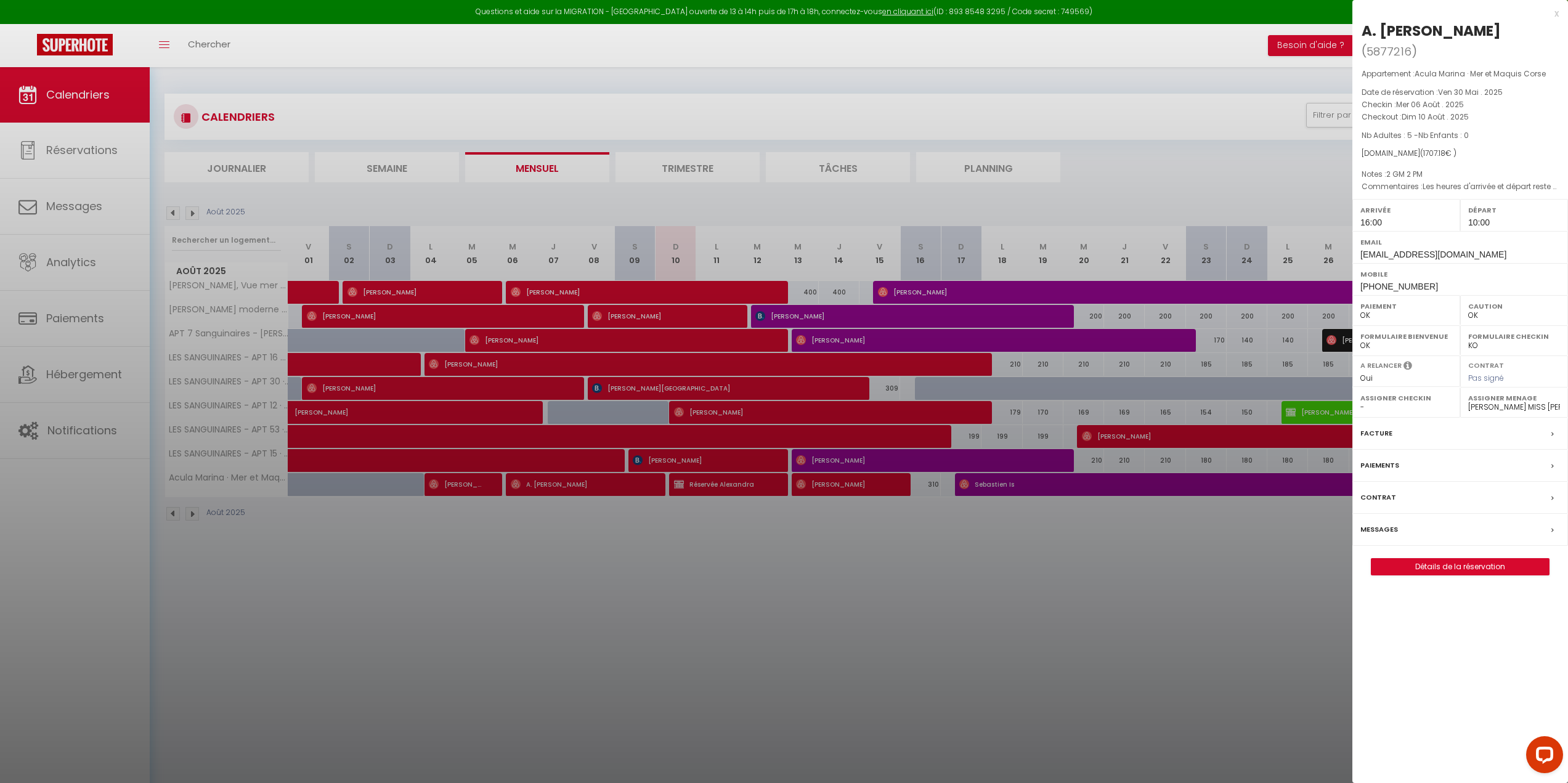
click at [1295, 165] on div at bounding box center [784, 391] width 1568 height 783
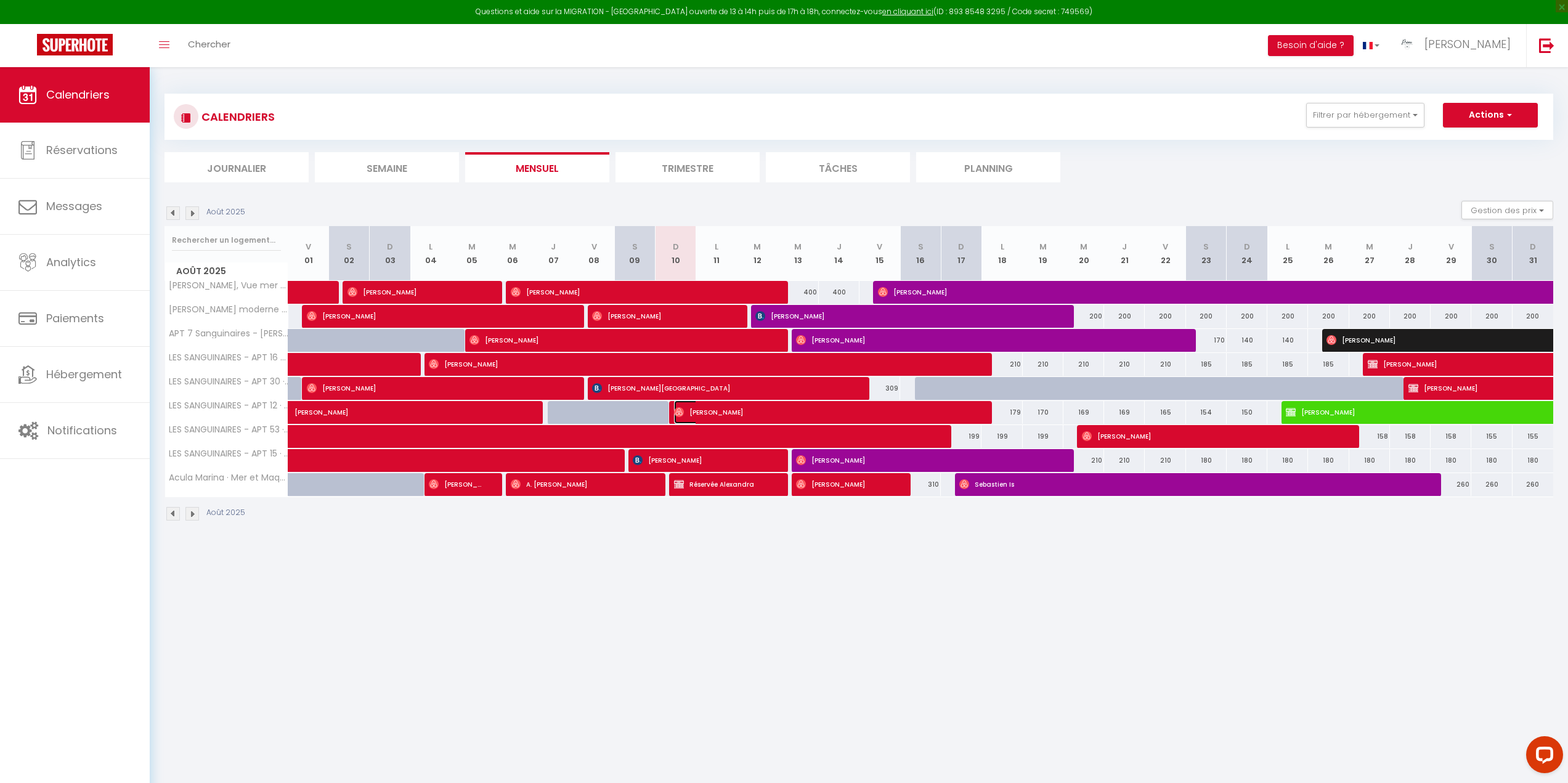
click at [681, 409] on img at bounding box center [679, 412] width 10 height 10
select select "42168"
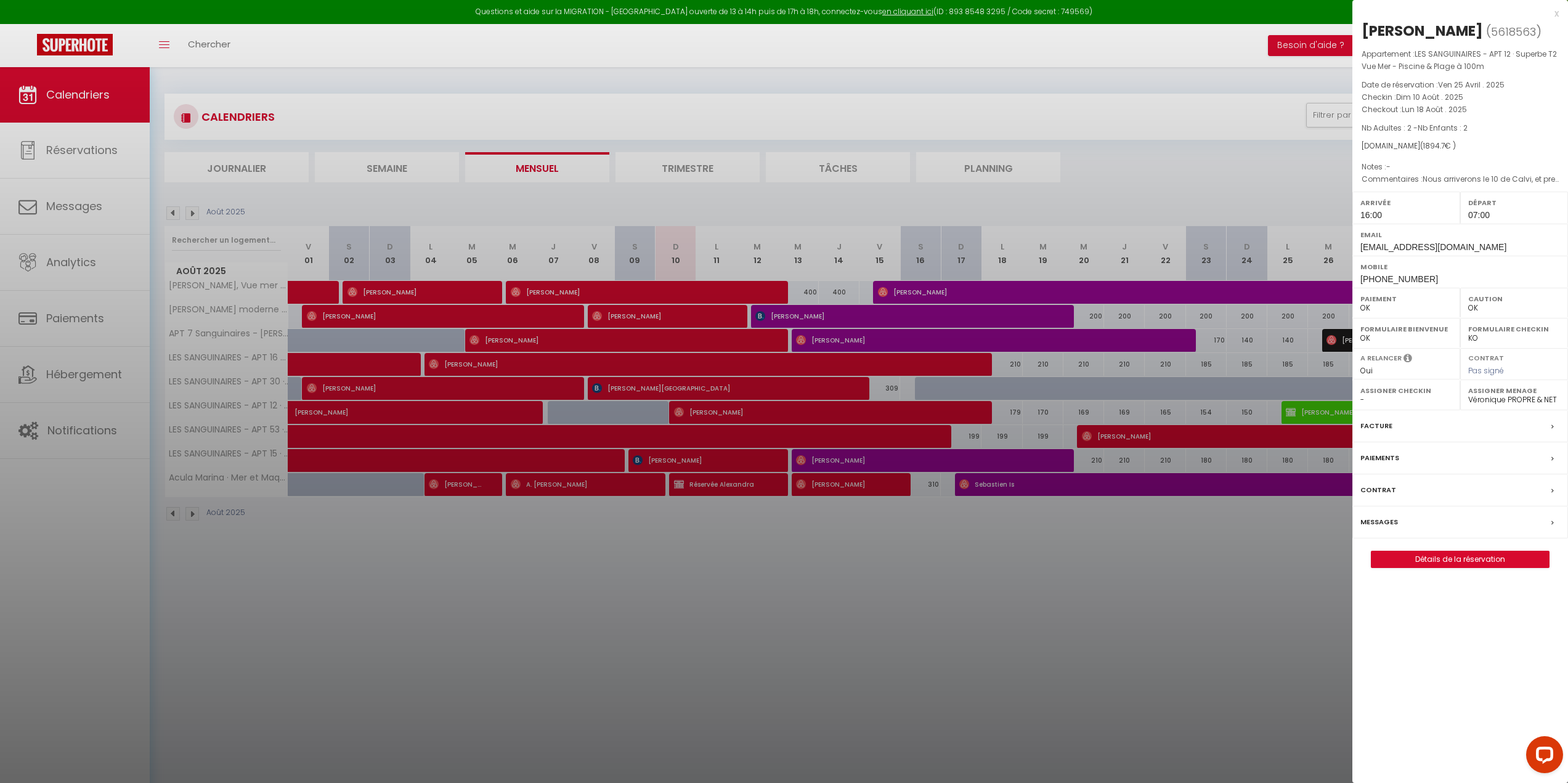
click at [1047, 714] on div at bounding box center [784, 391] width 1568 height 783
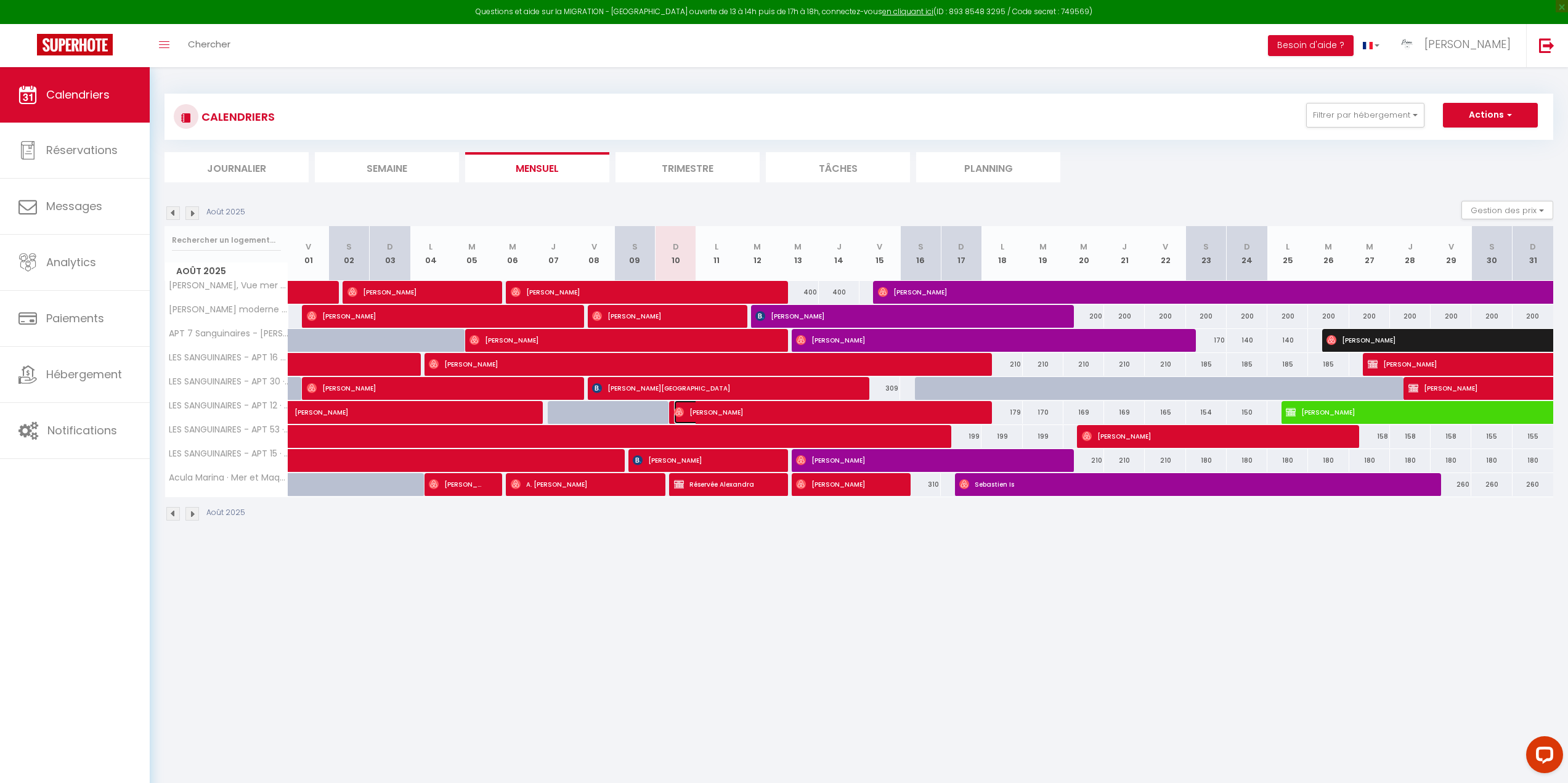
click at [688, 411] on span "Myriam Sebbag" at bounding box center [824, 412] width 299 height 23
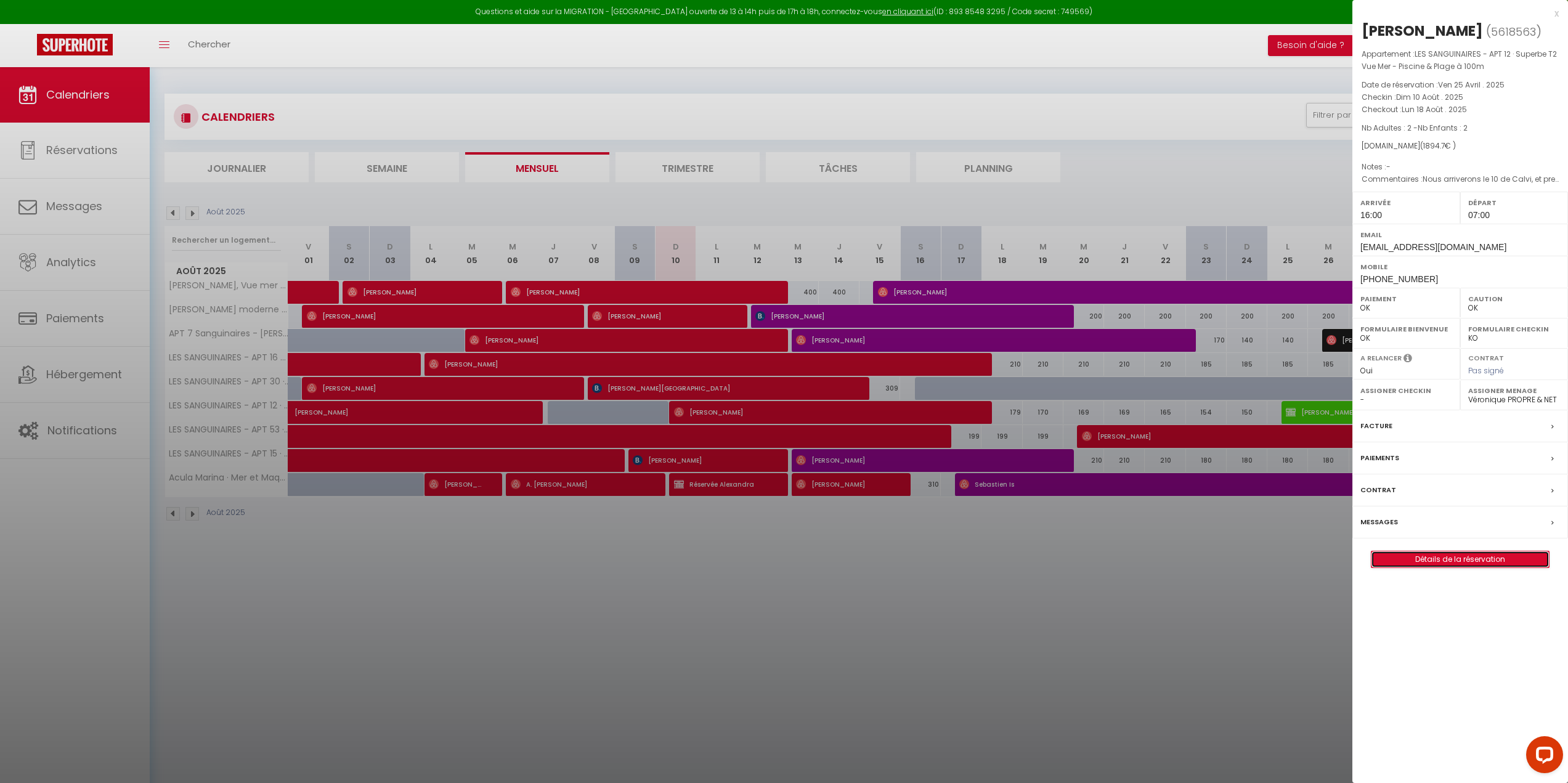
click at [1478, 553] on link "Détails de la réservation" at bounding box center [1460, 559] width 177 height 16
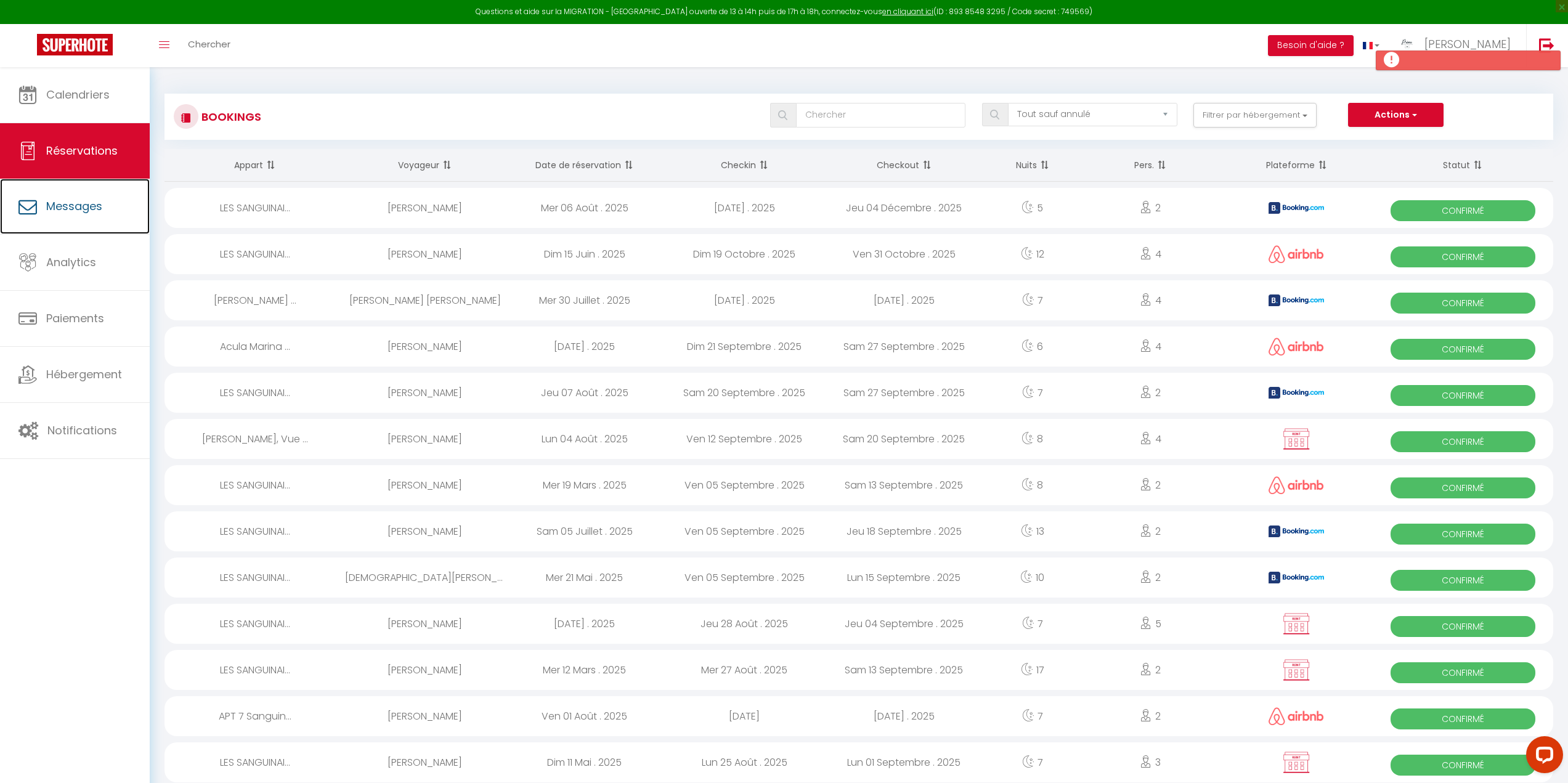
click at [97, 213] on span "Messages" at bounding box center [74, 206] width 56 height 16
select select "message"
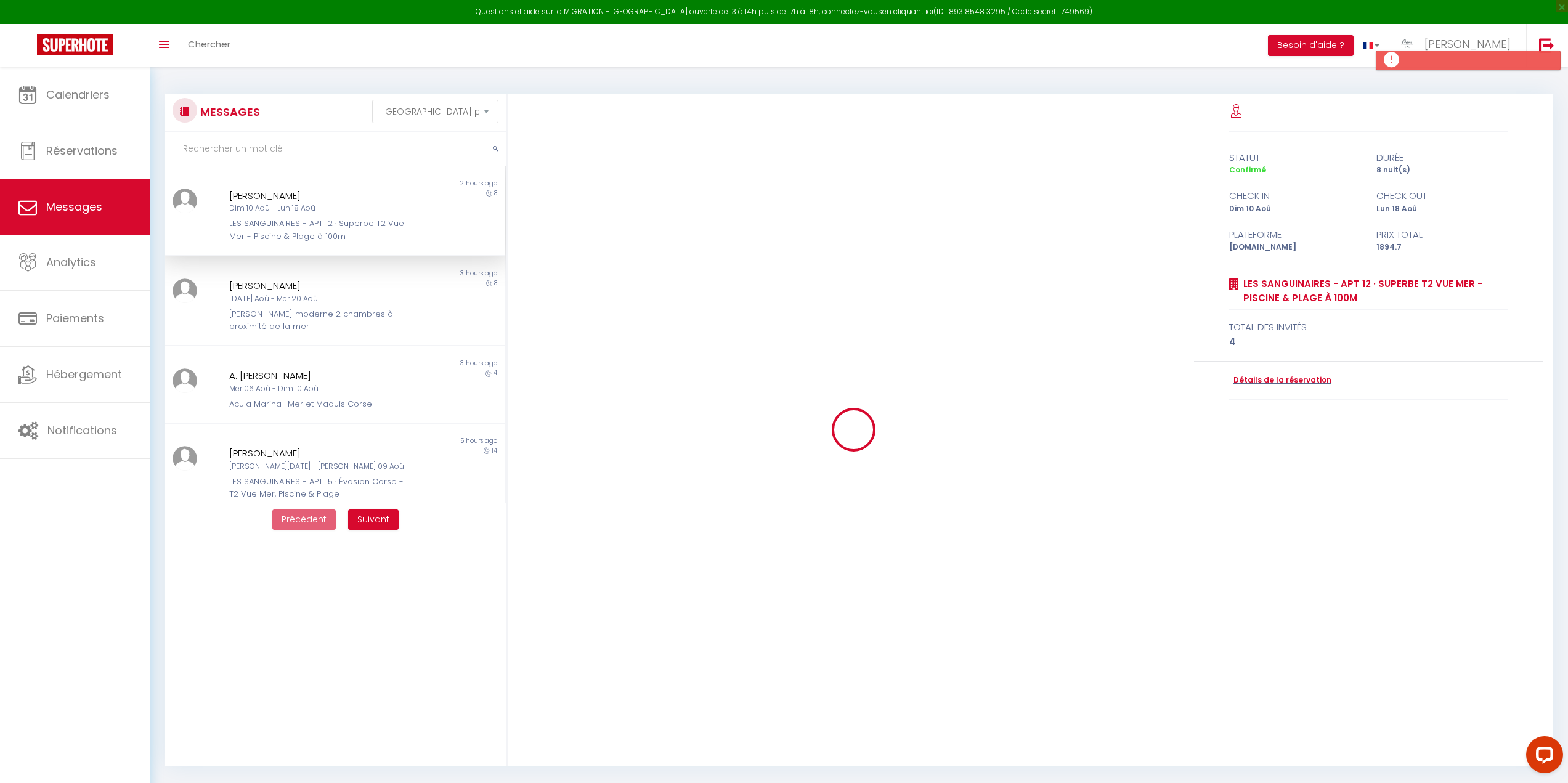
scroll to position [3315, 0]
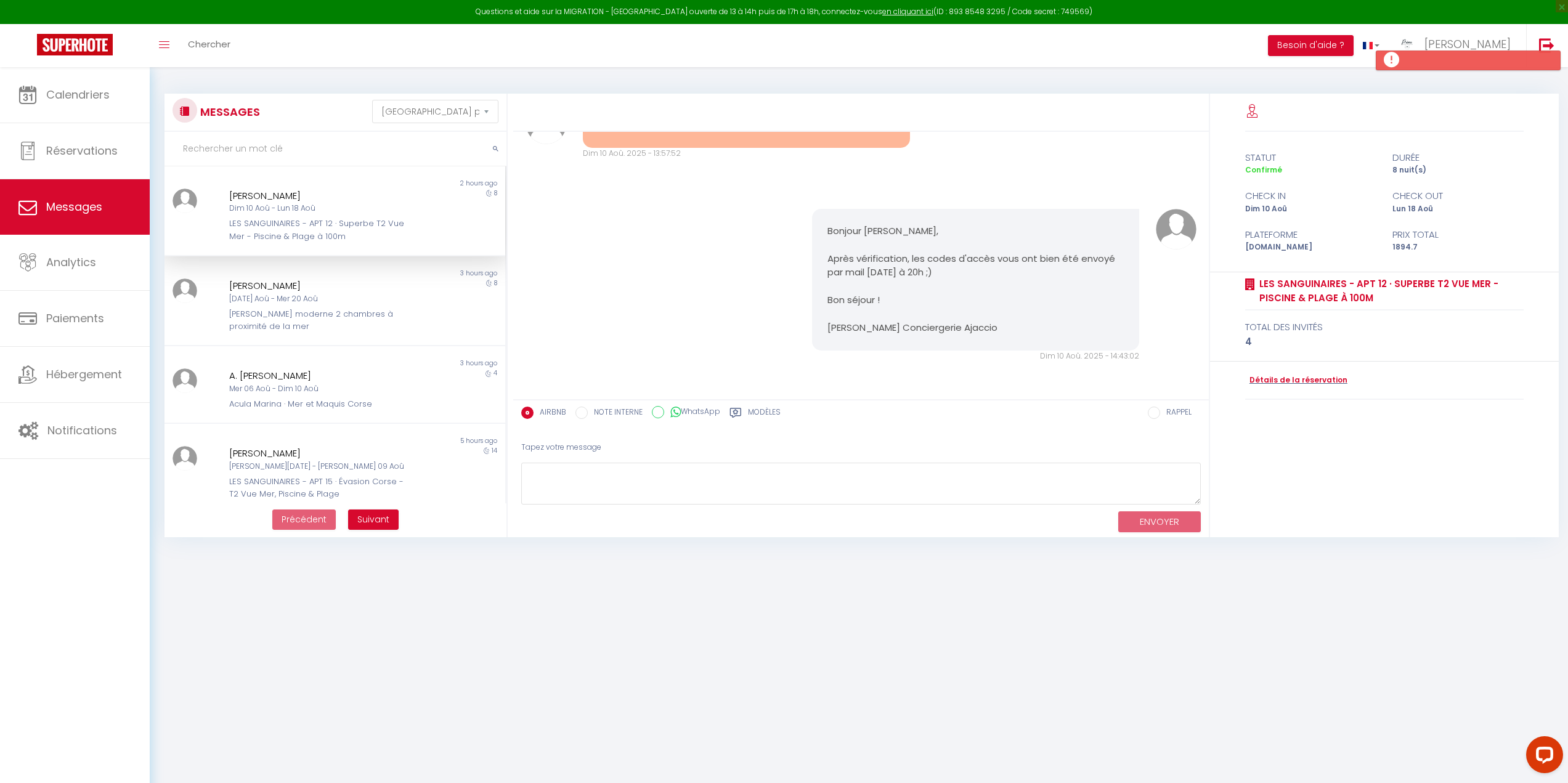
click at [272, 223] on div "LES SANGUINAIRES - APT 12 · Superbe T2 Vue Mer - Piscine & Plage à 100m" at bounding box center [320, 230] width 182 height 25
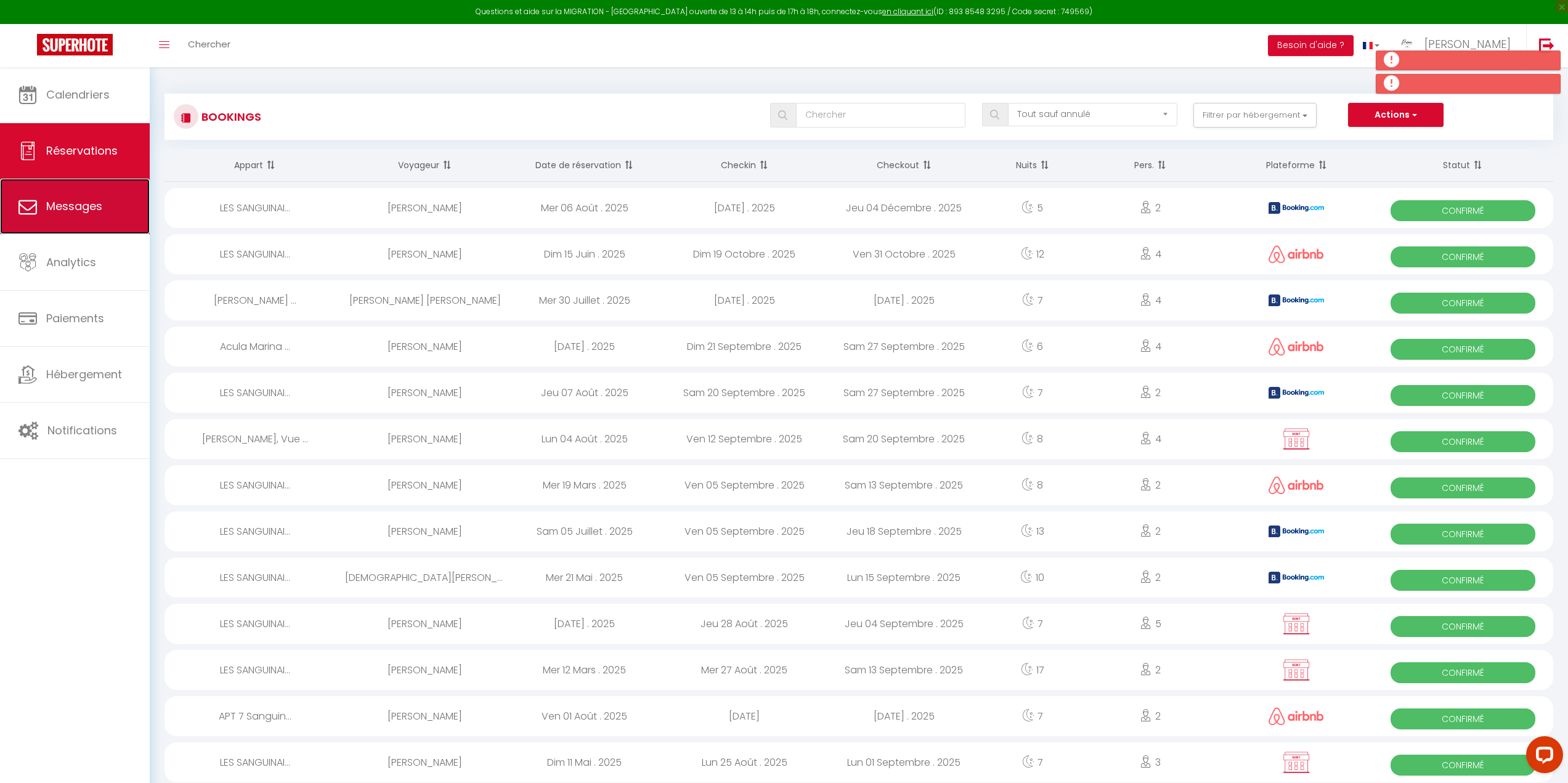
click at [77, 217] on link "Messages" at bounding box center [75, 206] width 150 height 55
select select "message"
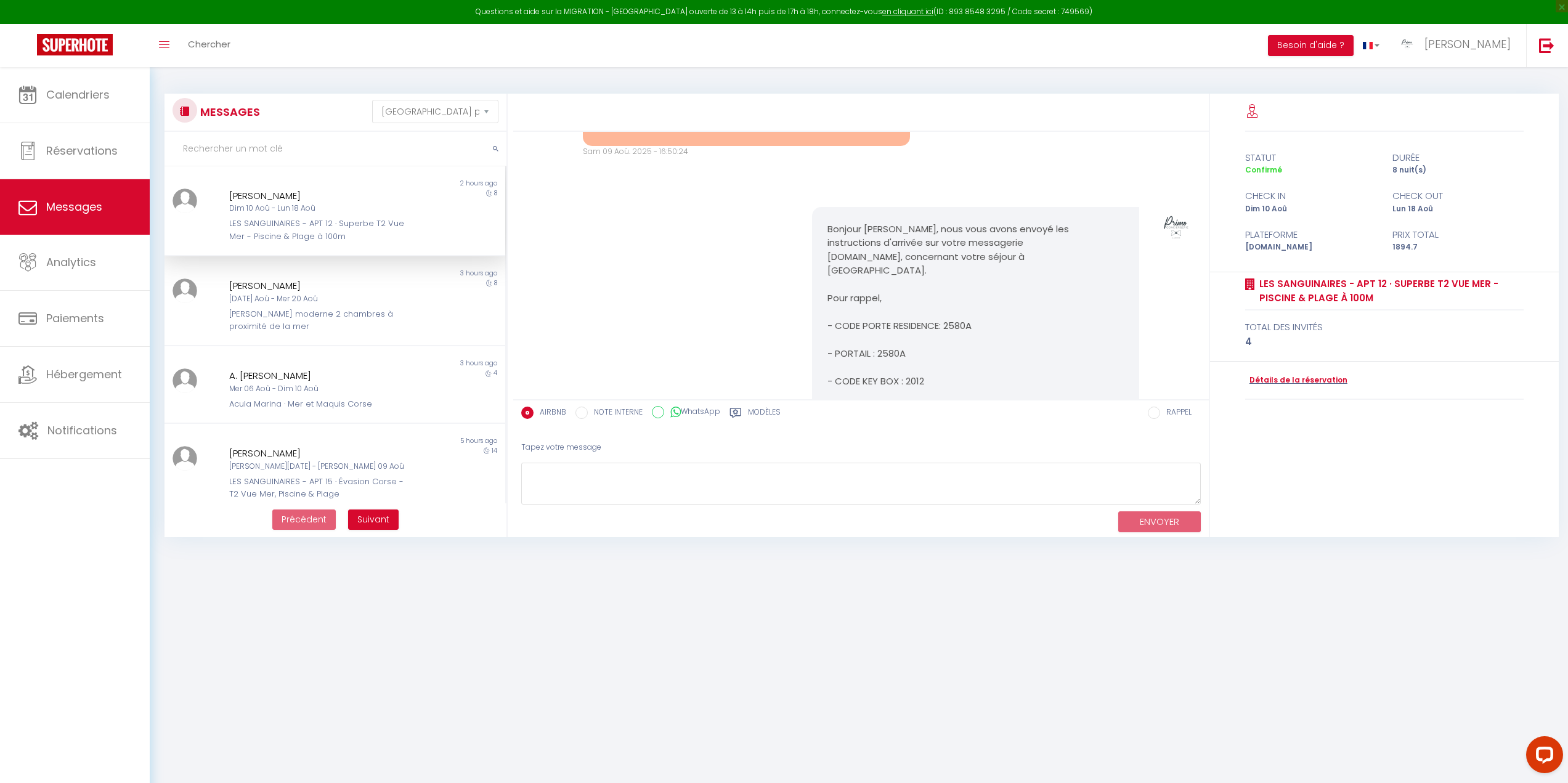
scroll to position [2575, 0]
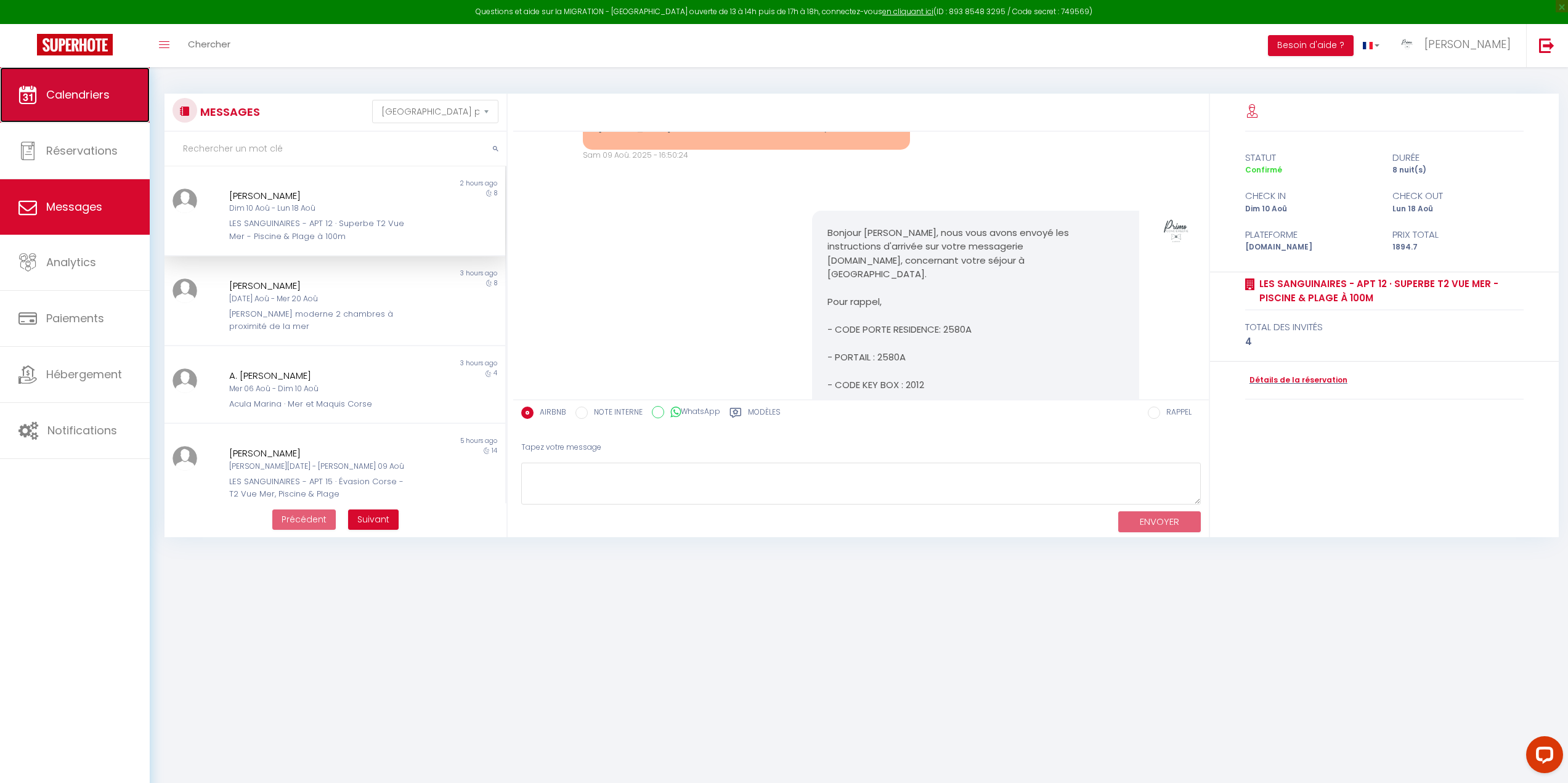
click at [21, 98] on icon at bounding box center [27, 95] width 18 height 18
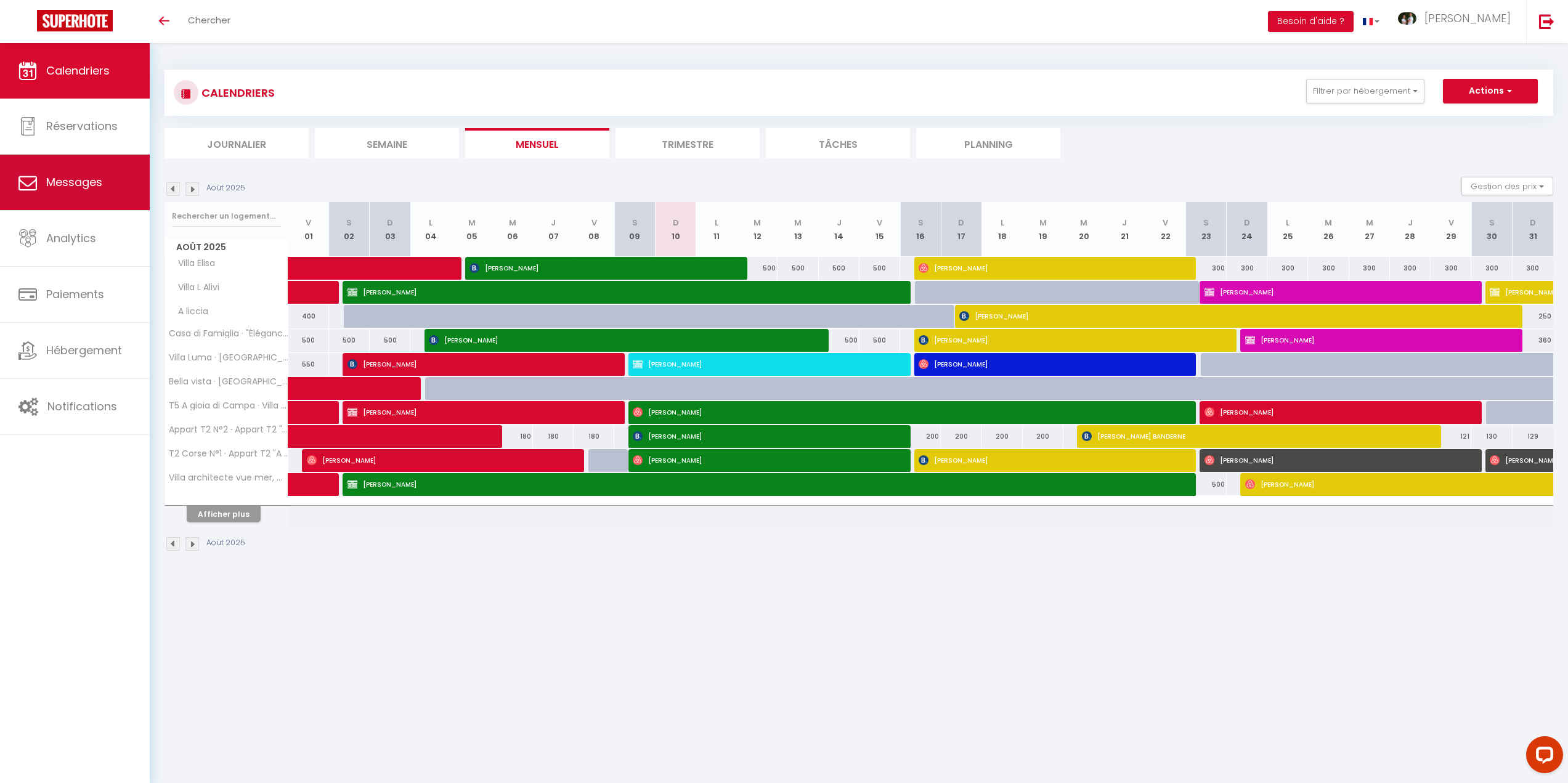
click at [93, 189] on span "Messages" at bounding box center [74, 182] width 56 height 16
select select "message"
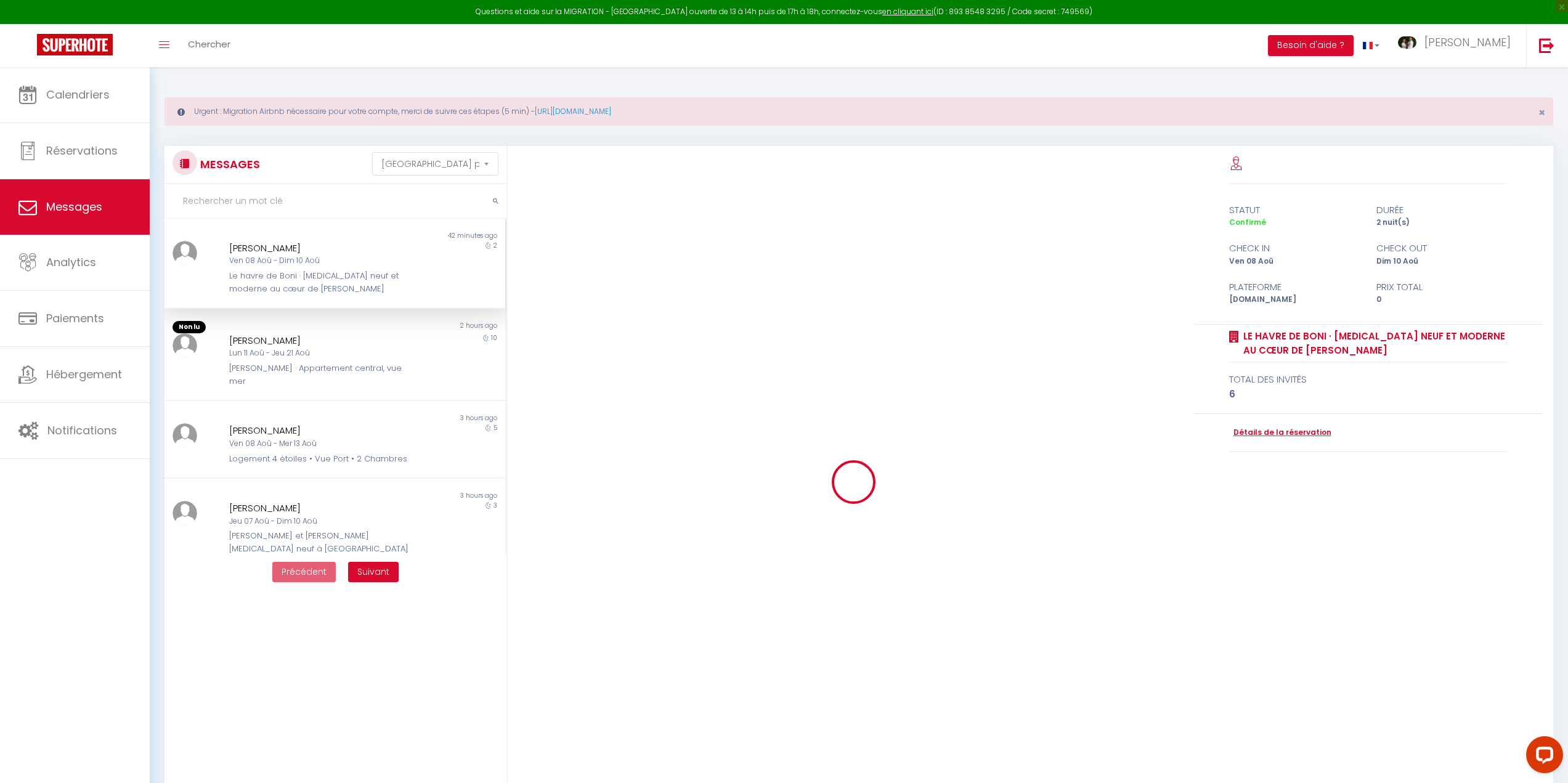
scroll to position [3130, 0]
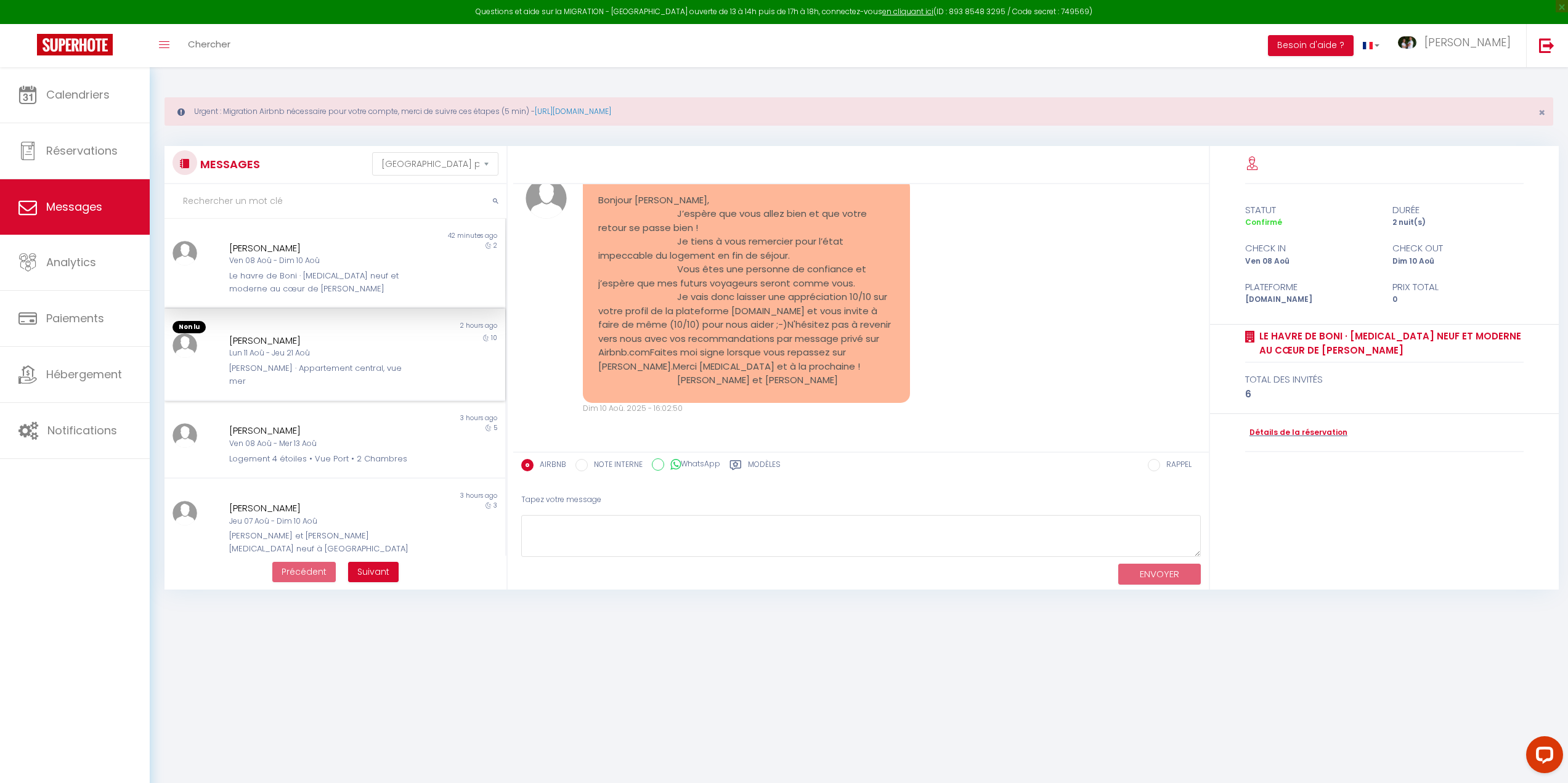
click at [349, 341] on div "[PERSON_NAME]" at bounding box center [320, 341] width 182 height 15
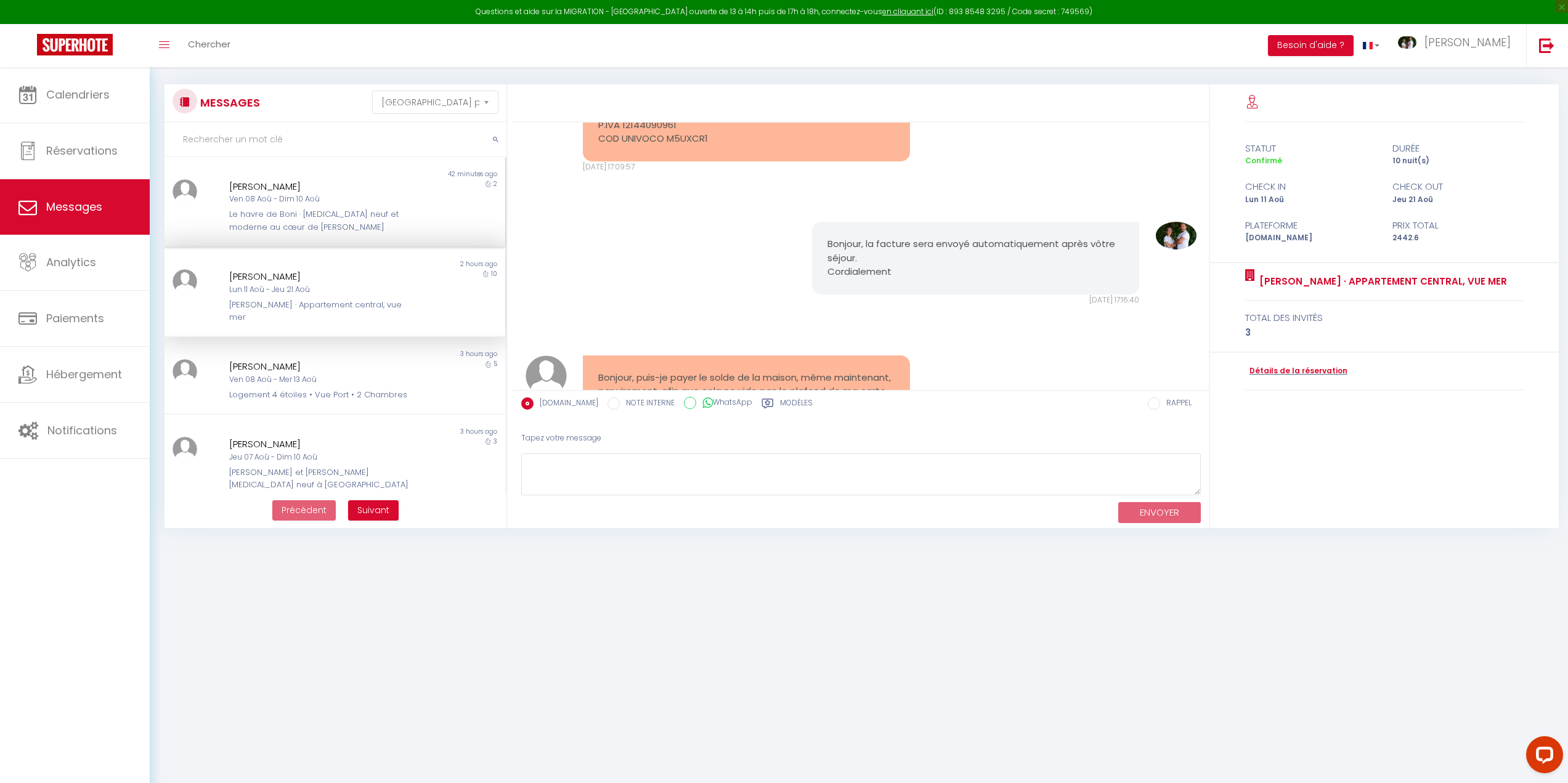
scroll to position [930, 0]
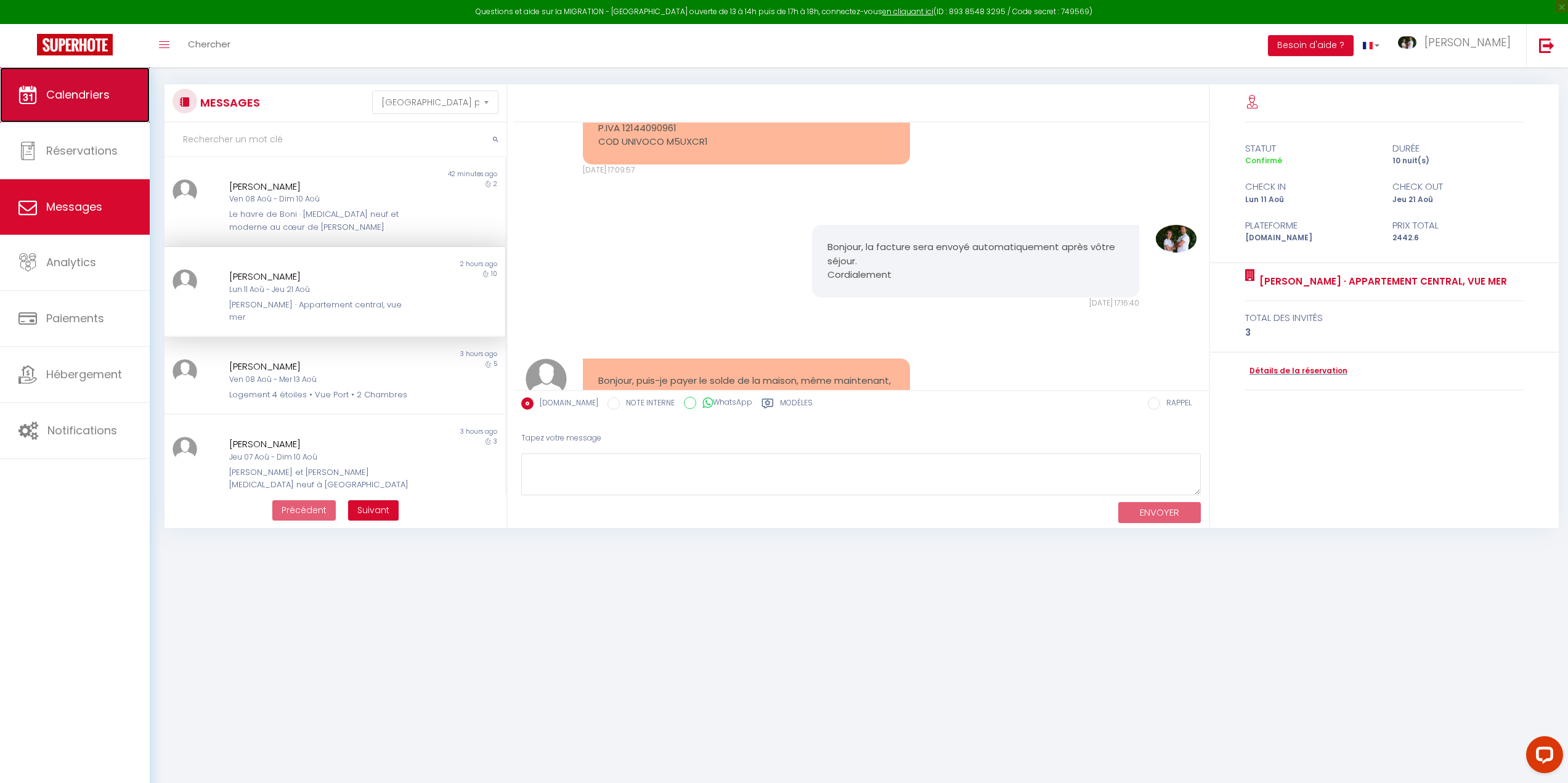
click at [45, 112] on link "Calendriers" at bounding box center [75, 94] width 150 height 55
